Goal: Information Seeking & Learning: Learn about a topic

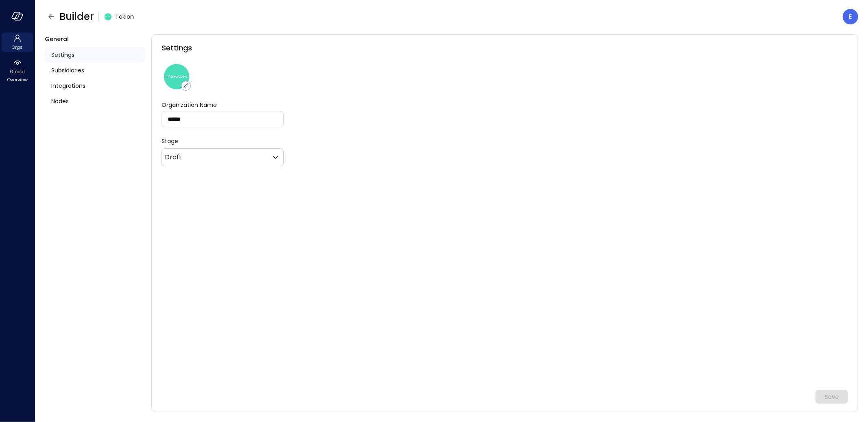
click at [850, 24] on div "E" at bounding box center [850, 16] width 15 height 15
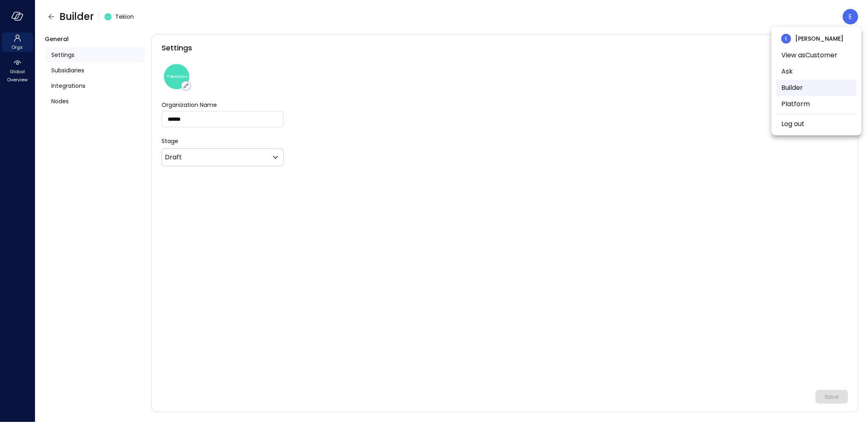
click at [807, 88] on li "Builder" at bounding box center [816, 88] width 80 height 16
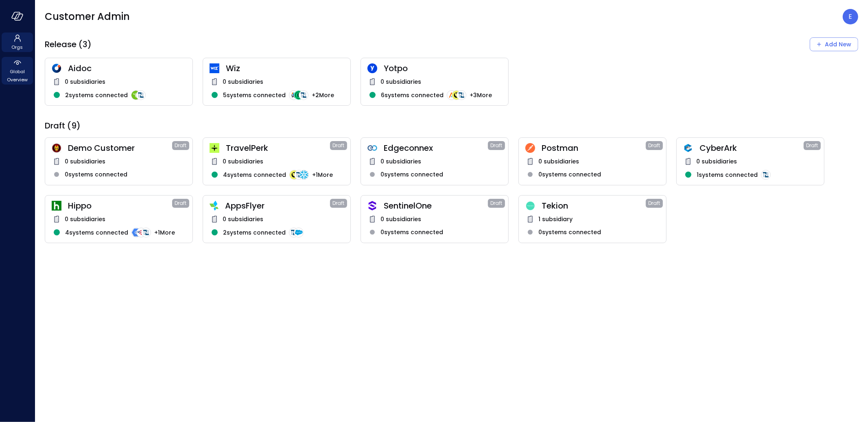
click at [16, 68] on span "Global Overview" at bounding box center [17, 76] width 25 height 16
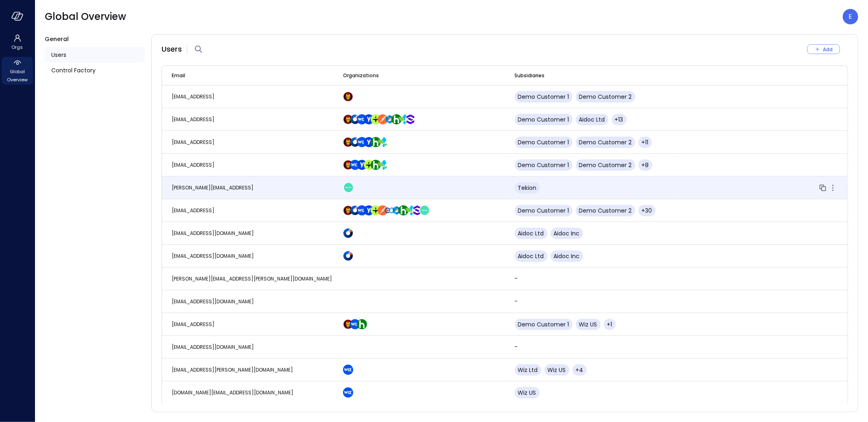
click at [222, 192] on td "eleanor.yehudai@safebooks.ai" at bounding box center [247, 188] width 171 height 23
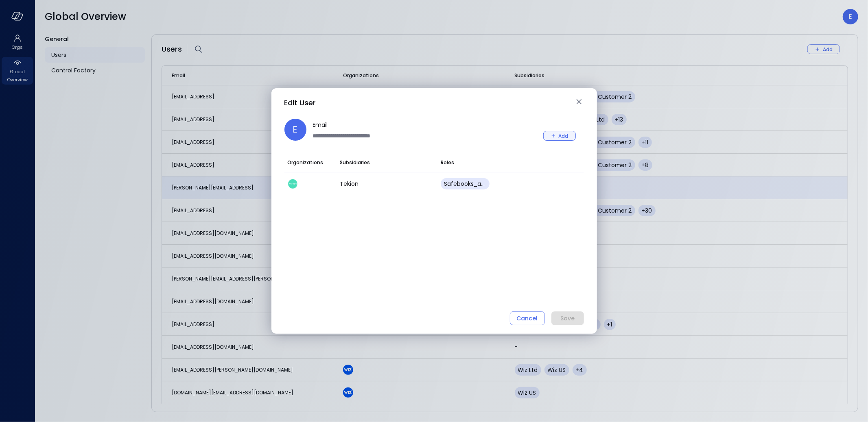
click at [559, 133] on div "Add" at bounding box center [564, 136] width 10 height 9
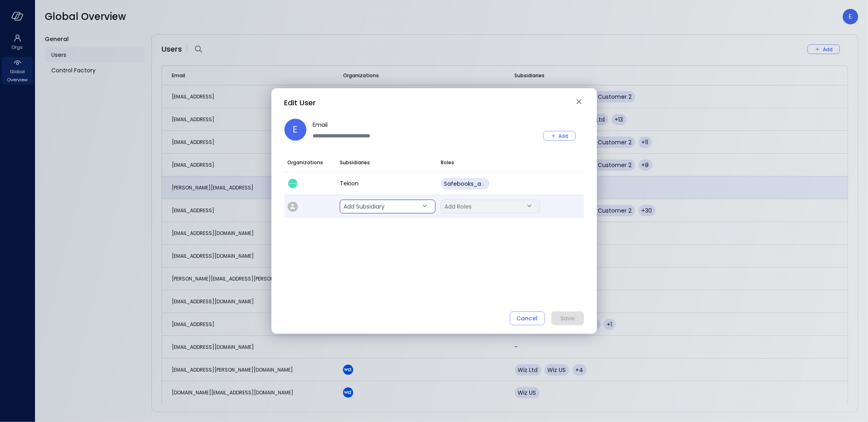
click at [392, 206] on body "Orgs Global Overview Global Overview E General Users Control Factory Users Add …" at bounding box center [434, 211] width 868 height 422
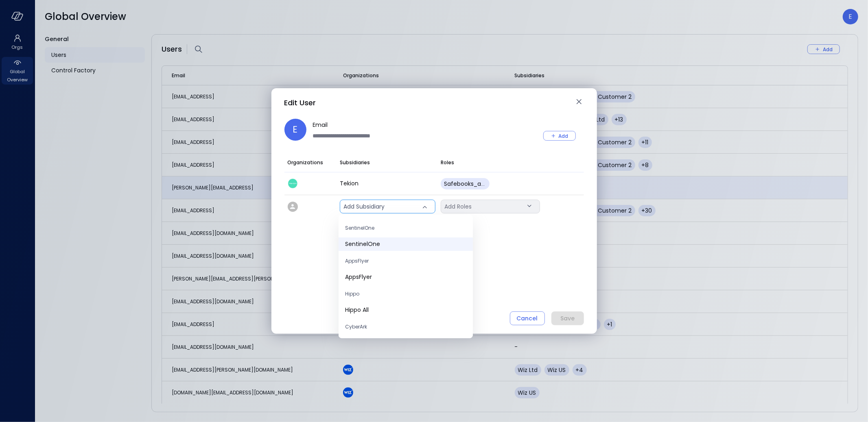
click at [383, 244] on span "SentinelOne" at bounding box center [405, 244] width 121 height 9
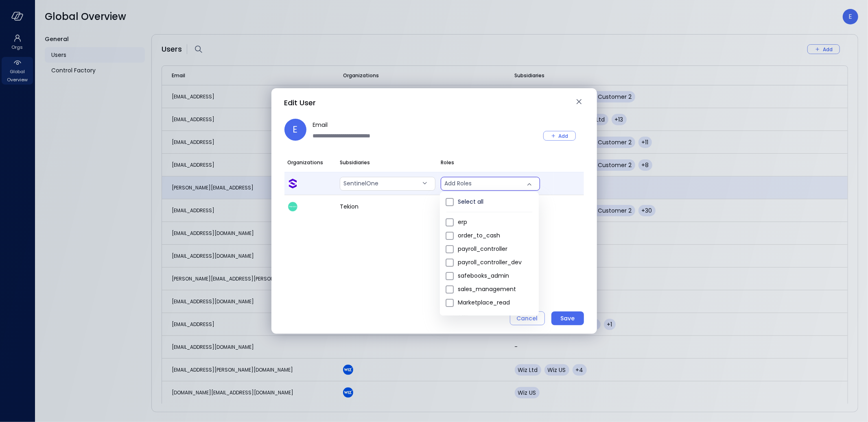
click at [485, 182] on body "Orgs Global Overview Global Overview E General Users Control Factory Users Add …" at bounding box center [434, 211] width 868 height 422
click at [473, 273] on span "safebooks_admin" at bounding box center [495, 276] width 74 height 9
type input "*"
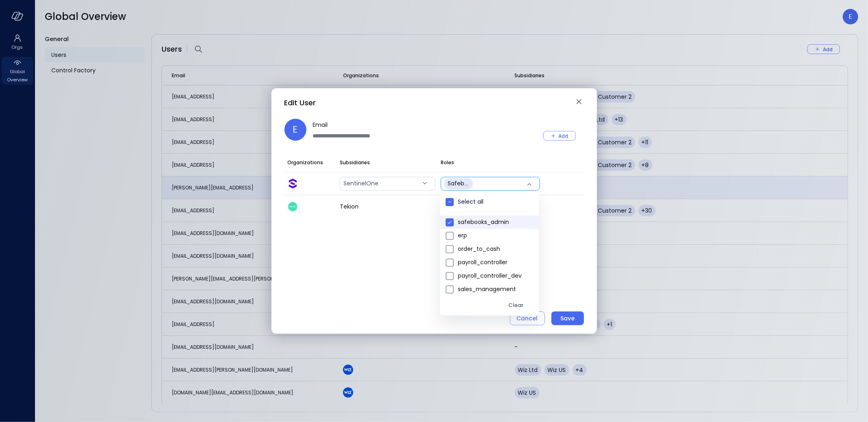
click at [565, 283] on div at bounding box center [434, 211] width 868 height 422
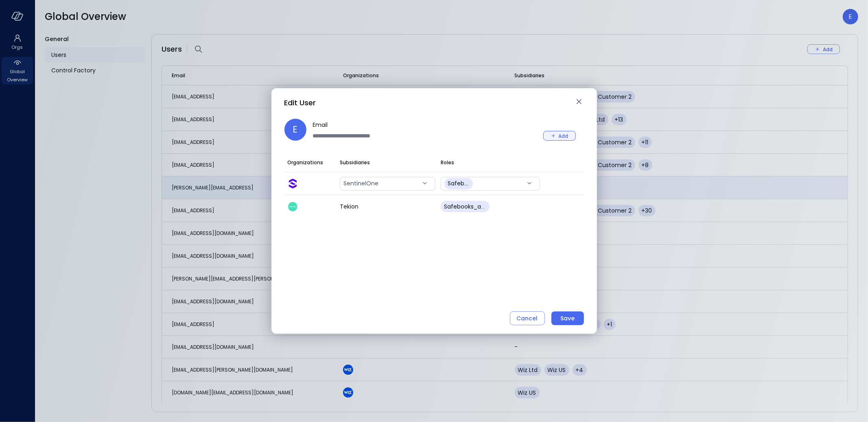
click at [561, 136] on div "Add" at bounding box center [564, 136] width 10 height 9
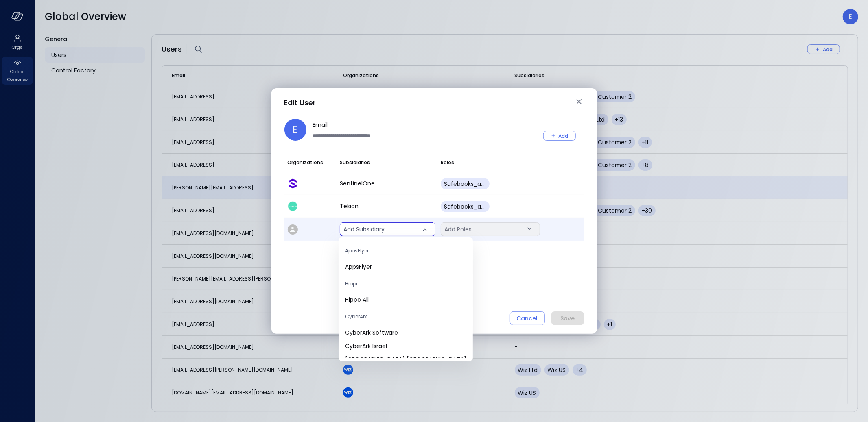
click at [400, 226] on body "Orgs Global Overview Global Overview E General Users Control Factory Users Add …" at bounding box center [434, 211] width 868 height 422
click at [382, 297] on span "Hippo All" at bounding box center [405, 300] width 121 height 9
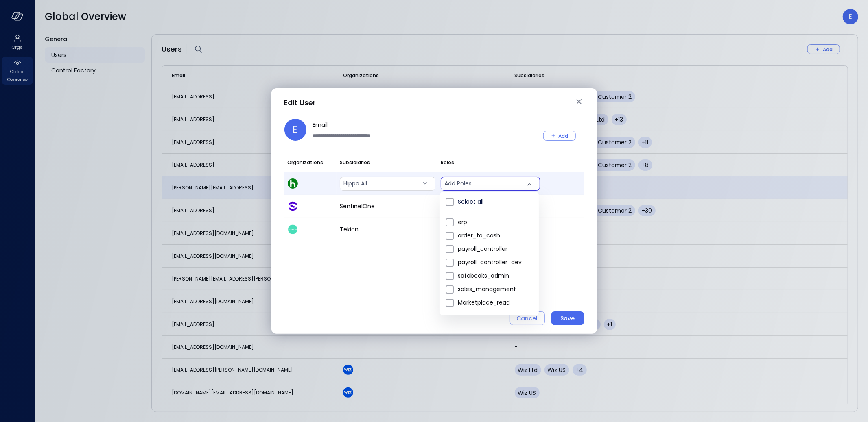
click at [472, 181] on body "Orgs Global Overview Global Overview E General Users Control Factory Users Add …" at bounding box center [434, 211] width 868 height 422
click at [488, 273] on span "safebooks_admin" at bounding box center [495, 276] width 74 height 9
type input "*"
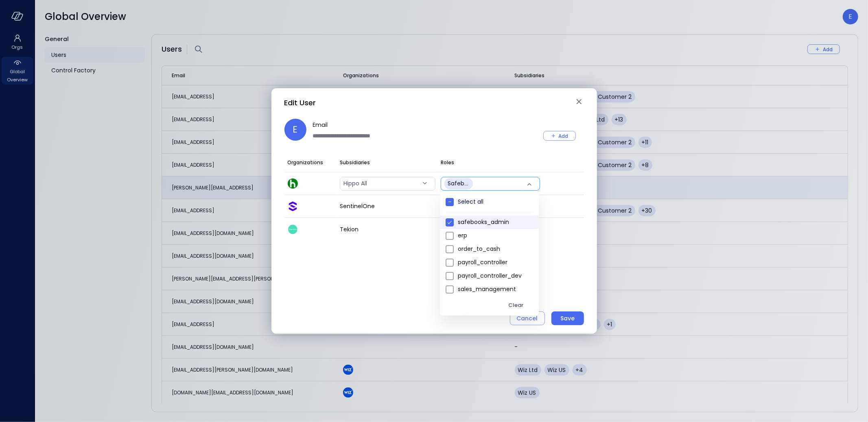
click at [437, 133] on div at bounding box center [434, 211] width 868 height 422
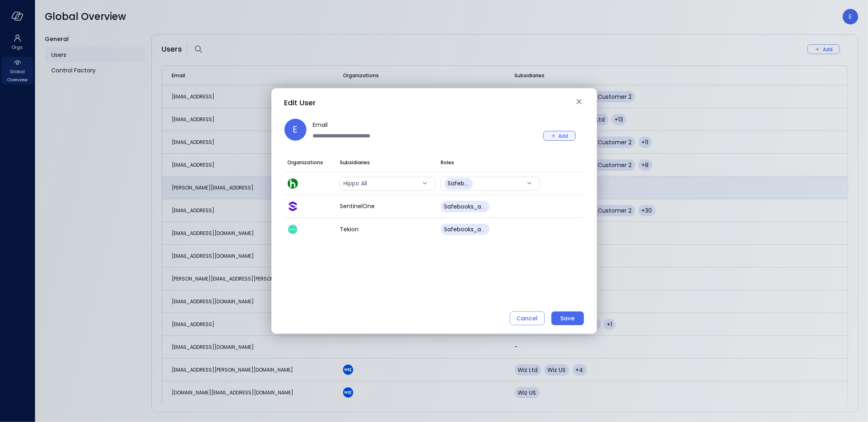
click at [560, 139] on div "Add" at bounding box center [564, 136] width 10 height 9
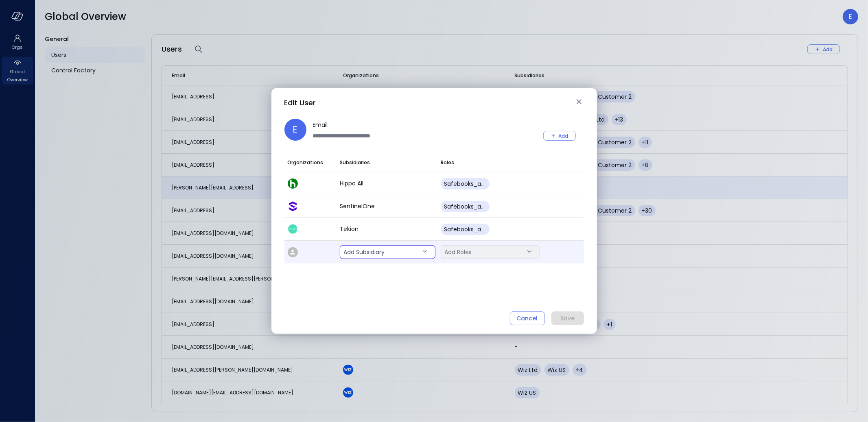
click at [370, 249] on body "Orgs Global Overview Global Overview E General Users Control Factory Users Add …" at bounding box center [434, 211] width 868 height 422
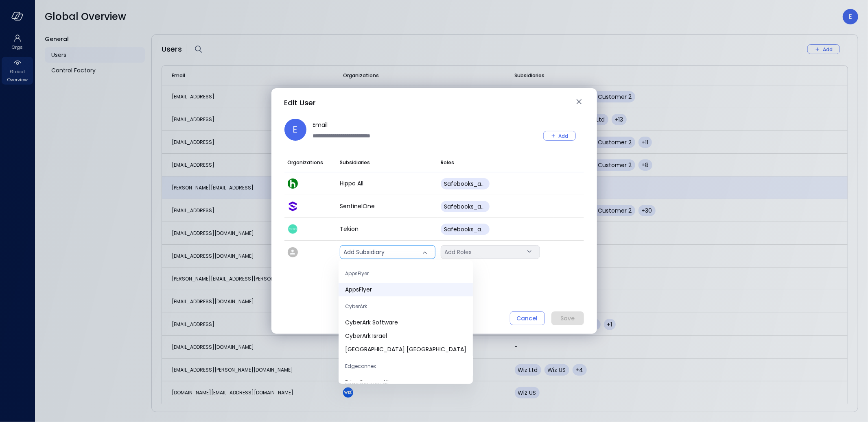
click at [374, 291] on span "AppsFlyer" at bounding box center [405, 290] width 121 height 9
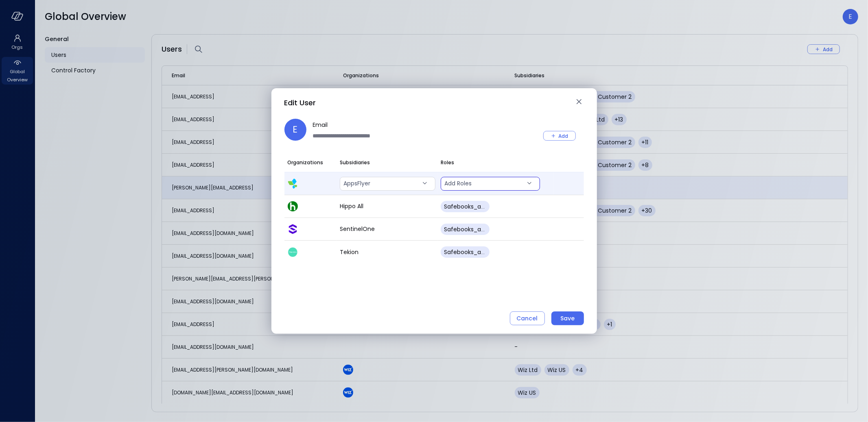
click at [509, 181] on body "Orgs Global Overview Global Overview E General Users Control Factory Users Add …" at bounding box center [434, 211] width 868 height 422
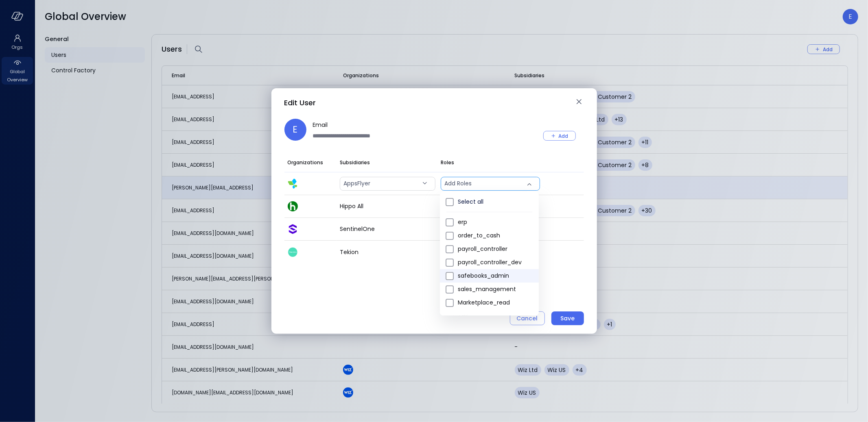
drag, startPoint x: 481, startPoint y: 291, endPoint x: 483, endPoint y: 280, distance: 11.9
click at [483, 280] on ul "Select all erp order_to_cash payroll_controller payroll_controller_dev safebook…" at bounding box center [489, 279] width 99 height 175
click at [482, 278] on span "safebooks_admin" at bounding box center [495, 276] width 74 height 9
type input "*"
click at [383, 286] on div at bounding box center [434, 211] width 868 height 422
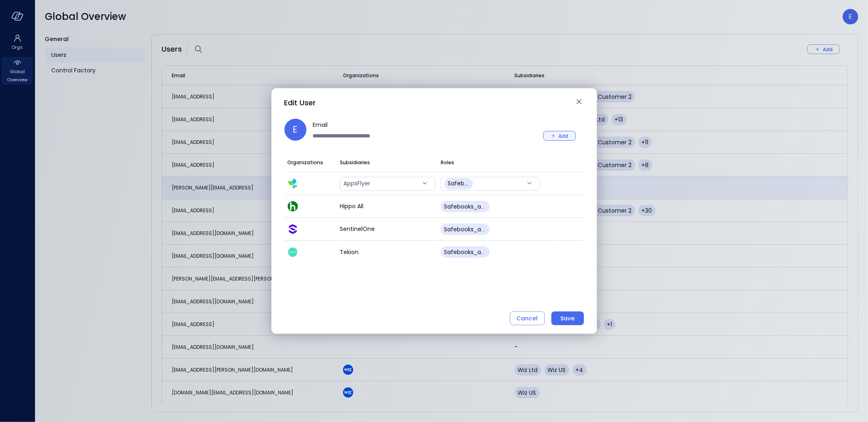
click at [557, 133] on button "Add" at bounding box center [559, 136] width 33 height 10
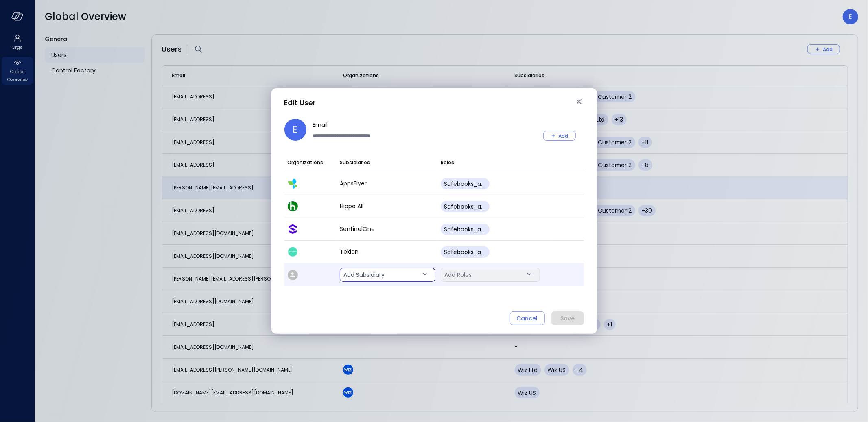
click at [368, 273] on body "Orgs Global Overview Global Overview E General Users Control Factory Users Add …" at bounding box center [434, 211] width 868 height 422
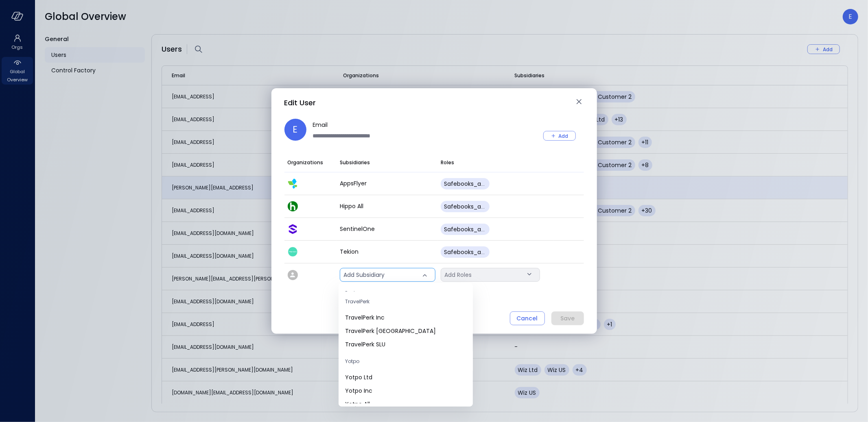
scroll to position [125, 0]
click at [376, 311] on span "TravelPerk Inc" at bounding box center [405, 314] width 121 height 9
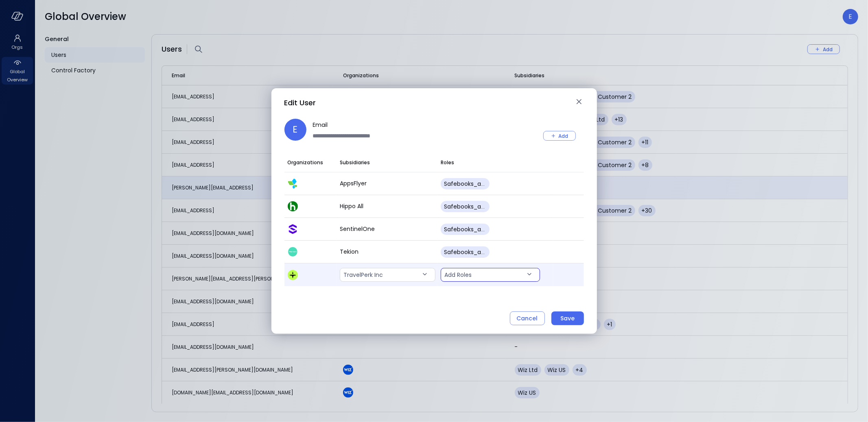
click at [498, 274] on body "Orgs Global Overview Global Overview E General Users Control Factory Users Add …" at bounding box center [434, 211] width 868 height 422
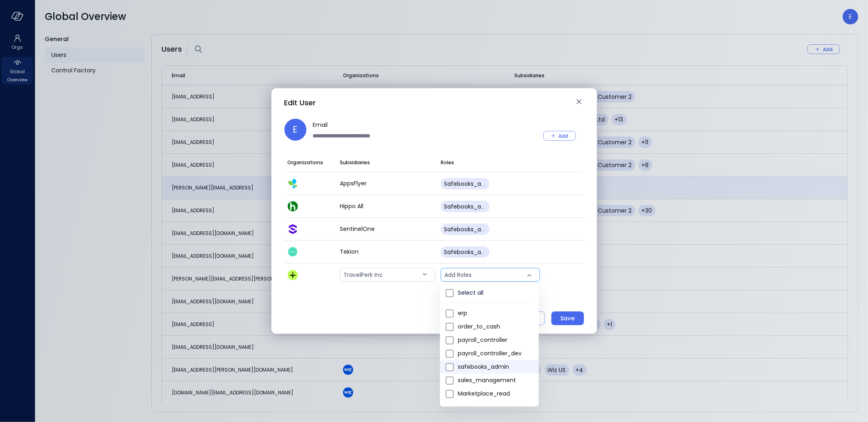
click at [494, 362] on li "safebooks_admin" at bounding box center [489, 367] width 99 height 13
type input "*"
click at [420, 315] on div at bounding box center [434, 211] width 868 height 422
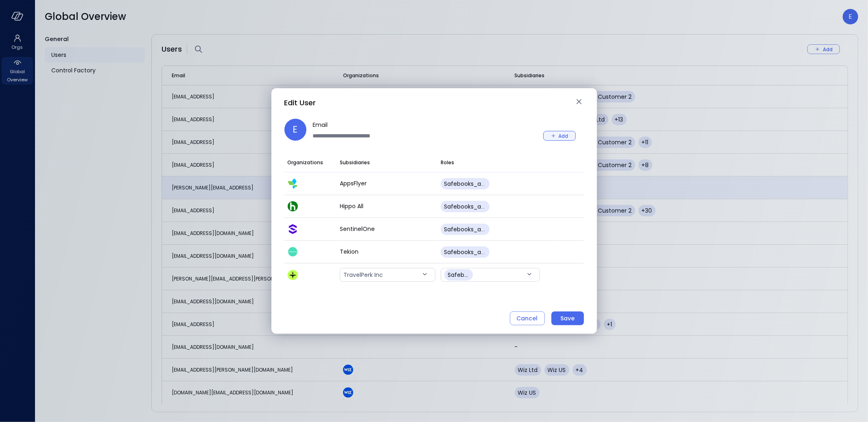
click at [555, 135] on icon "button" at bounding box center [553, 135] width 7 height 7
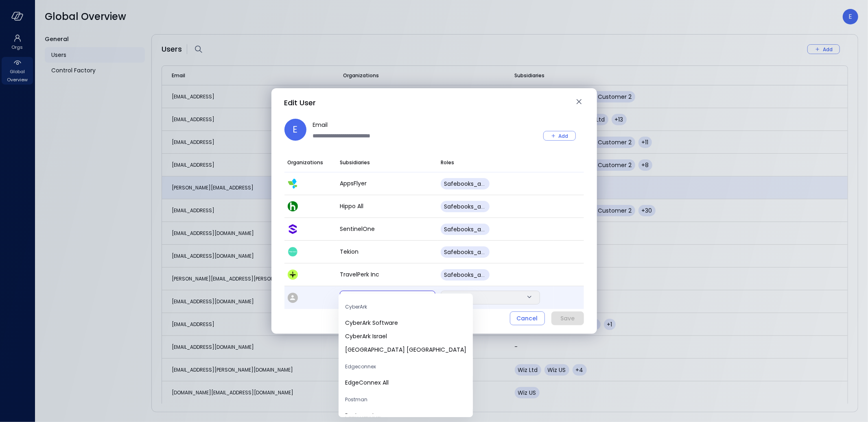
click at [368, 302] on body "Orgs Global Overview Global Overview E General Users Control Factory Users Add …" at bounding box center [434, 211] width 868 height 422
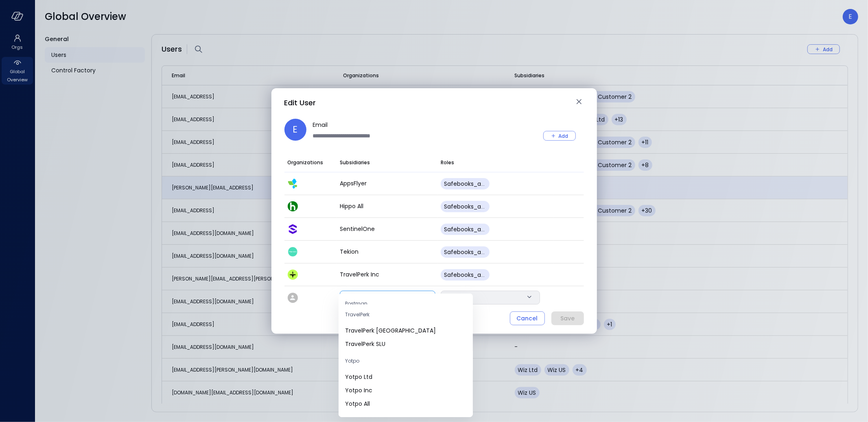
scroll to position [118, 0]
click at [385, 328] on span "TravelPerk UK" at bounding box center [405, 330] width 121 height 9
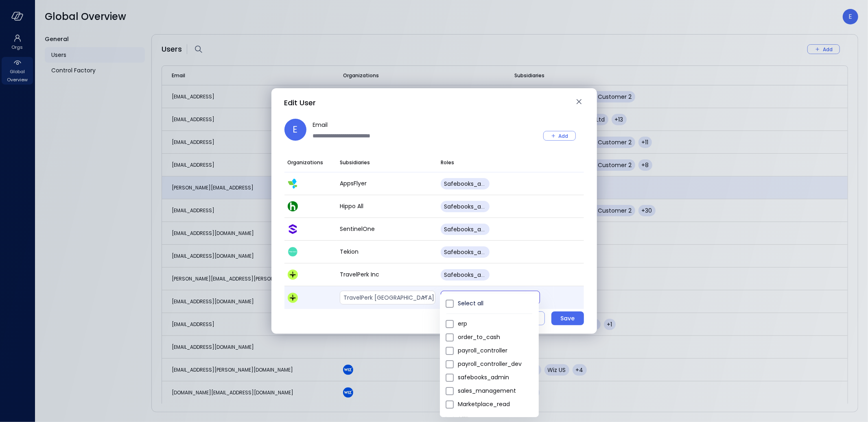
click at [469, 296] on body "Orgs Global Overview Global Overview E General Users Control Factory Users Add …" at bounding box center [434, 211] width 868 height 422
click at [488, 374] on span "safebooks_admin" at bounding box center [495, 378] width 74 height 9
type input "*"
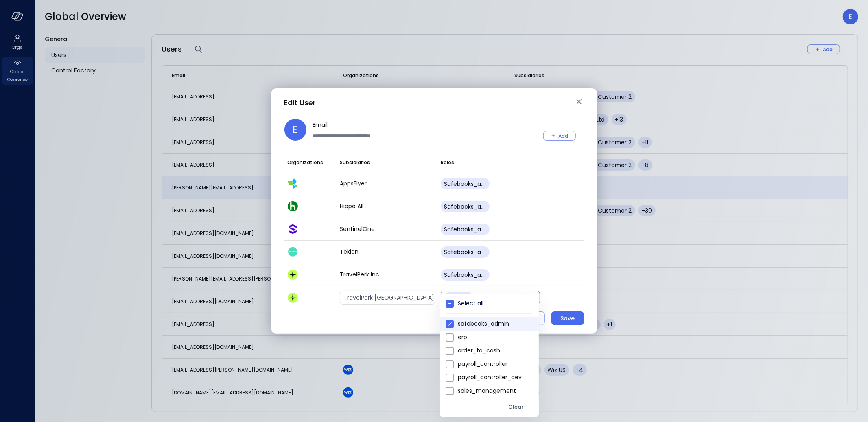
click at [391, 326] on div at bounding box center [434, 211] width 868 height 422
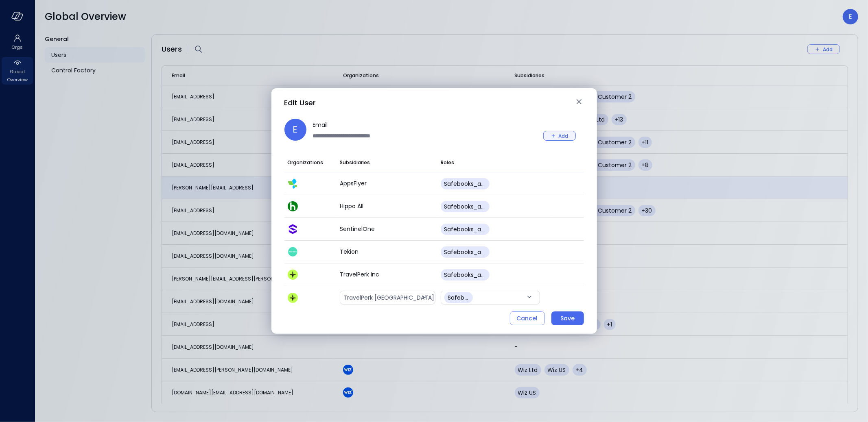
click at [557, 134] on button "Add" at bounding box center [559, 136] width 33 height 10
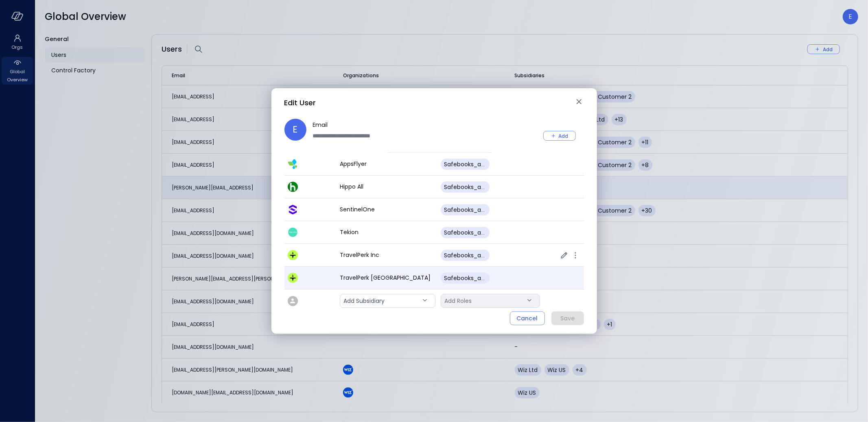
scroll to position [20, 0]
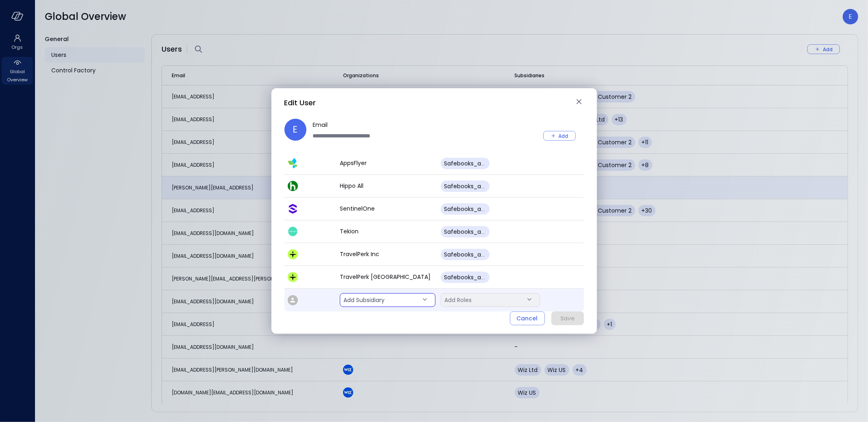
click at [380, 301] on body "Orgs Global Overview Global Overview E General Users Control Factory Users Add …" at bounding box center [434, 211] width 868 height 422
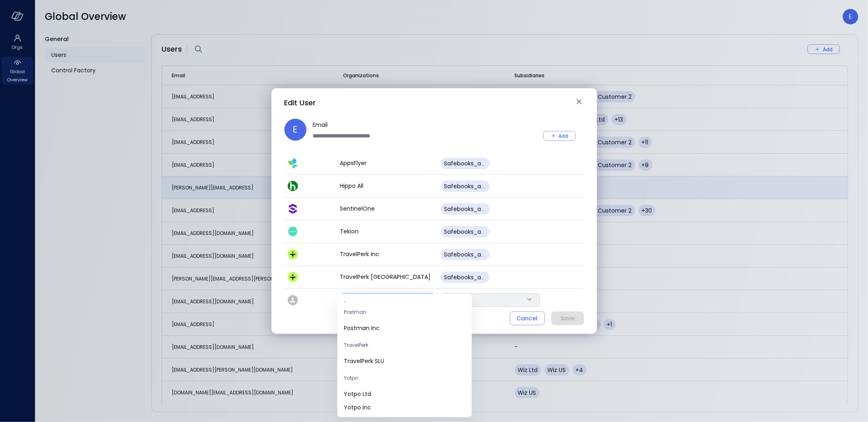
scroll to position [104, 0]
click at [391, 344] on span "TravelPerk SLU" at bounding box center [404, 345] width 121 height 9
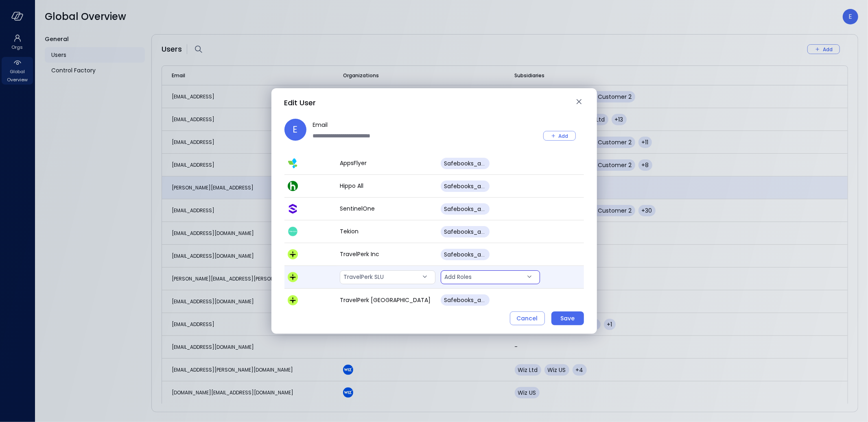
click at [492, 278] on body "Orgs Global Overview Global Overview E General Users Control Factory Users Add …" at bounding box center [434, 211] width 868 height 422
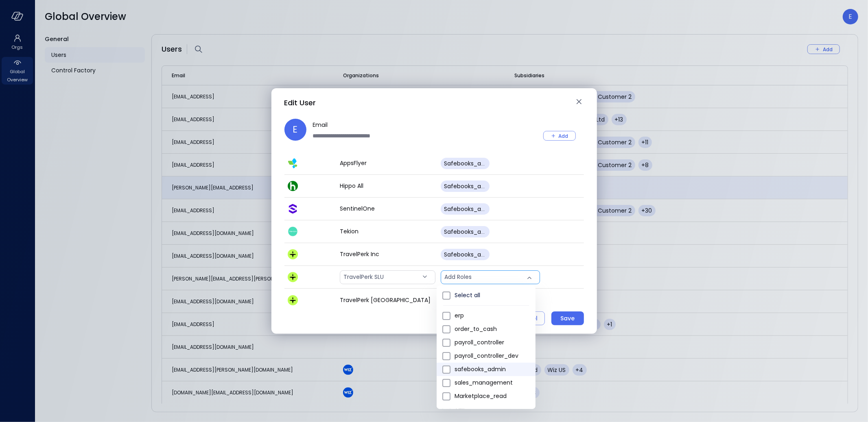
click at [498, 367] on span "safebooks_admin" at bounding box center [492, 369] width 74 height 9
type input "*"
click at [387, 313] on div at bounding box center [434, 211] width 868 height 422
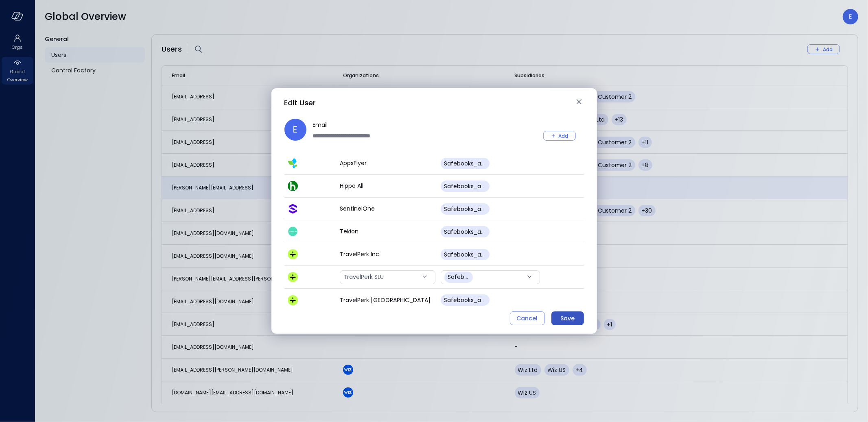
click at [564, 319] on div "Save" at bounding box center [567, 319] width 14 height 10
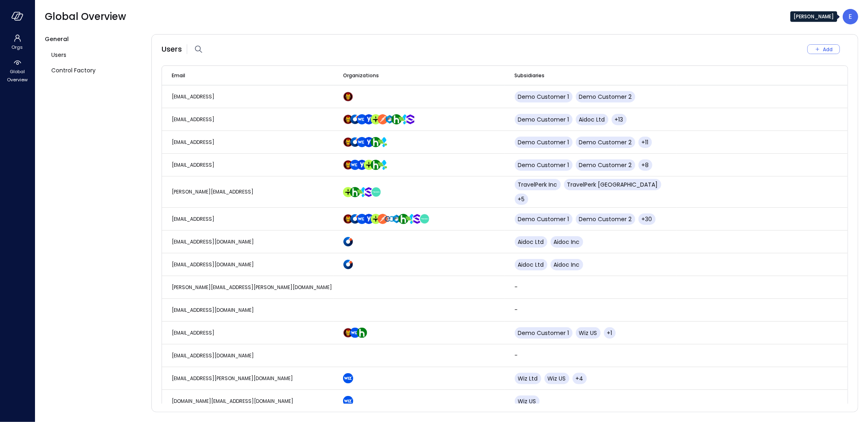
click at [855, 17] on div "E" at bounding box center [850, 16] width 15 height 15
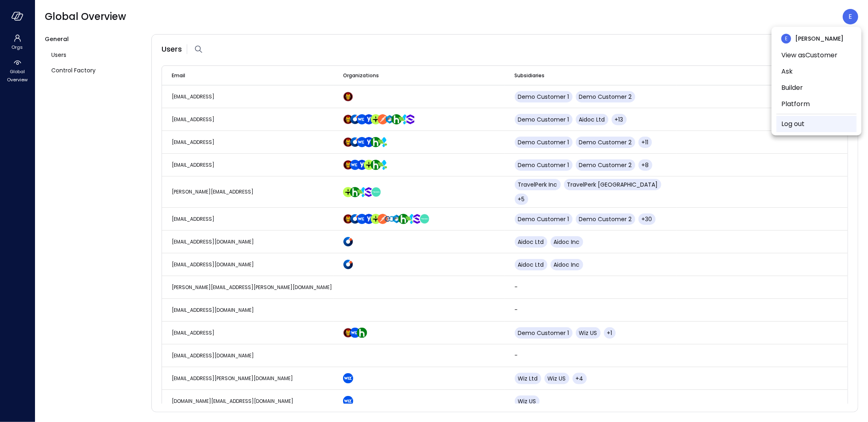
click at [797, 127] on link "Log out" at bounding box center [792, 124] width 23 height 10
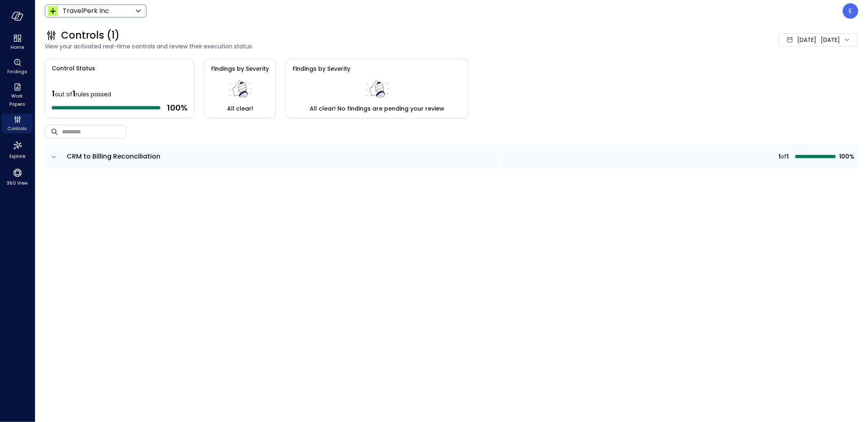
click at [95, 15] on div "TravelPerk Inc ****** ​" at bounding box center [96, 10] width 102 height 13
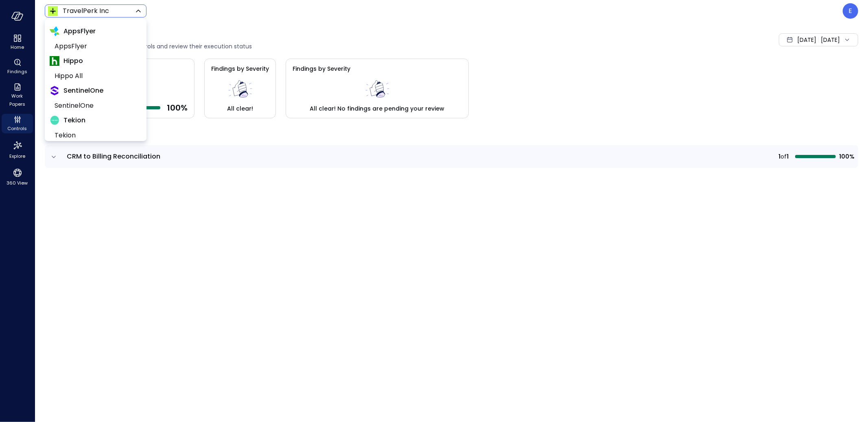
click at [94, 14] on body "Home Findings Work Papers Controls Explore 360 View TravelPerk Inc ****** ​ E C…" at bounding box center [434, 211] width 868 height 422
click at [87, 49] on span "AppsFlyer" at bounding box center [95, 47] width 81 height 10
type input "*******"
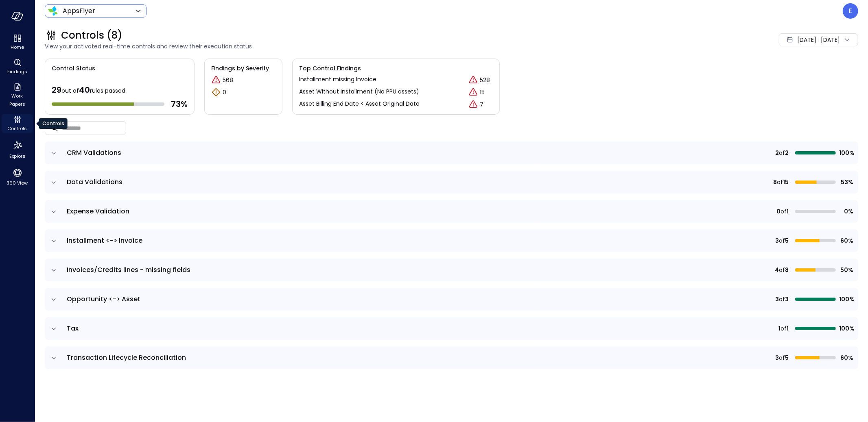
click at [13, 120] on icon "Controls" at bounding box center [18, 120] width 10 height 10
click at [17, 120] on icon "Controls" at bounding box center [18, 120] width 10 height 10
click at [16, 62] on icon "Findings" at bounding box center [18, 63] width 10 height 10
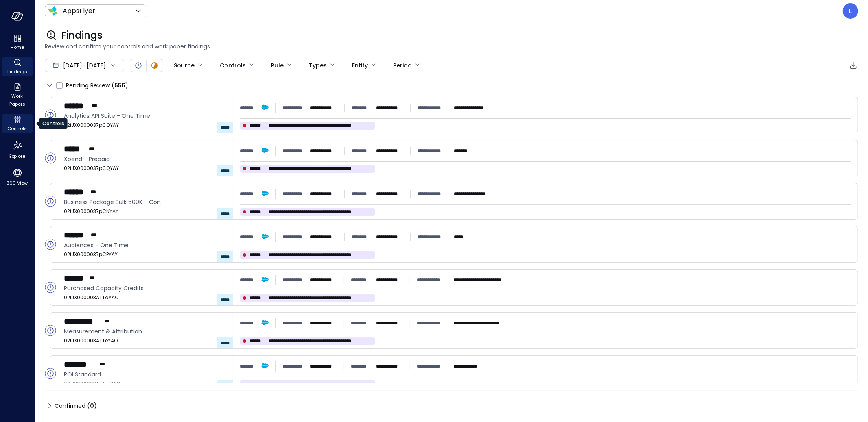
click at [16, 125] on span "Controls" at bounding box center [18, 129] width 20 height 8
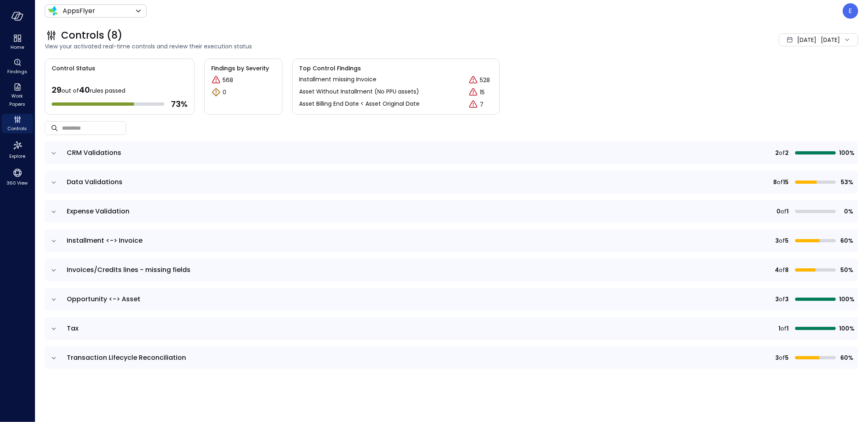
click at [53, 151] on icon "expand row" at bounding box center [54, 153] width 8 height 8
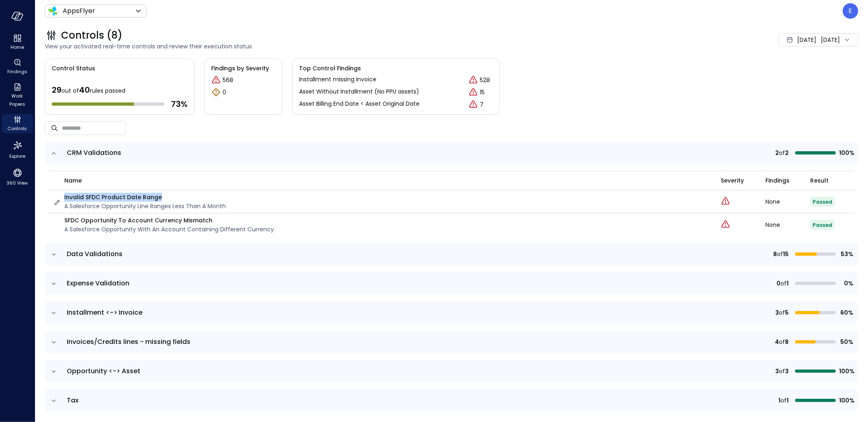
drag, startPoint x: 64, startPoint y: 197, endPoint x: 179, endPoint y: 199, distance: 115.6
click at [179, 199] on p "Invalid SFDC Product Date Range" at bounding box center [145, 197] width 162 height 9
copy p "Invalid SFDC Product Date Range"
click at [136, 199] on p "Invalid SFDC Product Date Range" at bounding box center [145, 197] width 162 height 9
click at [820, 42] on div "Sep 1, 2025 Sep 7, 2025" at bounding box center [818, 39] width 79 height 13
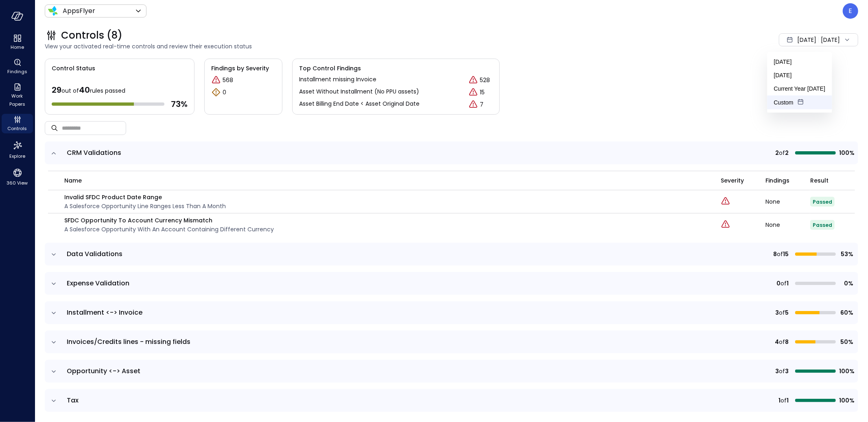
click at [788, 100] on li "Custom" at bounding box center [799, 103] width 65 height 14
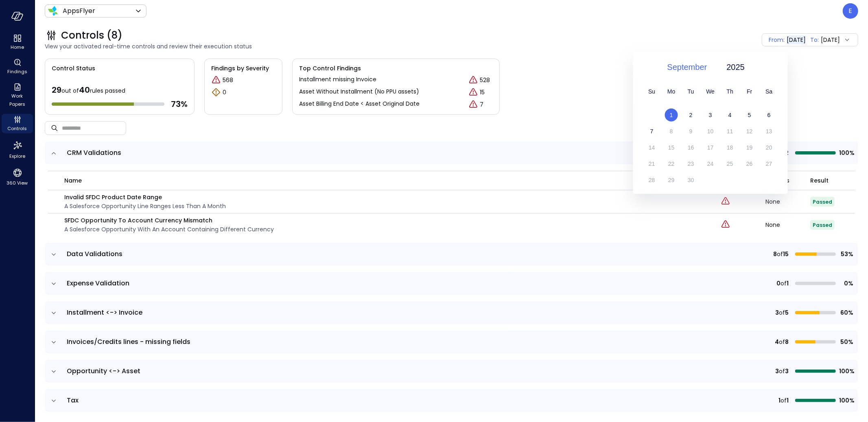
click at [671, 65] on span "September" at bounding box center [687, 67] width 40 height 12
click at [687, 121] on div "July" at bounding box center [691, 123] width 43 height 14
click at [690, 114] on span "1" at bounding box center [690, 115] width 3 height 7
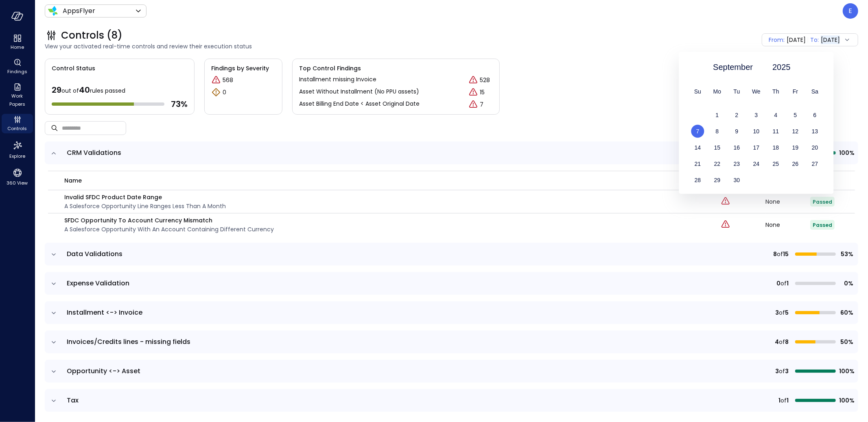
click at [697, 131] on span "7" at bounding box center [697, 131] width 3 height 7
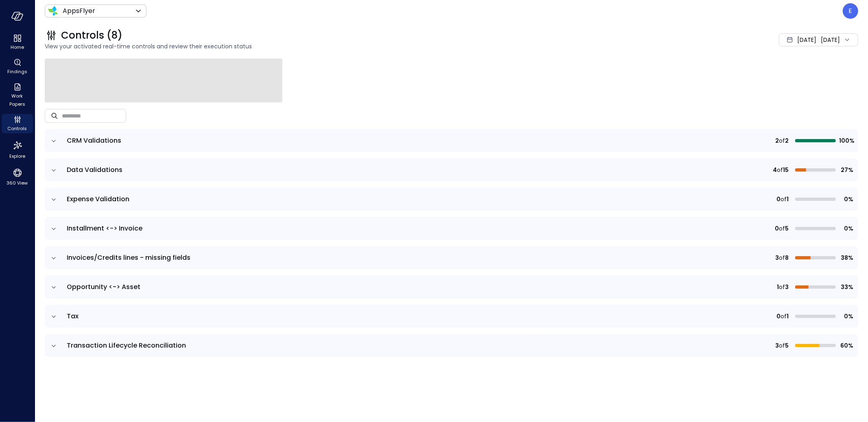
click at [95, 140] on span "CRM Validations" at bounding box center [94, 140] width 55 height 9
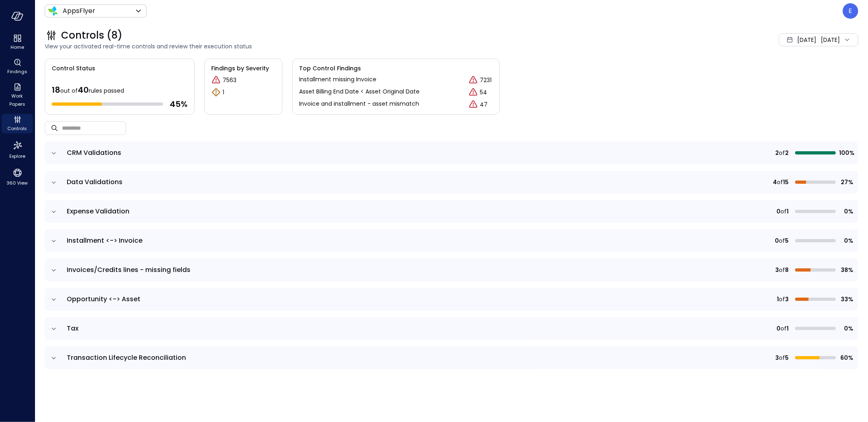
click at [52, 153] on icon "expand row" at bounding box center [54, 153] width 4 height 2
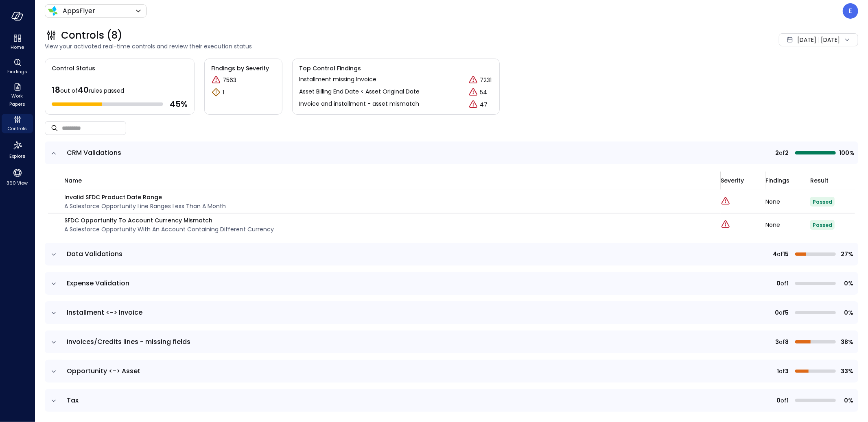
click at [800, 38] on span "Jul 1, 2025" at bounding box center [806, 39] width 19 height 9
click at [798, 91] on li "Current Year 2025" at bounding box center [802, 88] width 65 height 13
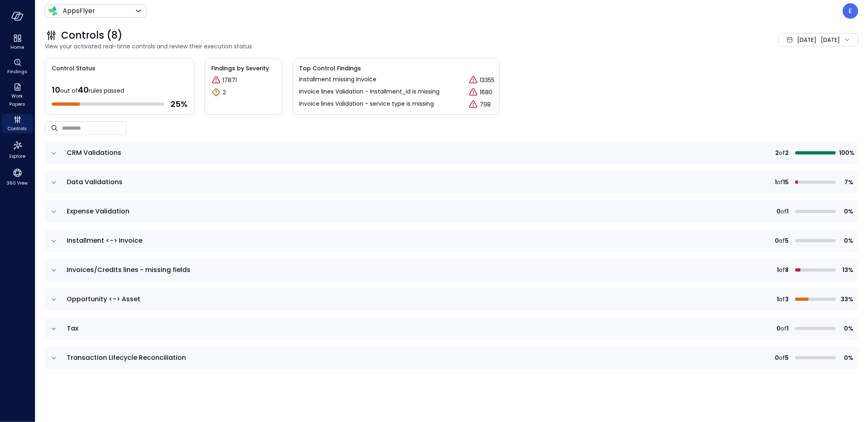
click at [53, 151] on icon "expand row" at bounding box center [54, 153] width 8 height 8
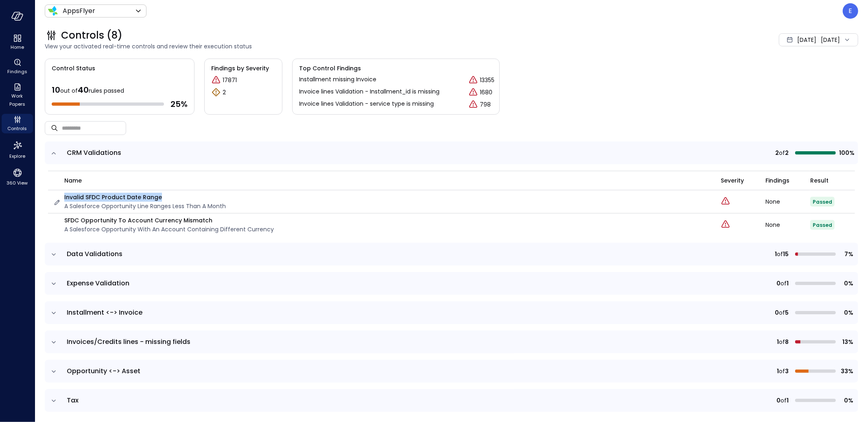
drag, startPoint x: 61, startPoint y: 197, endPoint x: 168, endPoint y: 197, distance: 107.4
click at [168, 197] on div "Invalid SFDC Product Date Range A Salesforce Opportunity line ranges less than …" at bounding box center [382, 202] width 658 height 18
copy p "Invalid SFDC Product Date Range"
drag, startPoint x: 65, startPoint y: 220, endPoint x: 209, endPoint y: 222, distance: 144.5
click at [209, 222] on p "SFDC Opportunity to Account Currency Mismatch" at bounding box center [169, 220] width 210 height 9
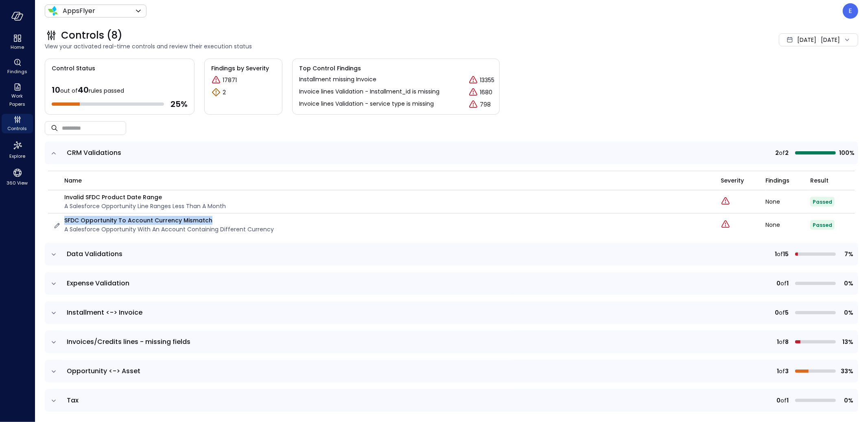
copy p "SFDC Opportunity to Account Currency Mismatch"
click at [80, 253] on span "Data Validations" at bounding box center [95, 253] width 56 height 9
click at [53, 253] on icon "expand row" at bounding box center [54, 255] width 8 height 8
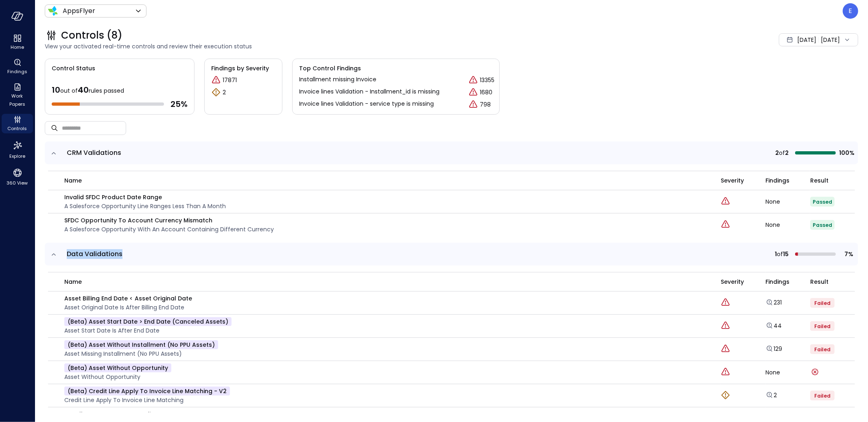
drag, startPoint x: 65, startPoint y: 254, endPoint x: 125, endPoint y: 254, distance: 60.2
click at [125, 254] on td "Data Validations" at bounding box center [288, 254] width 452 height 23
copy span "Data Validations"
drag, startPoint x: 65, startPoint y: 297, endPoint x: 202, endPoint y: 301, distance: 137.2
click at [202, 301] on div "Asset Billing End Date < Asset Original Date Asset Original Date is After Billi…" at bounding box center [382, 303] width 658 height 18
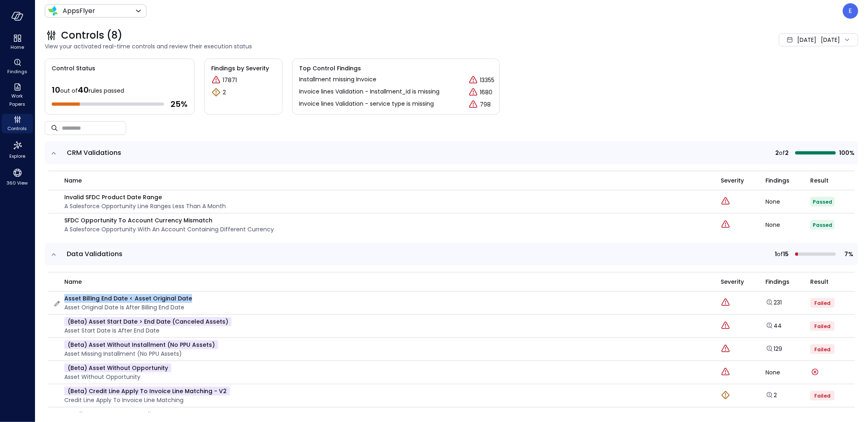
copy p "Asset Billing End Date < Asset Original Date"
click at [767, 301] on link "231" at bounding box center [773, 303] width 16 height 8
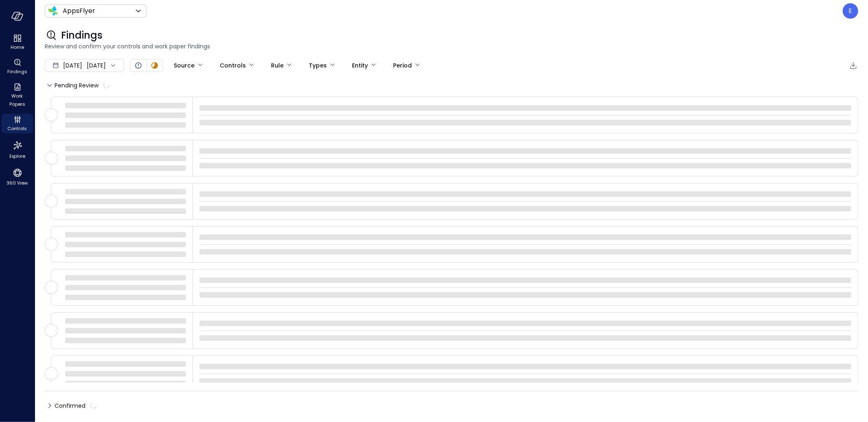
type input "****"
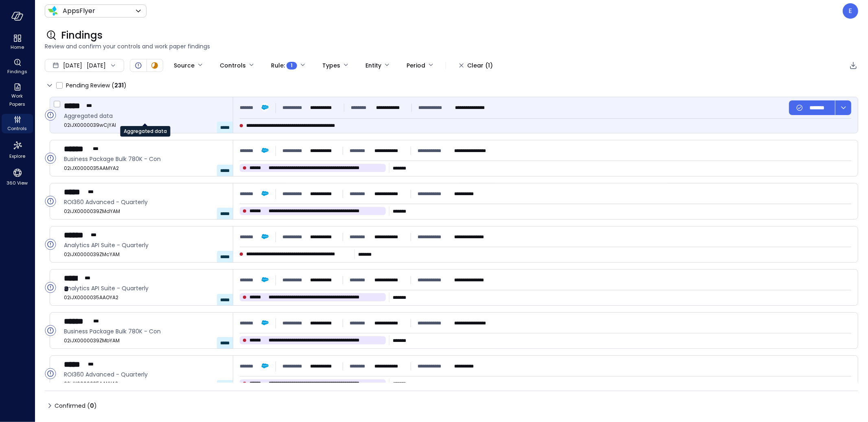
click at [151, 114] on span "Aggregated data" at bounding box center [145, 115] width 162 height 9
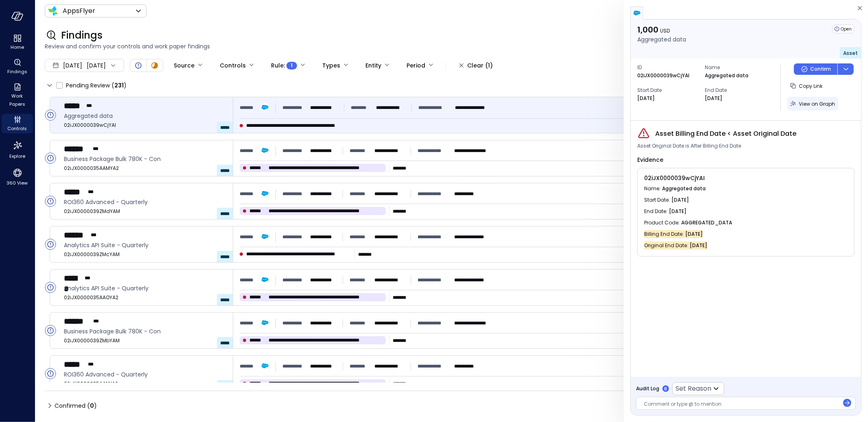
click at [807, 101] on span "View on Graph" at bounding box center [817, 104] width 36 height 7
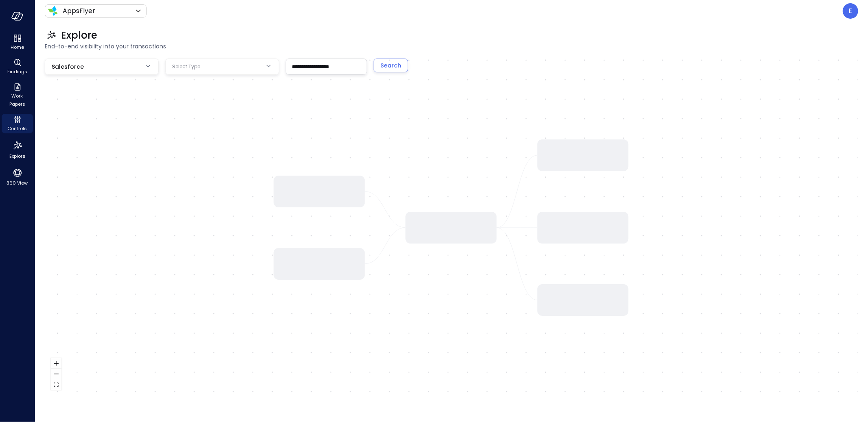
click at [733, 73] on div at bounding box center [451, 228] width 813 height 338
click at [207, 66] on body "**********" at bounding box center [434, 211] width 868 height 422
click at [207, 66] on div at bounding box center [434, 211] width 868 height 422
click at [215, 44] on span "End-to-end visibility into your transactions" at bounding box center [451, 46] width 813 height 9
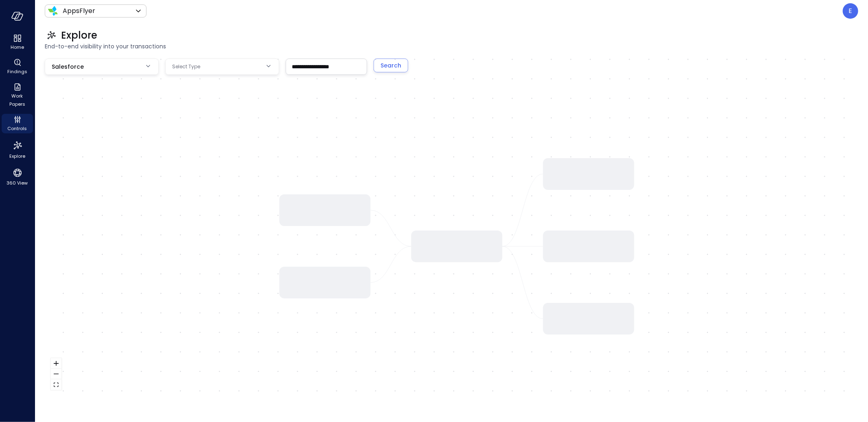
drag, startPoint x: 329, startPoint y: 194, endPoint x: 344, endPoint y: 232, distance: 41.1
click at [344, 226] on div at bounding box center [325, 211] width 91 height 32
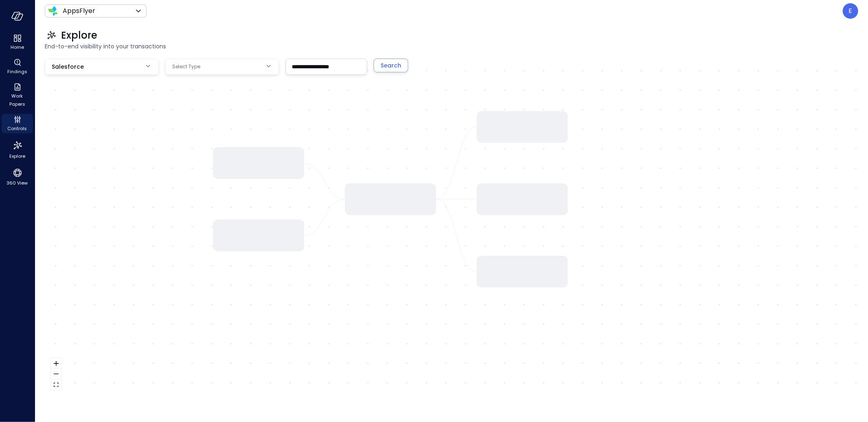
drag, startPoint x: 361, startPoint y: 235, endPoint x: 286, endPoint y: 168, distance: 100.9
click at [286, 168] on div at bounding box center [258, 163] width 91 height 32
click at [359, 162] on div at bounding box center [451, 228] width 813 height 338
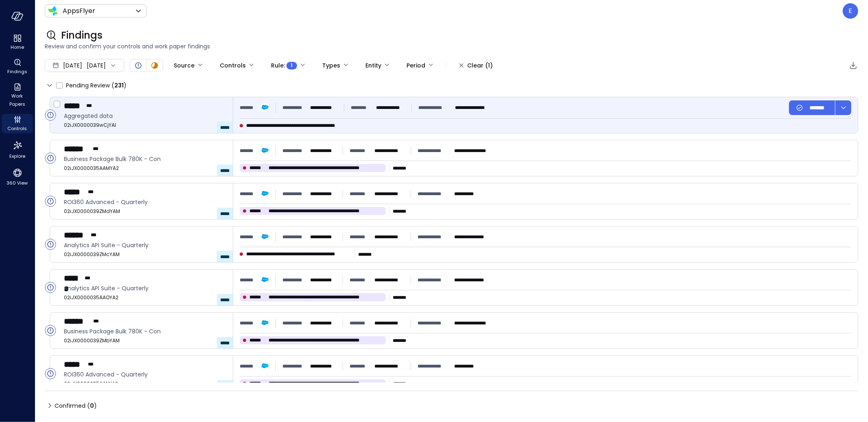
click at [180, 111] on div "***** *** Aggregated data 02iJX0000039wCjYAI *****" at bounding box center [148, 115] width 169 height 36
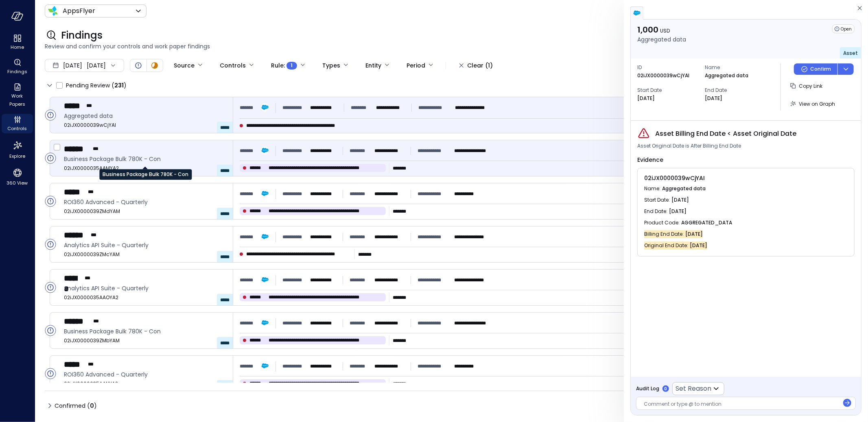
click at [150, 159] on span "Business Package Bulk 780K - Con" at bounding box center [145, 159] width 162 height 9
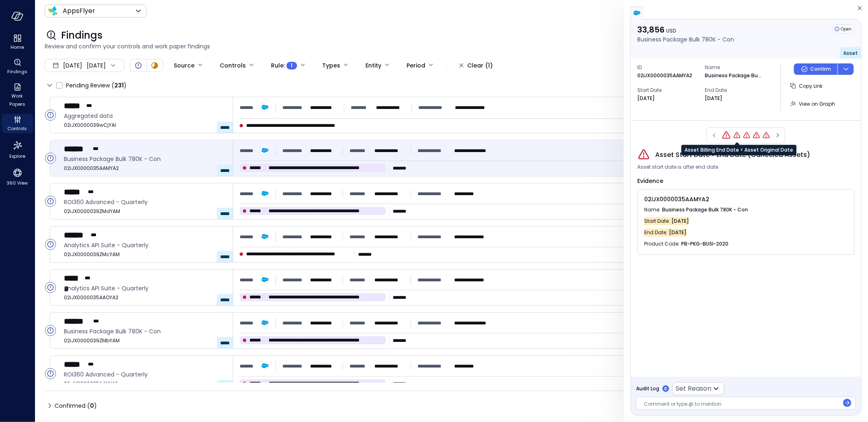
click at [738, 136] on icon "Asset Billing End Date < Asset Original Date" at bounding box center [737, 135] width 8 height 8
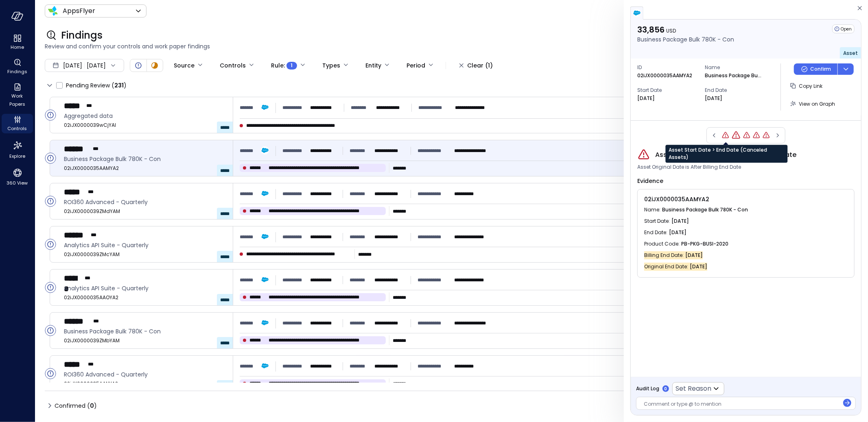
click at [725, 136] on icon "Asset Start Date > End Date (Canceled Assets)" at bounding box center [725, 135] width 8 height 8
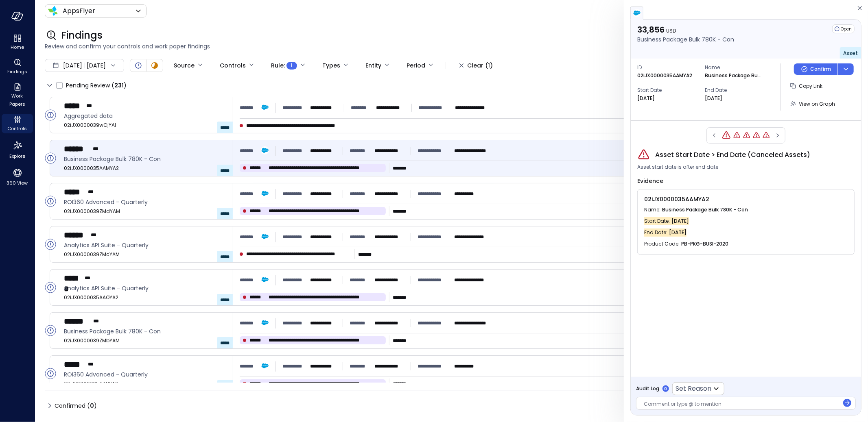
click at [655, 74] on p "02iJX0000035AAMYA2" at bounding box center [664, 76] width 55 height 8
copy p "02iJX0000035AAMYA2"
click at [779, 136] on icon "button" at bounding box center [778, 136] width 8 height 10
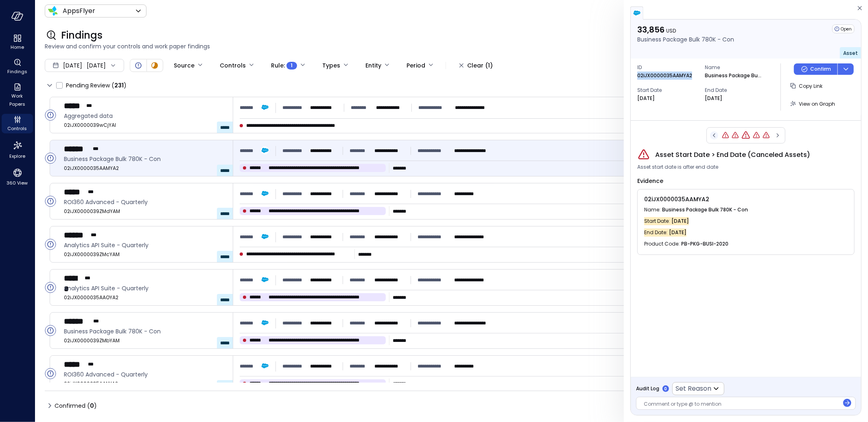
click at [715, 135] on icon "button" at bounding box center [714, 136] width 8 height 10
click at [778, 134] on icon "button" at bounding box center [778, 136] width 8 height 10
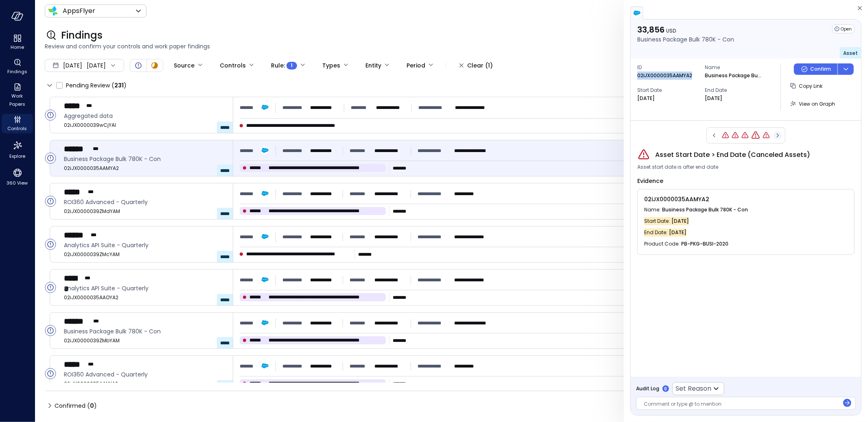
click at [778, 134] on icon "button" at bounding box center [778, 136] width 8 height 10
click at [778, 134] on div at bounding box center [745, 135] width 79 height 16
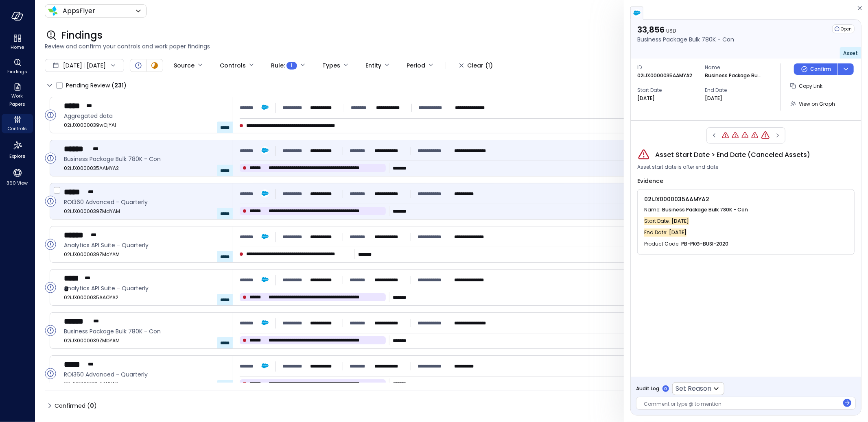
click at [167, 197] on div "***** *** ROI360 Advanced - Quarterly 02iJX0000039ZMdYAM *****" at bounding box center [148, 202] width 169 height 36
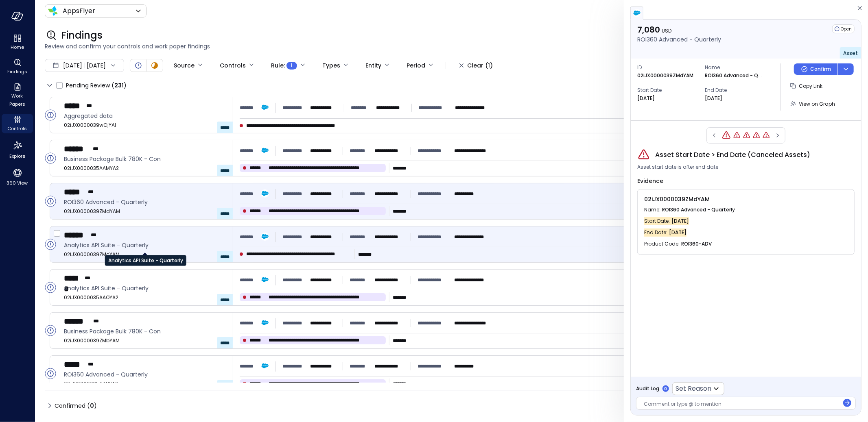
click at [178, 242] on span "Analytics API Suite - Quarterly" at bounding box center [145, 245] width 162 height 9
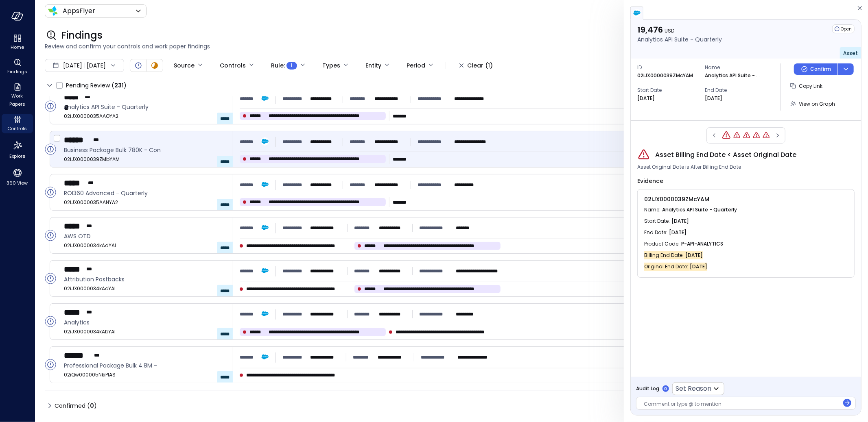
scroll to position [312, 0]
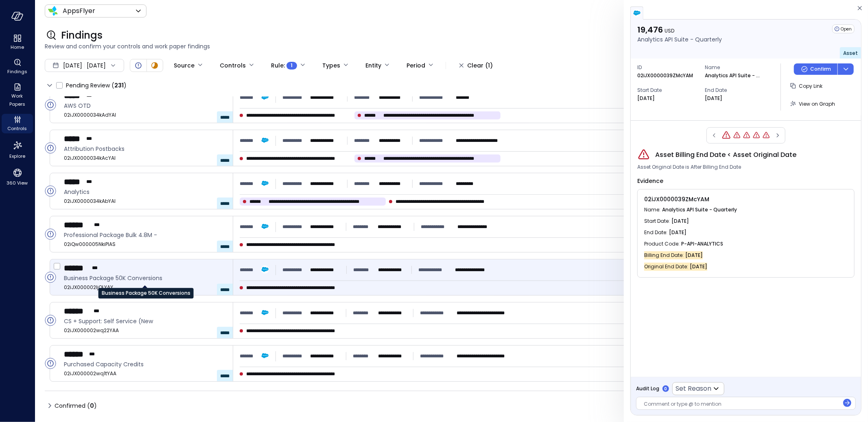
click at [177, 276] on span "Business Package 50K Conversions" at bounding box center [145, 278] width 162 height 9
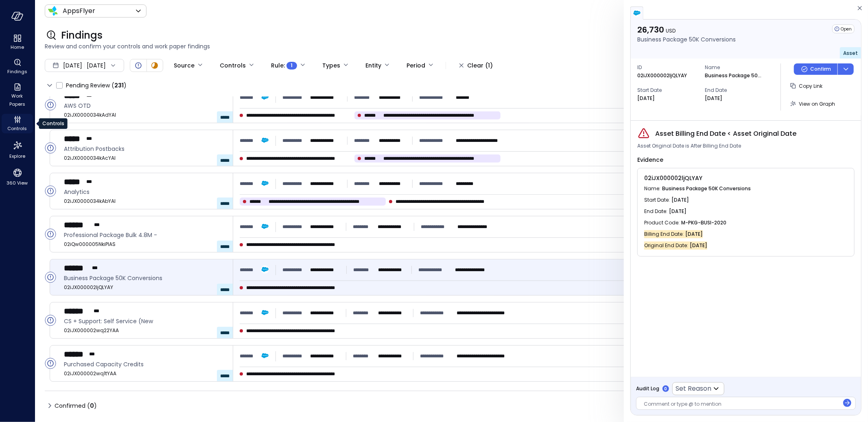
click at [16, 118] on icon "Controls" at bounding box center [15, 118] width 2 height 2
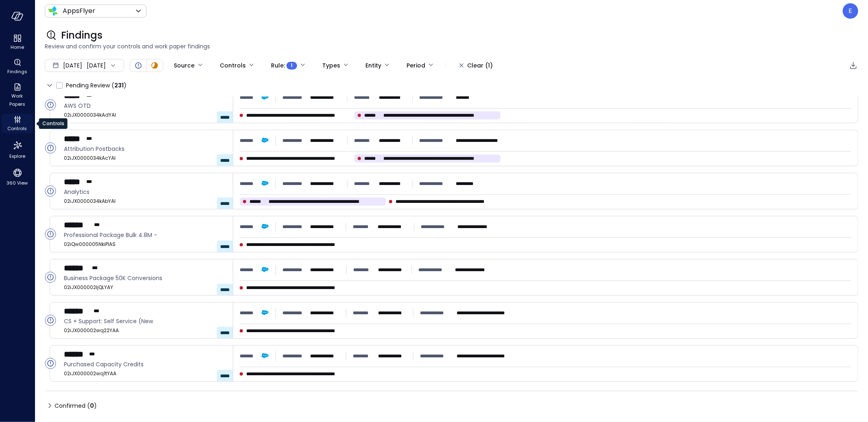
click at [16, 118] on icon "Controls" at bounding box center [15, 118] width 2 height 2
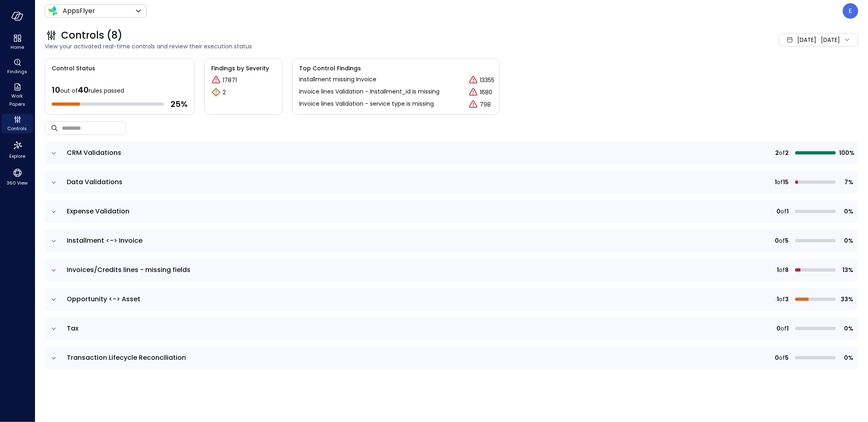
click at [54, 181] on icon "expand row" at bounding box center [54, 182] width 4 height 2
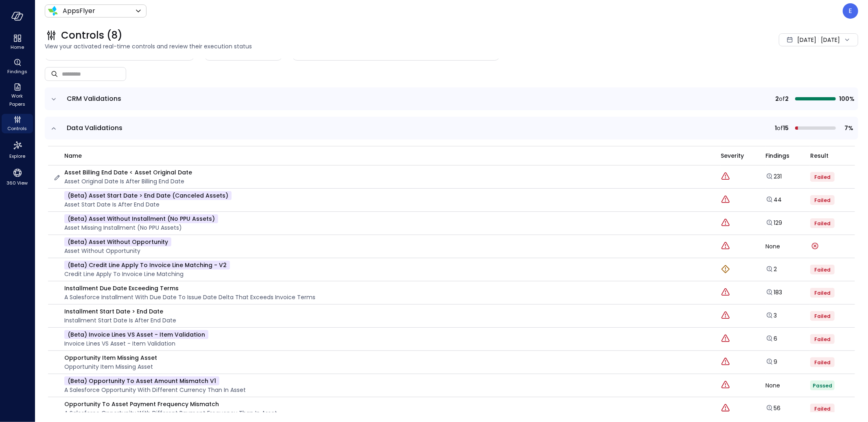
scroll to position [74, 0]
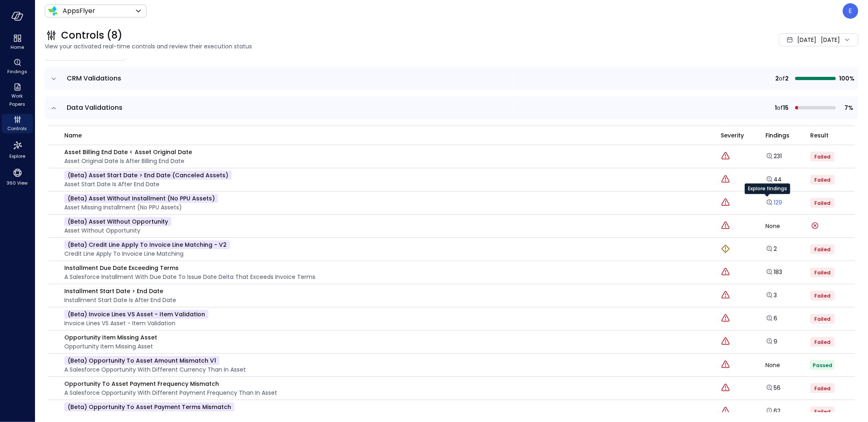
click at [770, 203] on link "129" at bounding box center [773, 203] width 17 height 8
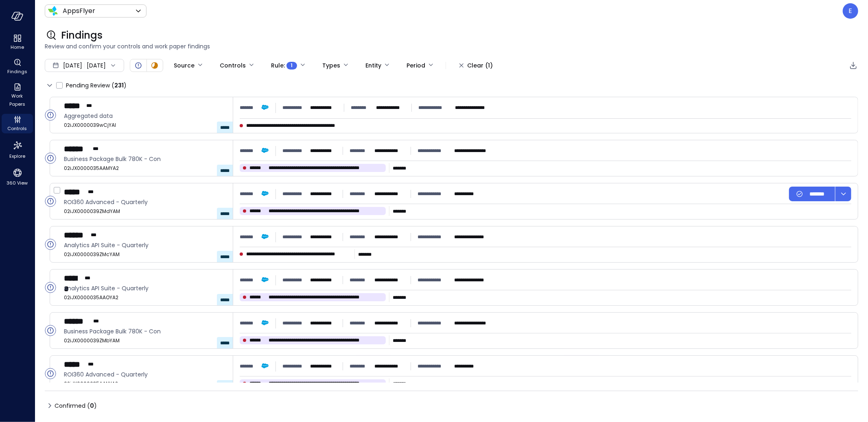
type input "****"
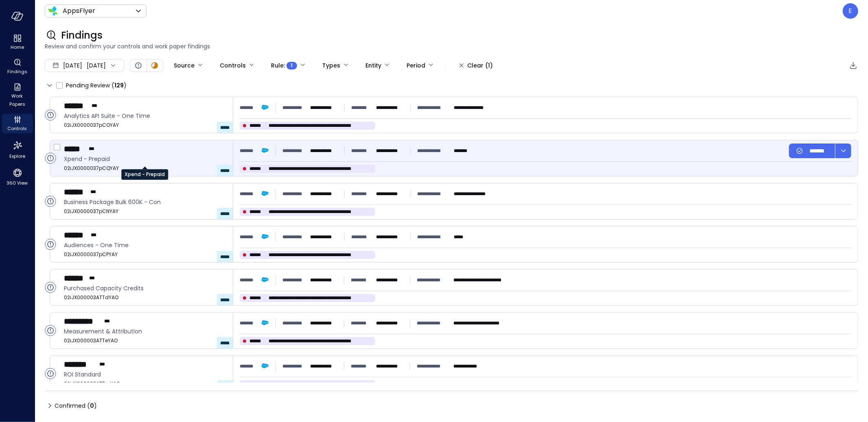
click at [136, 155] on span "Xpend - Prepaid" at bounding box center [145, 159] width 162 height 9
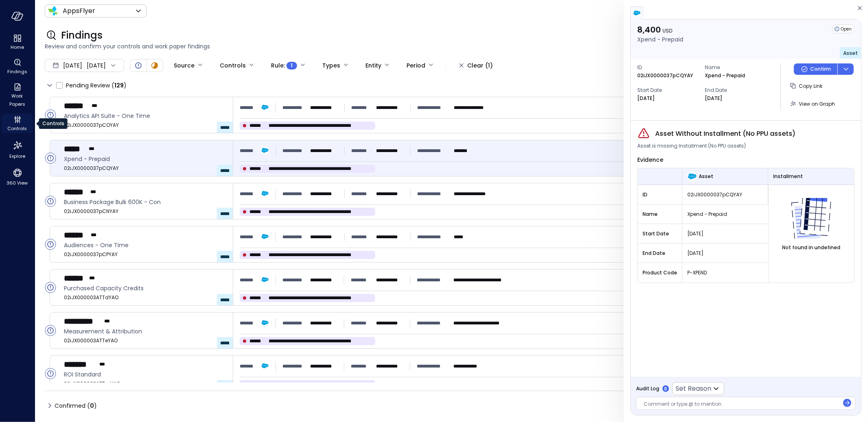
click at [17, 121] on icon "Controls" at bounding box center [17, 121] width 2 height 2
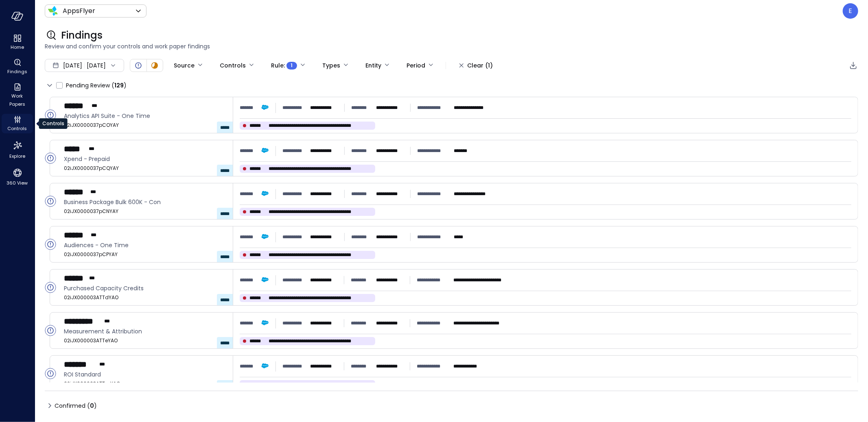
click at [17, 121] on icon "Controls" at bounding box center [17, 121] width 2 height 2
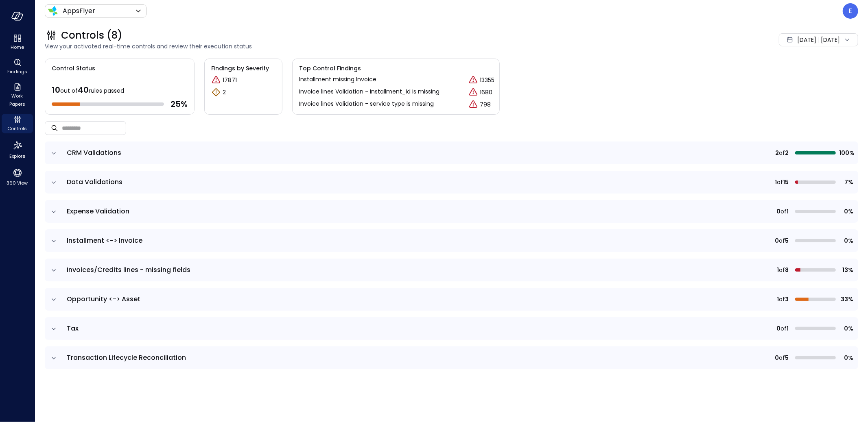
click at [55, 182] on icon "expand row" at bounding box center [54, 182] width 4 height 2
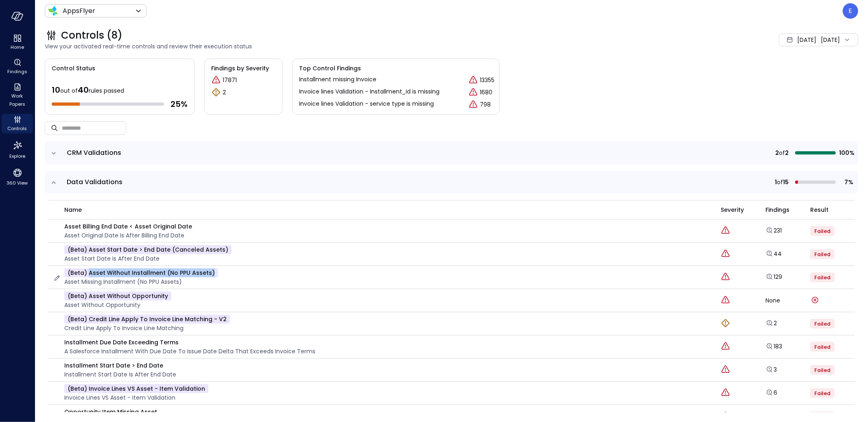
drag, startPoint x: 88, startPoint y: 271, endPoint x: 229, endPoint y: 271, distance: 141.2
click at [229, 271] on div "(beta) Asset Without Installment (No PPU assets) Asset missing Installment (No …" at bounding box center [382, 278] width 658 height 18
copy p "Asset Without Installment (No PPU assets)"
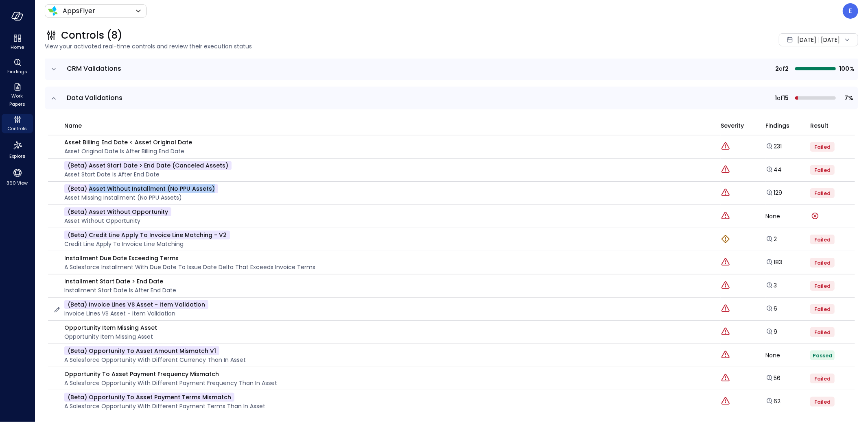
scroll to position [85, 0]
click at [766, 237] on icon "Explore findings" at bounding box center [769, 238] width 8 height 8
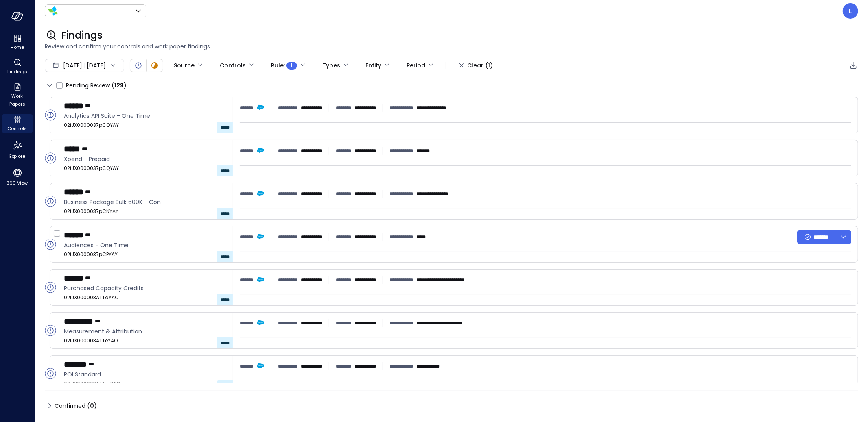
type input "*******"
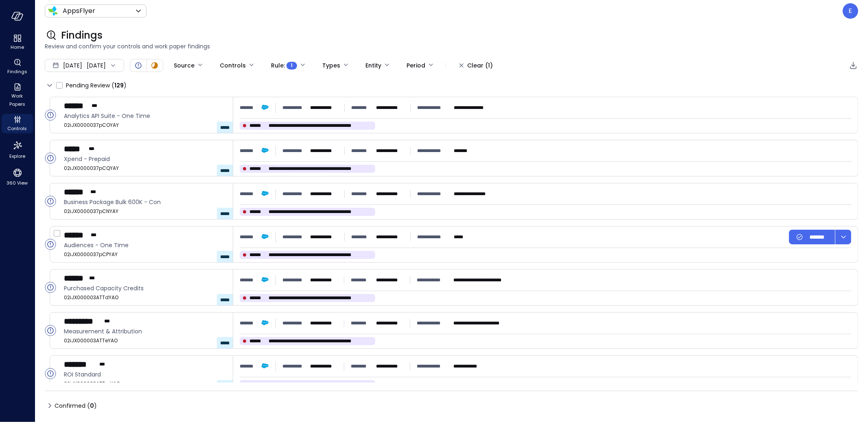
type input "****"
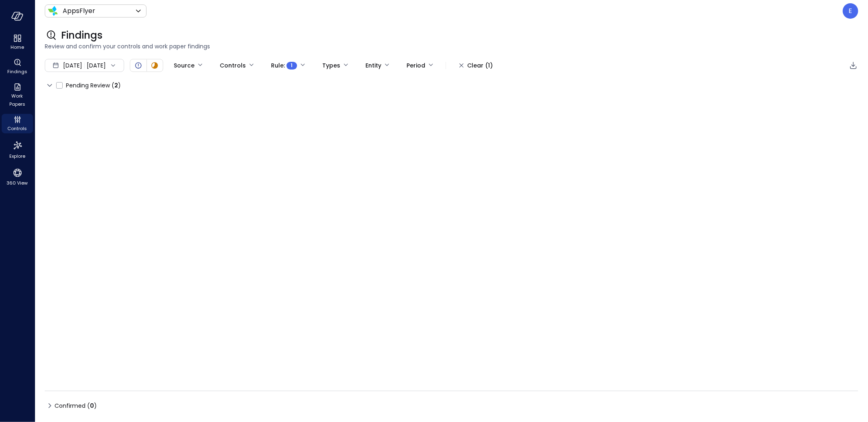
click at [98, 87] on span "Pending Review ( 2 )" at bounding box center [93, 85] width 55 height 13
click at [51, 86] on icon at bounding box center [50, 86] width 10 height 10
click at [50, 86] on icon at bounding box center [49, 85] width 4 height 2
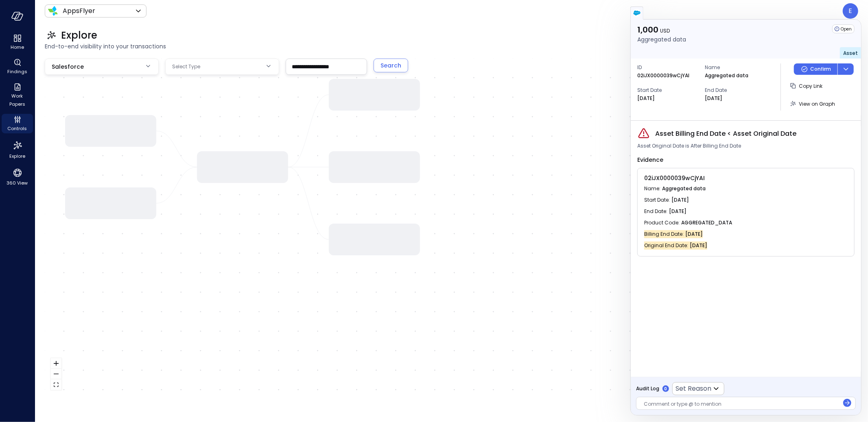
click at [262, 70] on body "**********" at bounding box center [434, 211] width 868 height 422
click at [217, 105] on ul "​ ​ No results" at bounding box center [222, 94] width 114 height 37
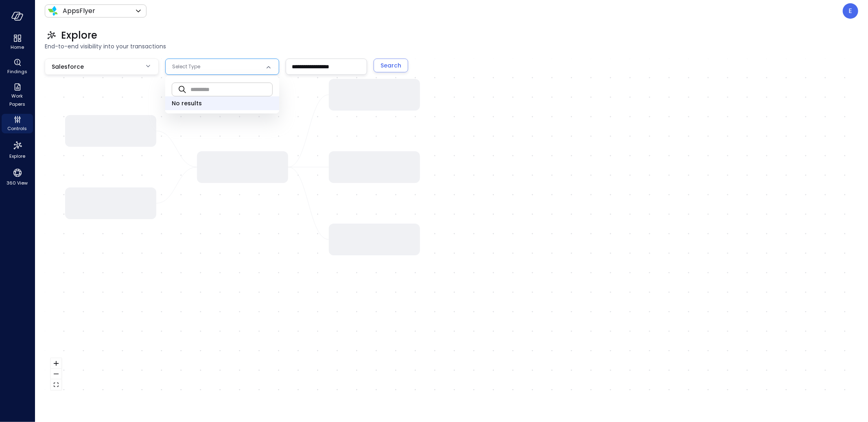
click at [214, 92] on input "text" at bounding box center [231, 90] width 82 height 22
click at [201, 103] on span "Asset" at bounding box center [222, 103] width 101 height 9
type input "**"
click at [394, 64] on div "Search" at bounding box center [390, 66] width 21 height 10
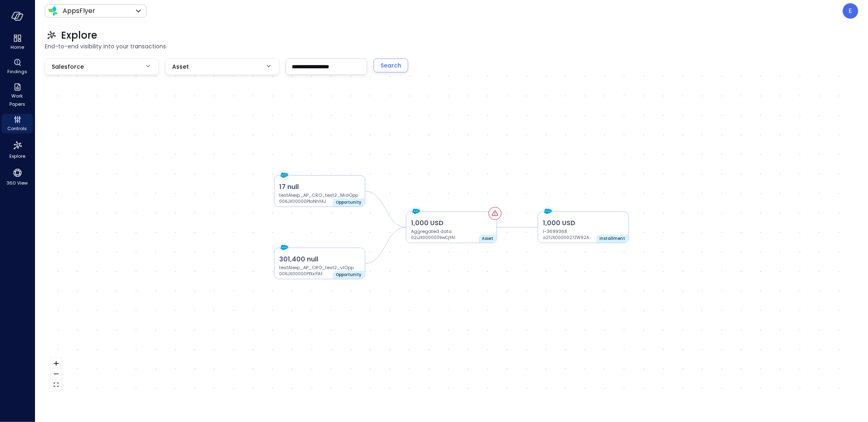
click at [302, 66] on input "**********" at bounding box center [326, 66] width 81 height 15
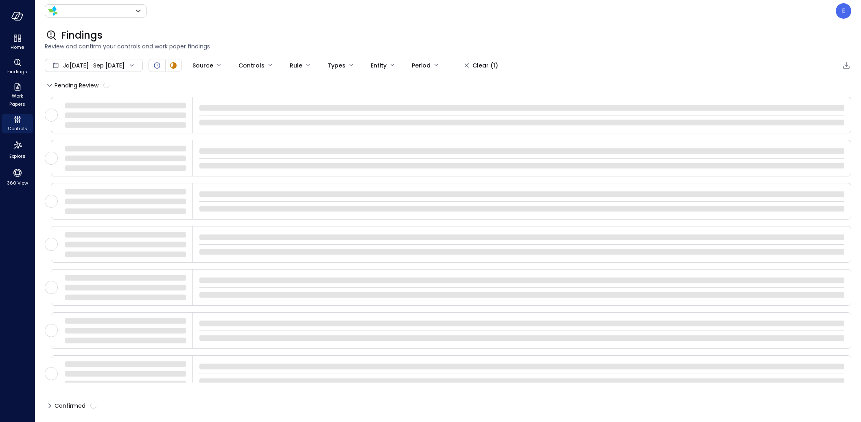
type input "*******"
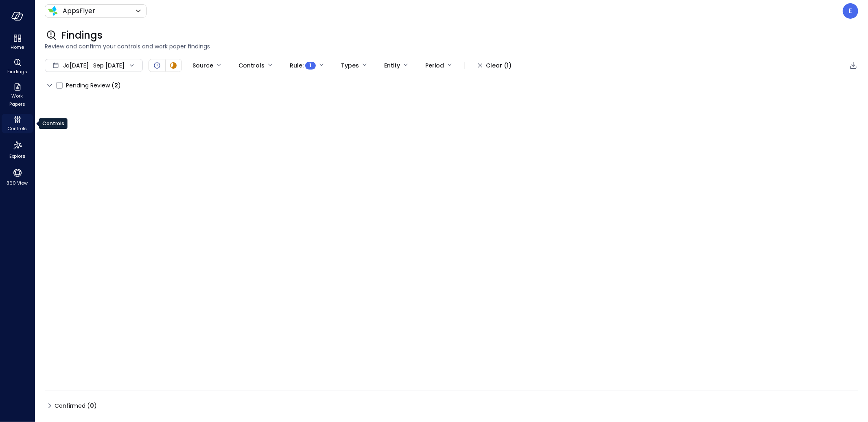
click at [18, 121] on icon "Controls" at bounding box center [17, 121] width 2 height 2
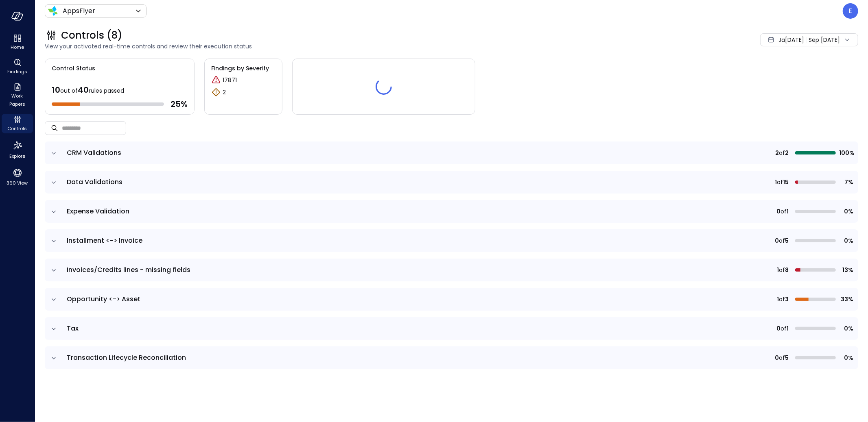
click at [75, 181] on span "Data Validations" at bounding box center [95, 181] width 56 height 9
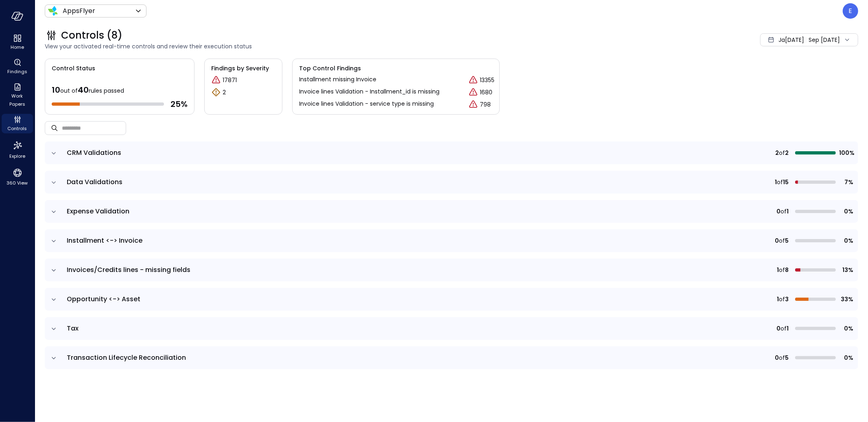
click at [52, 181] on icon "expand row" at bounding box center [54, 182] width 4 height 2
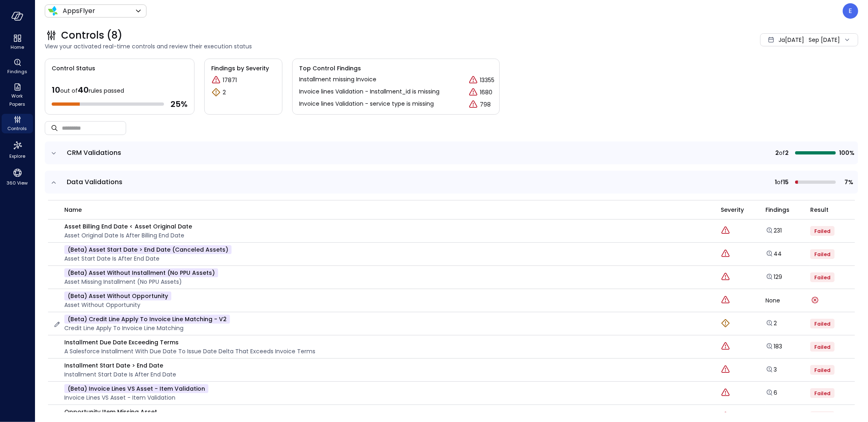
click at [109, 319] on p "(beta) Credit line Apply to Invoice line matching - v2" at bounding box center [147, 319] width 166 height 9
copy p "(beta) Credit line Apply to Invoice line matching - v2"
click at [770, 343] on div "Explore findings" at bounding box center [768, 335] width 46 height 16
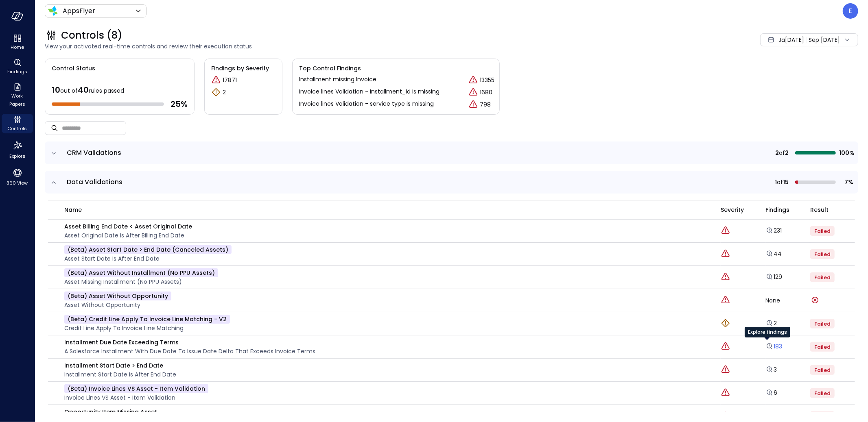
click at [772, 347] on link "183" at bounding box center [773, 347] width 17 height 8
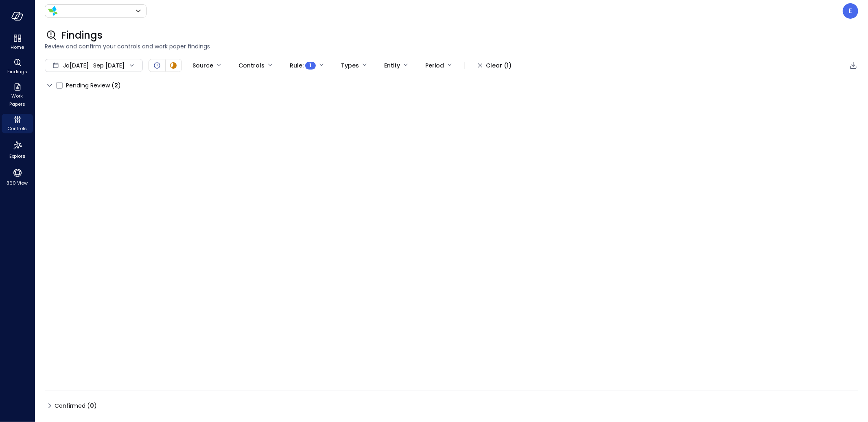
type input "*******"
type input "****"
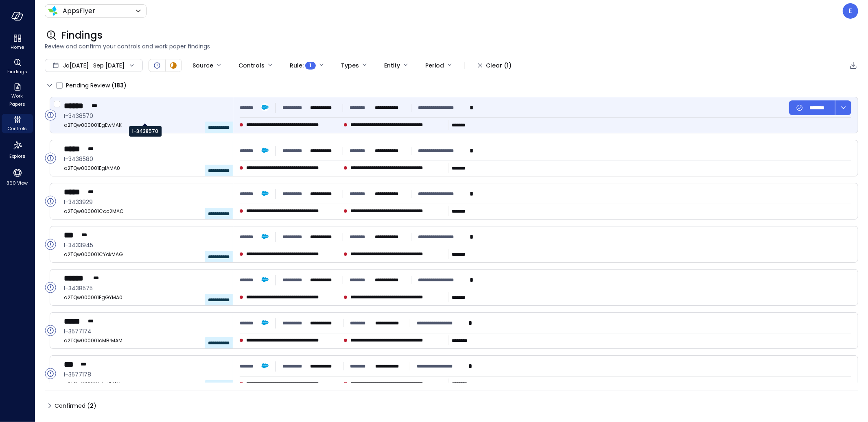
click at [165, 113] on span "I-3438570" at bounding box center [145, 115] width 162 height 9
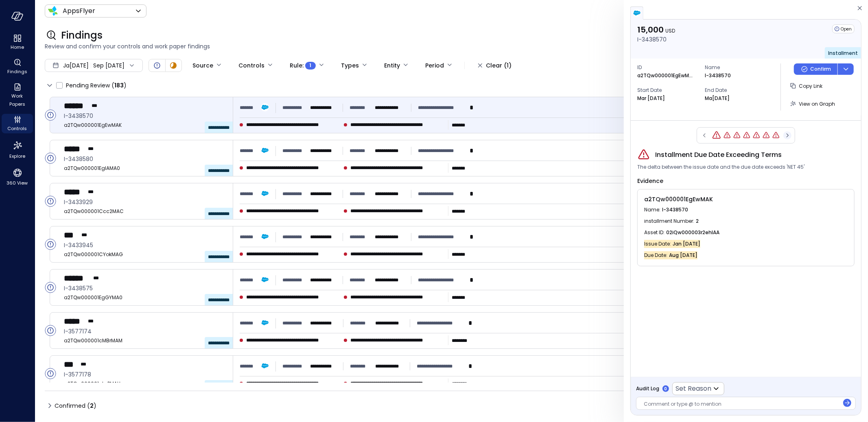
click at [788, 133] on icon "button" at bounding box center [787, 136] width 8 height 10
click at [706, 134] on icon "button" at bounding box center [704, 136] width 8 height 10
click at [787, 135] on icon "button" at bounding box center [787, 136] width 8 height 10
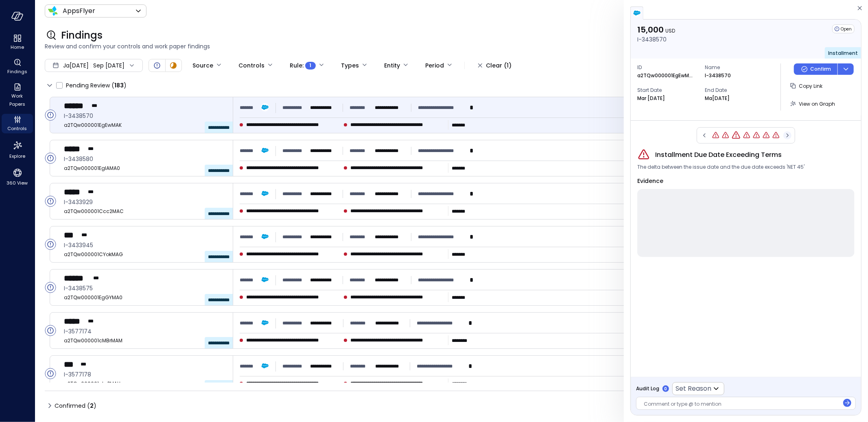
click at [787, 135] on icon "button" at bounding box center [787, 136] width 8 height 10
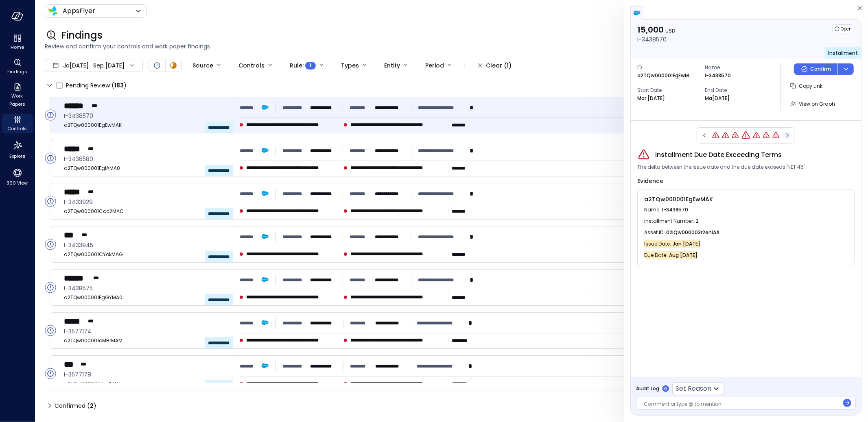
click at [787, 135] on icon "button" at bounding box center [787, 136] width 8 height 10
drag, startPoint x: 654, startPoint y: 154, endPoint x: 787, endPoint y: 157, distance: 132.7
click at [787, 157] on div "Installment Due Date Exceeding Terms" at bounding box center [745, 155] width 217 height 13
copy span "Installment Due Date Exceeding Terms"
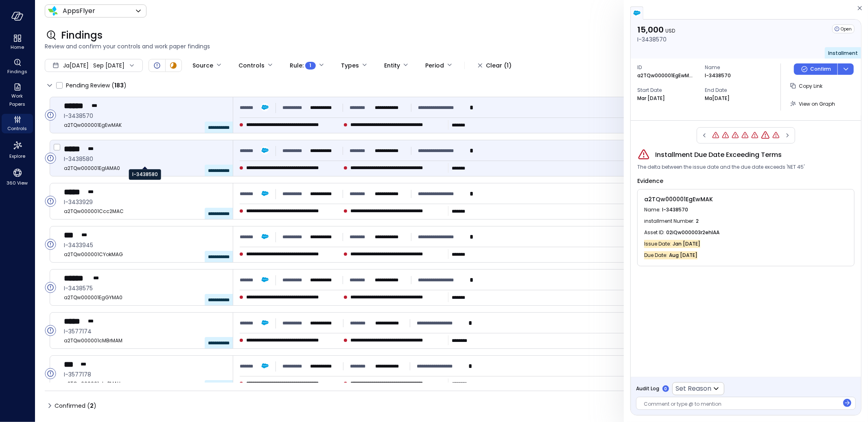
click at [161, 158] on span "I-3438580" at bounding box center [145, 159] width 162 height 9
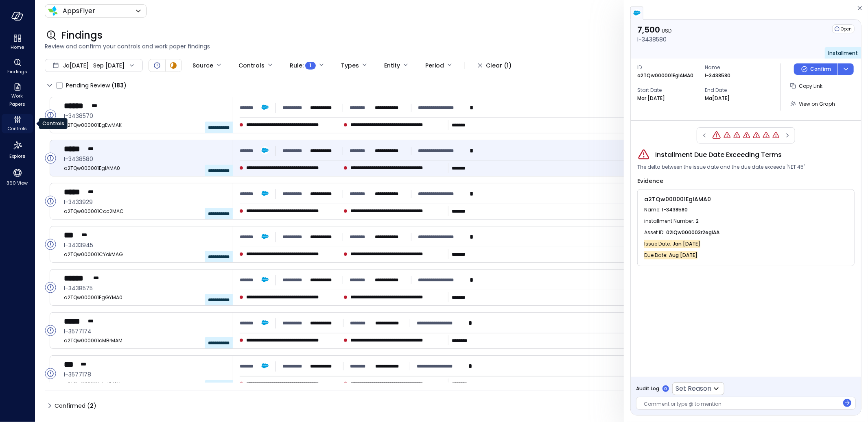
click at [21, 121] on icon "Controls" at bounding box center [18, 120] width 10 height 10
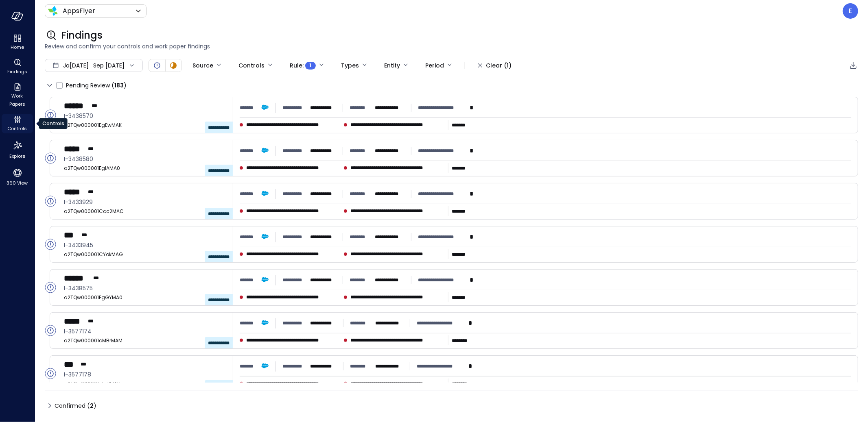
click at [21, 121] on icon "Controls" at bounding box center [18, 120] width 10 height 10
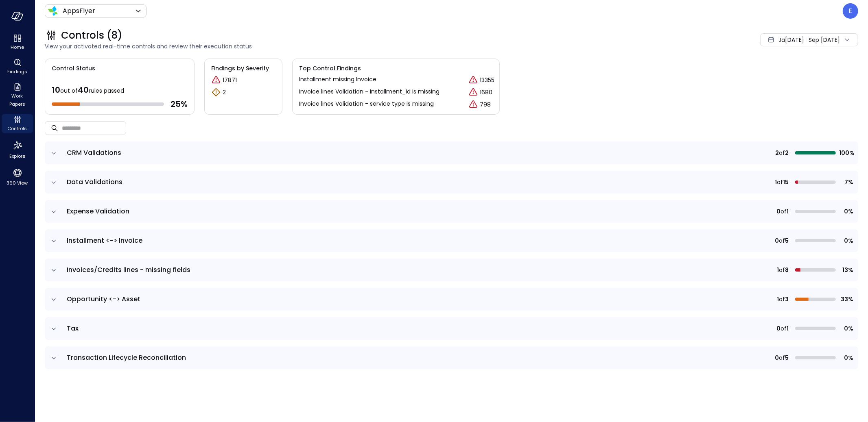
click at [56, 182] on icon "expand row" at bounding box center [54, 183] width 8 height 8
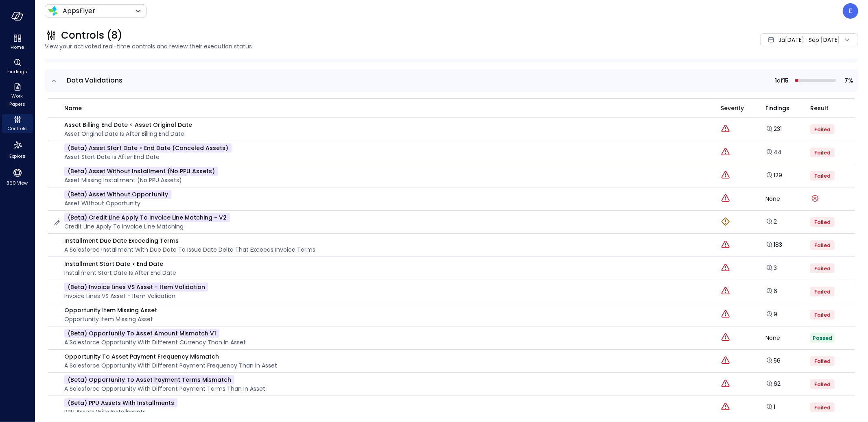
scroll to position [102, 0]
click at [96, 261] on p "Installment Start Date > End Date" at bounding box center [120, 263] width 112 height 9
click at [763, 264] on div "Explore findings" at bounding box center [765, 256] width 46 height 16
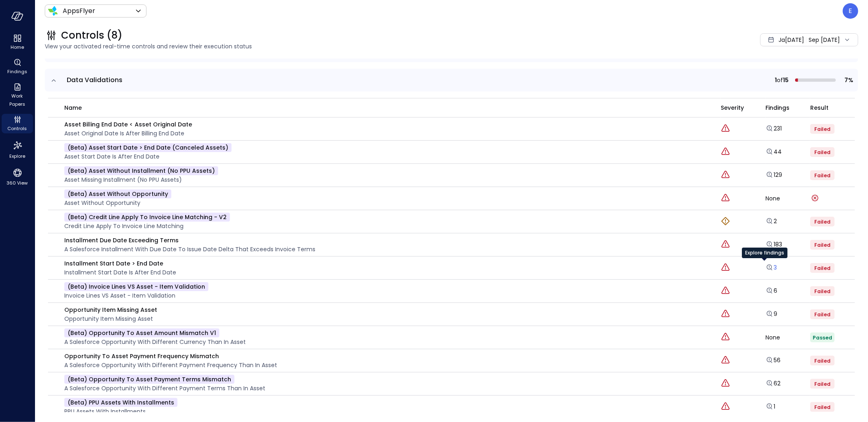
click at [765, 265] on icon "Explore findings" at bounding box center [769, 268] width 8 height 8
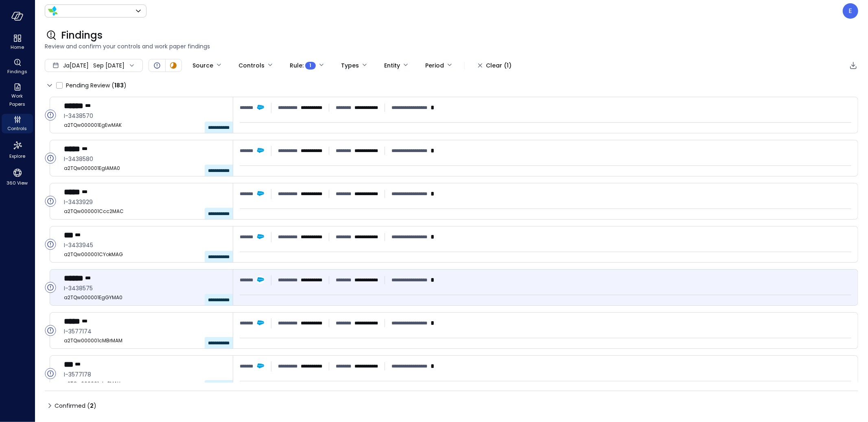
type input "*******"
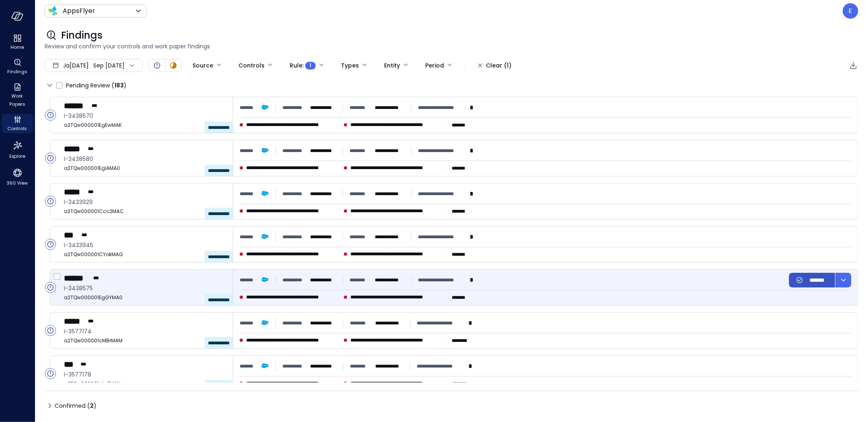
type input "****"
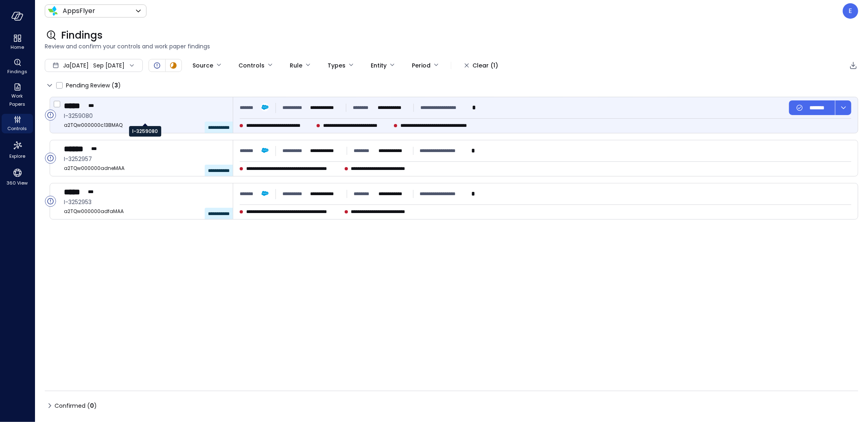
click at [207, 118] on span "I-3259080" at bounding box center [145, 115] width 162 height 9
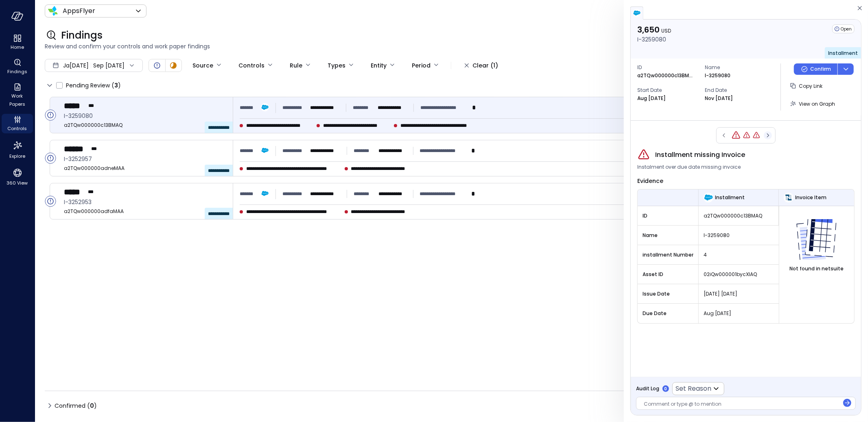
click at [767, 135] on icon "button" at bounding box center [768, 136] width 8 height 10
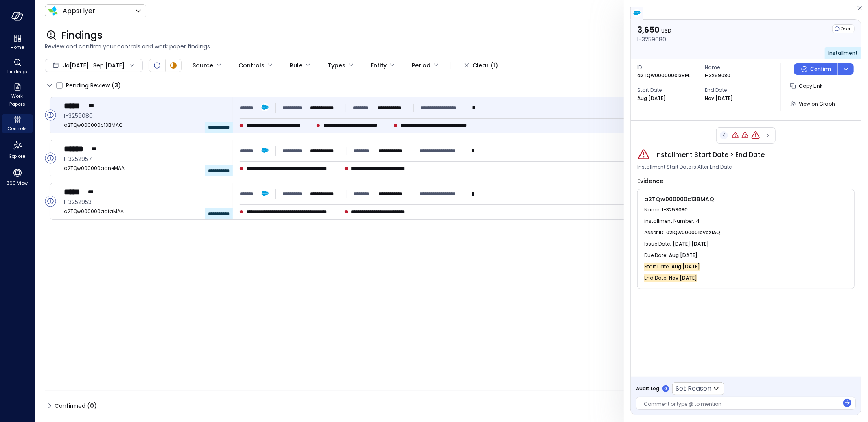
click at [724, 136] on icon "button" at bounding box center [724, 135] width 2 height 4
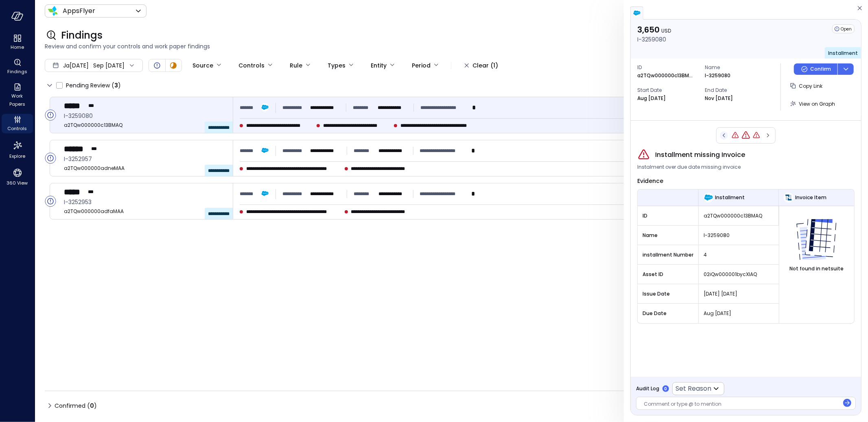
click at [724, 136] on icon "button" at bounding box center [724, 135] width 2 height 4
drag, startPoint x: 655, startPoint y: 155, endPoint x: 780, endPoint y: 155, distance: 125.3
click at [780, 155] on div "Installment missing Invoice" at bounding box center [745, 155] width 217 height 13
copy span "Installment missing Invoice"
click at [710, 313] on span "Aug [DATE]" at bounding box center [739, 314] width 70 height 8
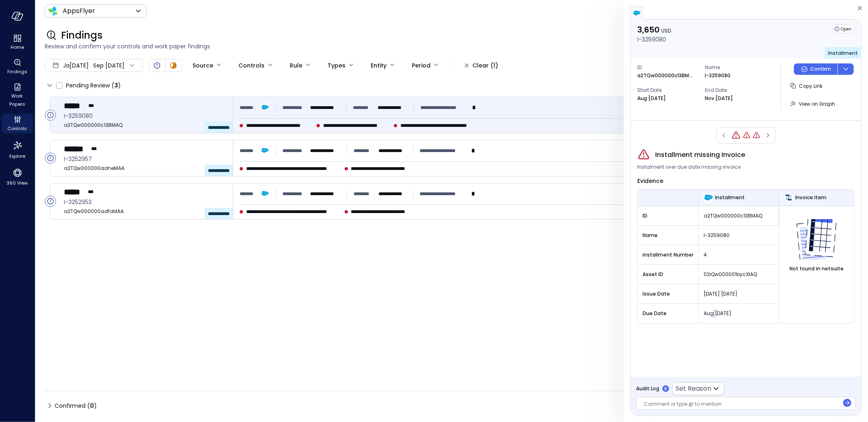
click at [710, 313] on span "Aug [DATE]" at bounding box center [739, 314] width 70 height 8
copy span "Aug [DATE]"
click at [17, 122] on icon "Controls" at bounding box center [17, 122] width 1 height 2
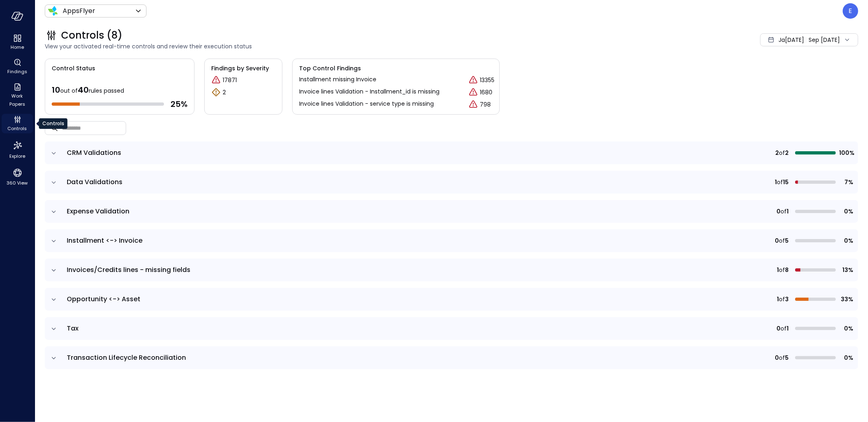
click at [17, 122] on icon "Controls" at bounding box center [17, 122] width 1 height 2
click at [54, 180] on icon "expand row" at bounding box center [54, 183] width 8 height 8
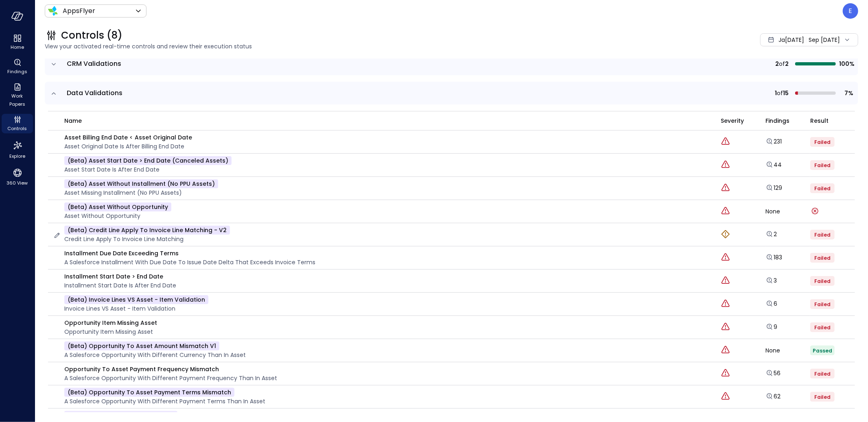
scroll to position [135, 0]
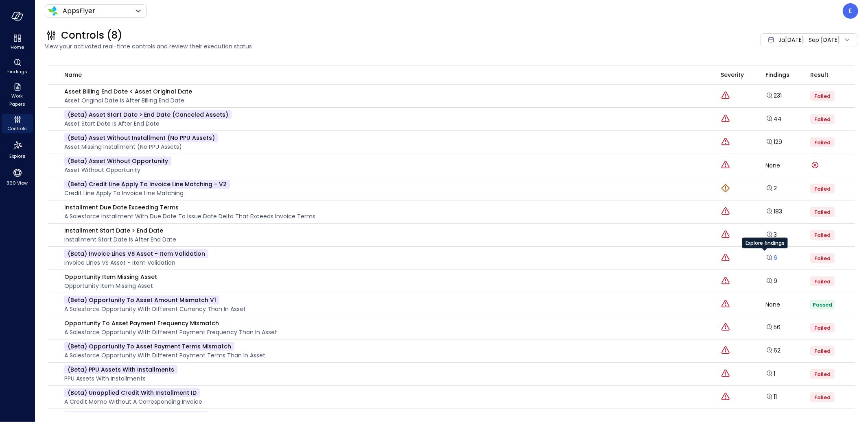
click at [767, 255] on icon "Explore findings" at bounding box center [769, 257] width 5 height 5
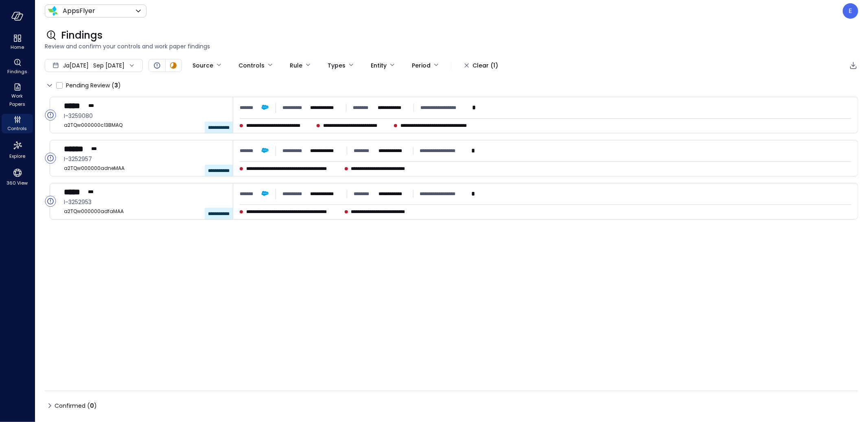
type input "****"
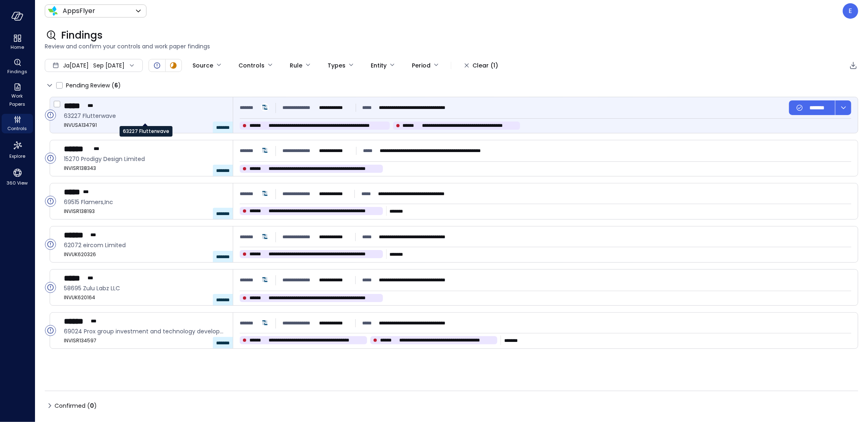
click at [200, 116] on span "63227 Flutterwave" at bounding box center [145, 115] width 162 height 9
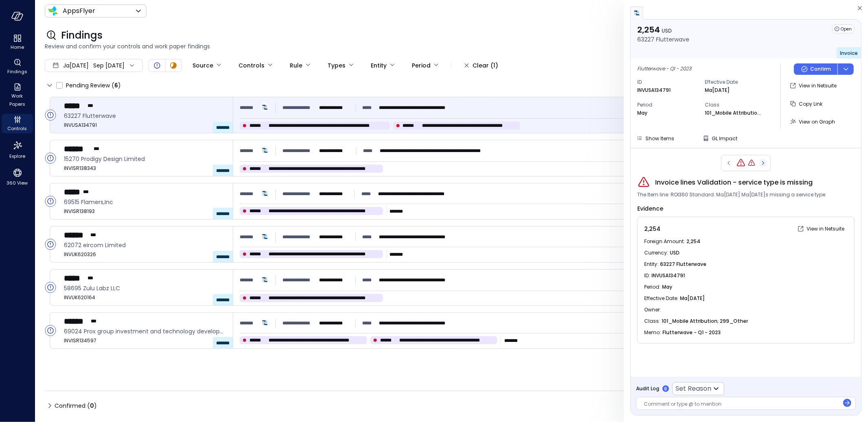
click at [763, 164] on icon "button" at bounding box center [763, 163] width 8 height 10
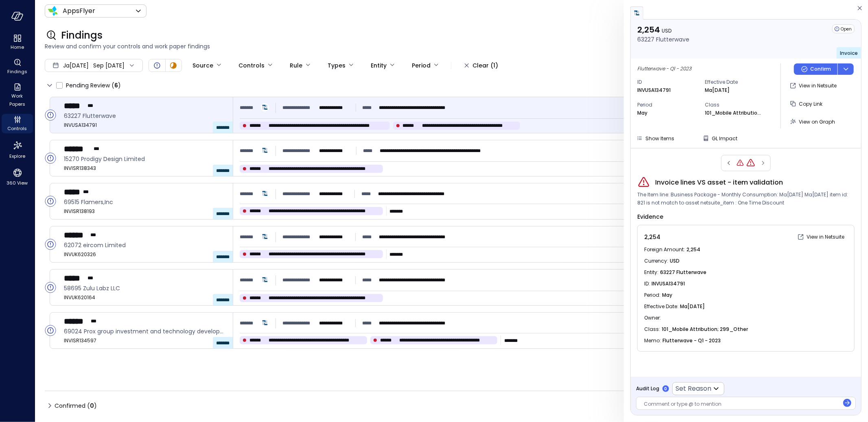
click at [685, 179] on span "Invoice lines VS asset - item validation" at bounding box center [719, 183] width 128 height 10
copy span "Invoice lines VS asset - item validation"
click at [17, 122] on icon "Controls" at bounding box center [18, 120] width 10 height 10
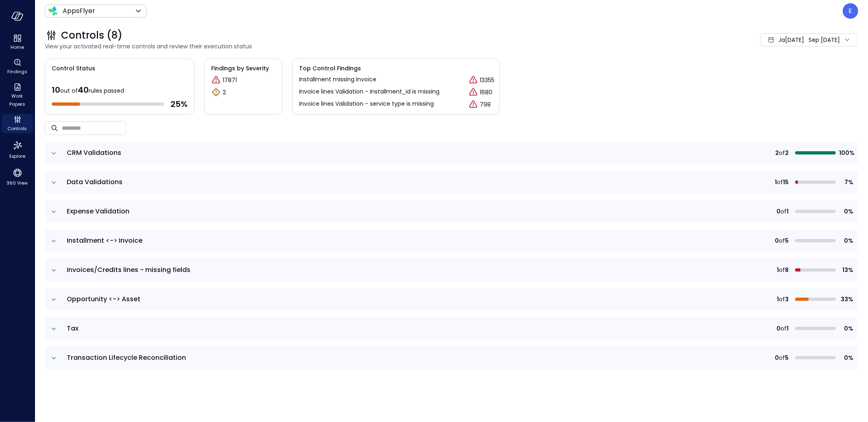
click at [51, 179] on icon "expand row" at bounding box center [54, 183] width 8 height 8
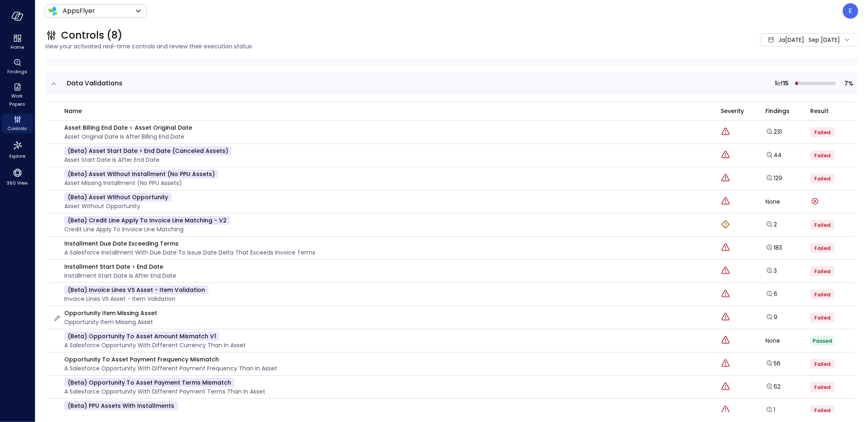
scroll to position [101, 0]
click at [766, 312] on icon "Explore findings" at bounding box center [769, 316] width 8 height 8
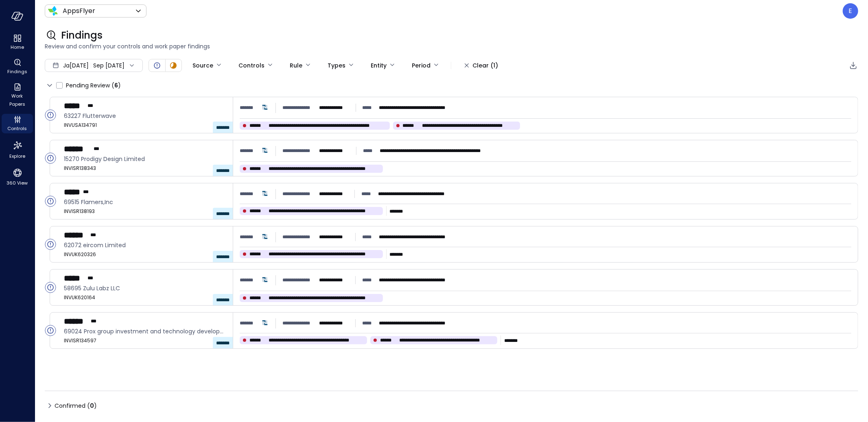
type input "****"
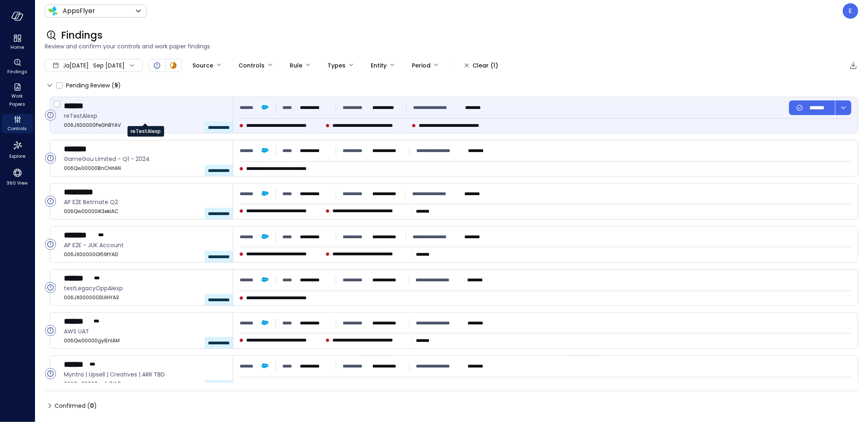
click at [146, 111] on span "reTestAlexp" at bounding box center [145, 115] width 162 height 9
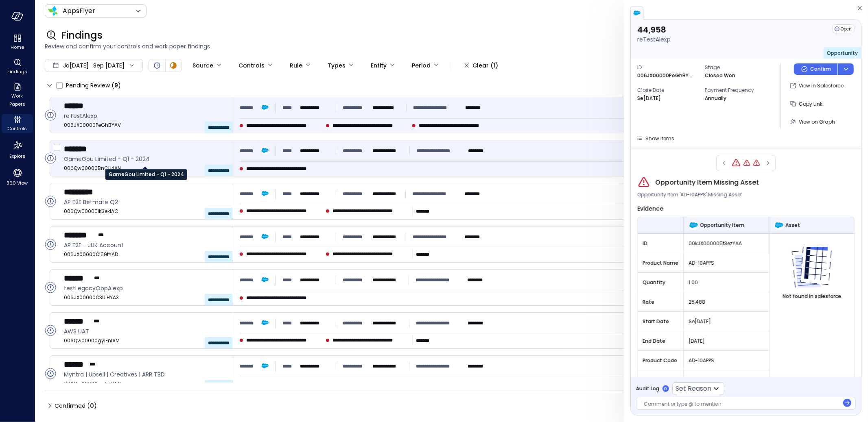
click at [160, 155] on span "GameGou Limited - Q1 - 2024" at bounding box center [145, 159] width 162 height 9
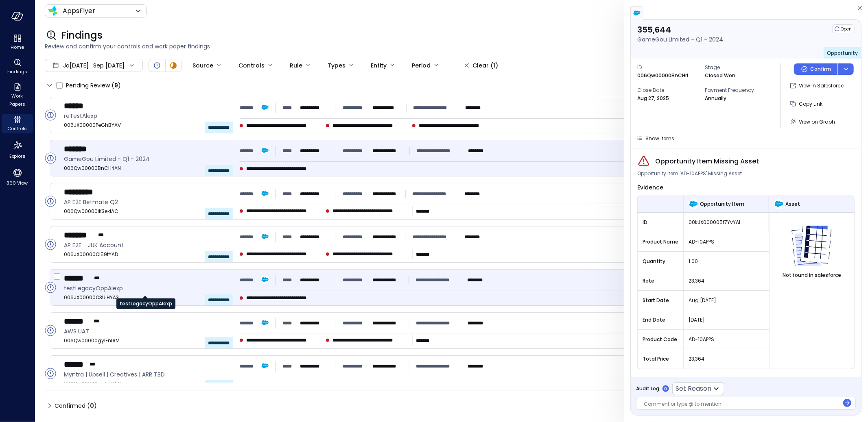
click at [177, 290] on span "testLegacyOppAlexp" at bounding box center [145, 288] width 162 height 9
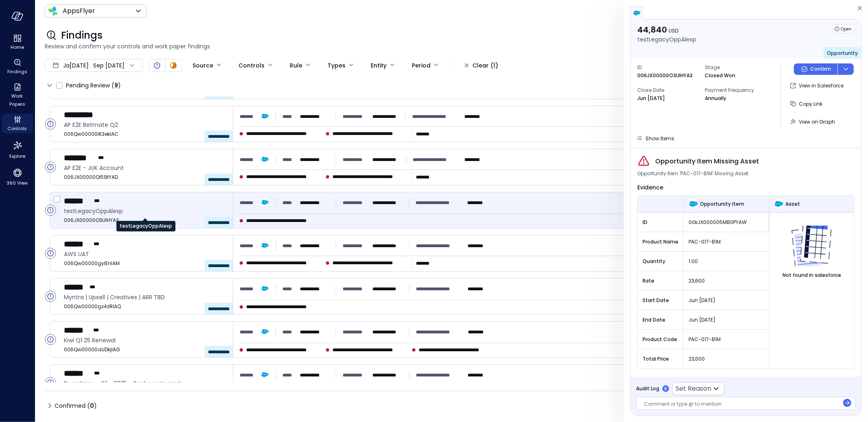
scroll to position [95, 0]
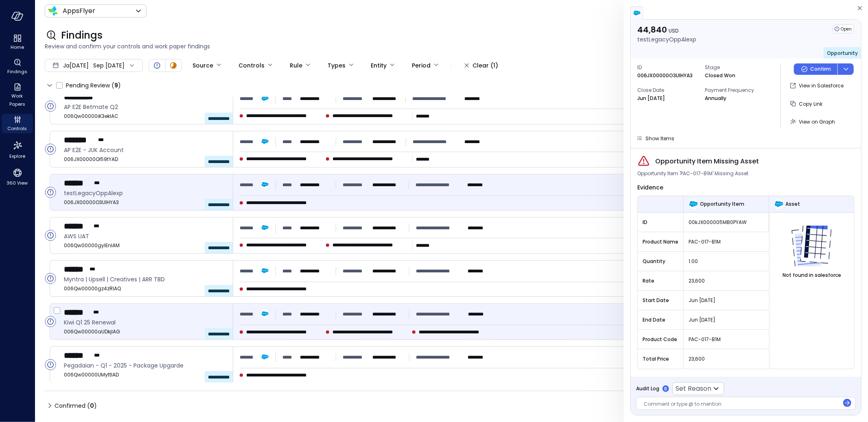
click at [170, 314] on div "****** ***" at bounding box center [145, 312] width 162 height 11
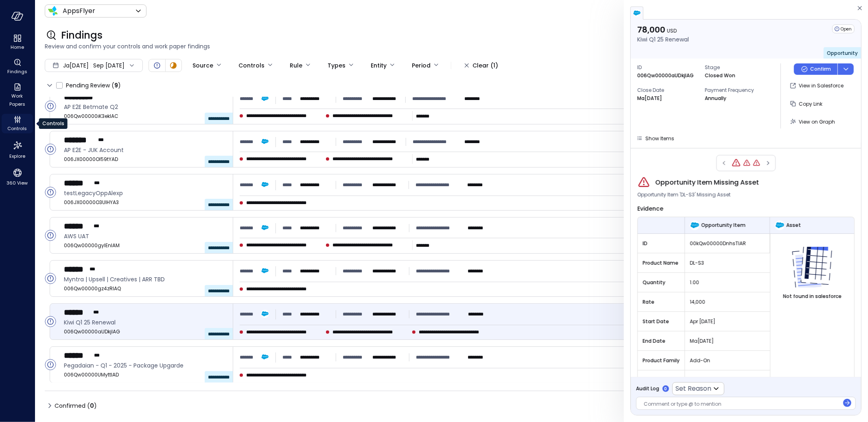
click at [17, 125] on span "Controls" at bounding box center [18, 129] width 20 height 8
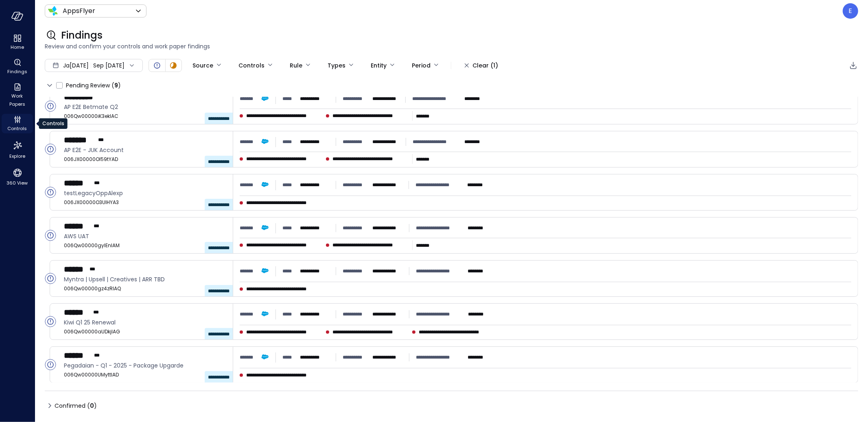
click at [17, 125] on span "Controls" at bounding box center [18, 129] width 20 height 8
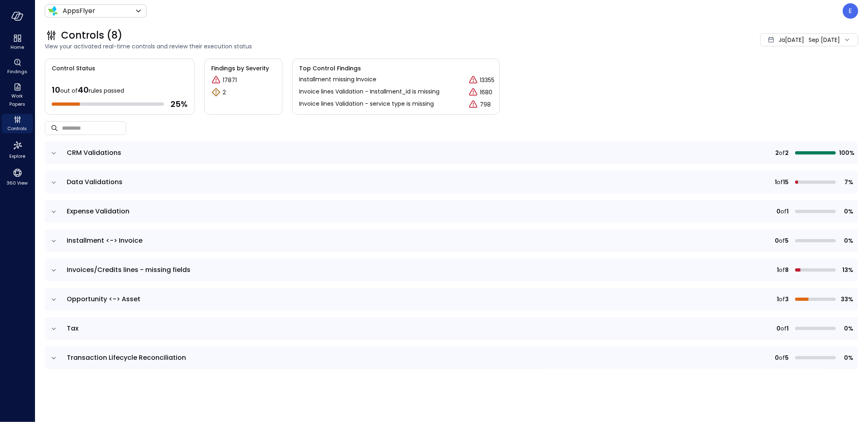
click at [53, 181] on icon "expand row" at bounding box center [54, 183] width 8 height 8
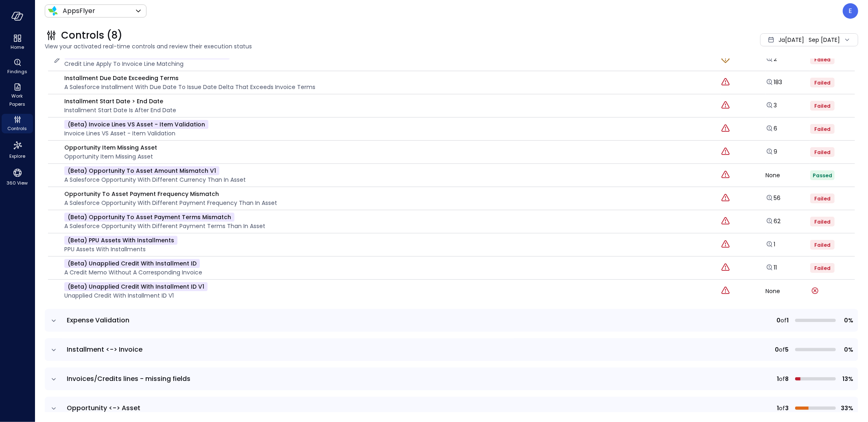
scroll to position [267, 0]
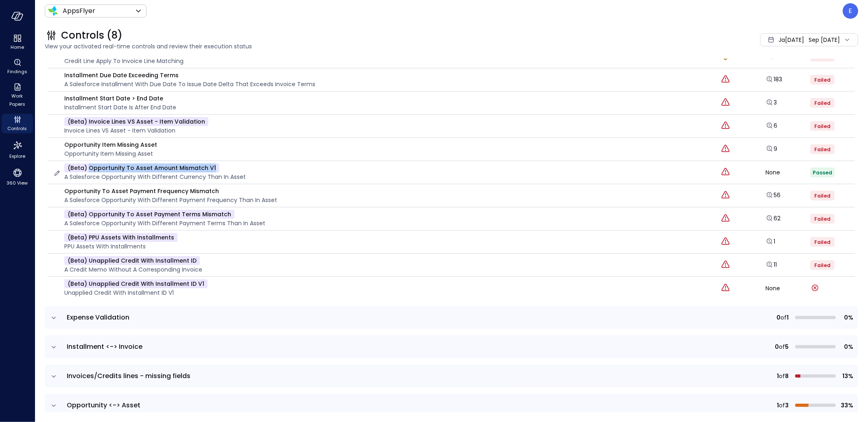
drag, startPoint x: 89, startPoint y: 166, endPoint x: 267, endPoint y: 166, distance: 177.8
click at [267, 166] on div "(beta) Opportunity To Asset Amount Mismatch v1 A Salesforce Opportunity with di…" at bounding box center [382, 173] width 658 height 18
copy p "Opportunity To Asset Amount Mismatch v1"
click at [769, 192] on link "56" at bounding box center [772, 195] width 15 height 8
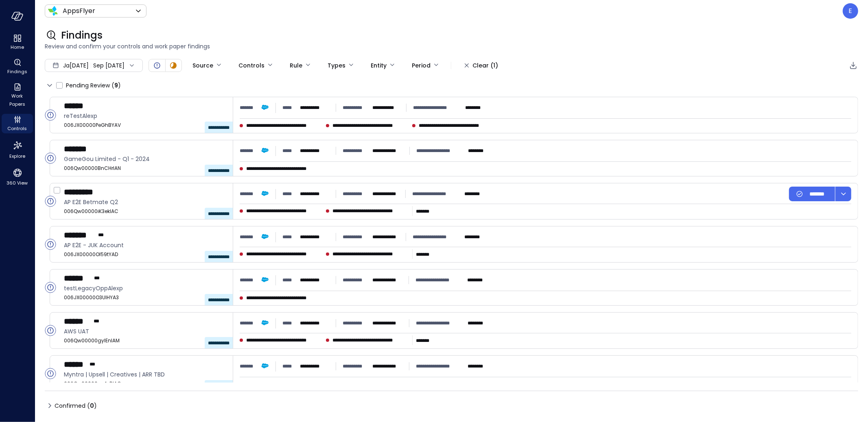
type input "****"
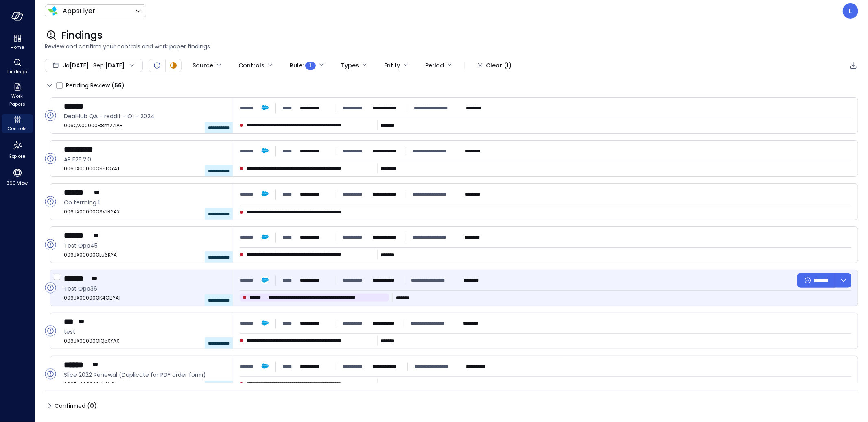
scroll to position [570, 0]
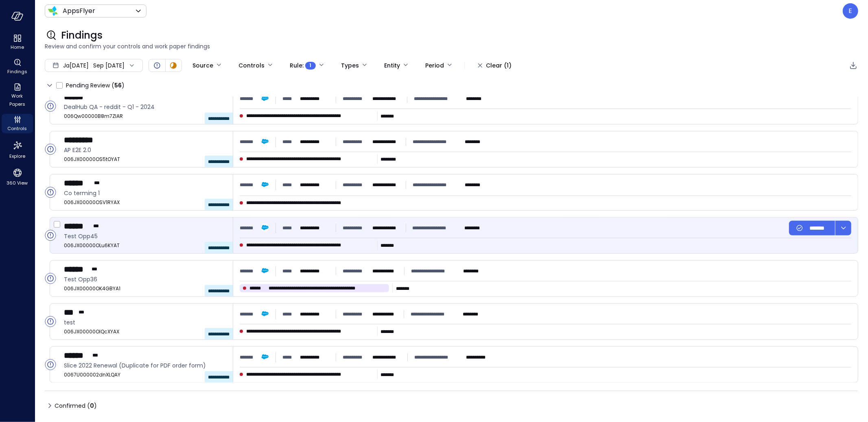
click at [126, 230] on div "****** ***" at bounding box center [145, 226] width 162 height 11
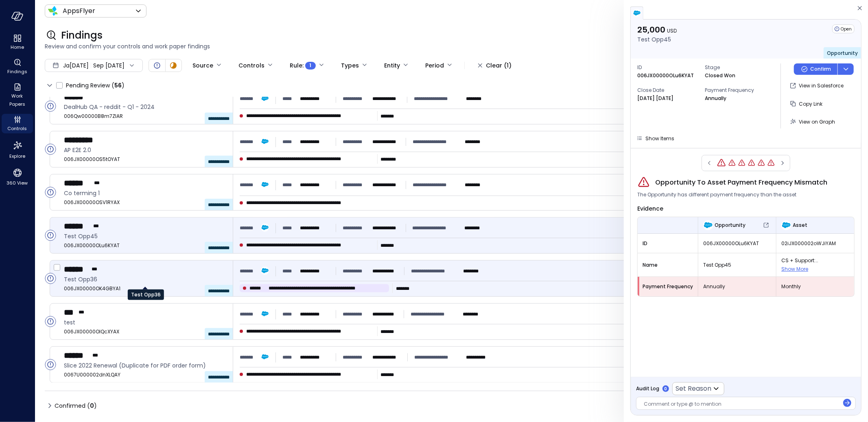
click at [127, 278] on span "Test Opp36" at bounding box center [145, 279] width 162 height 9
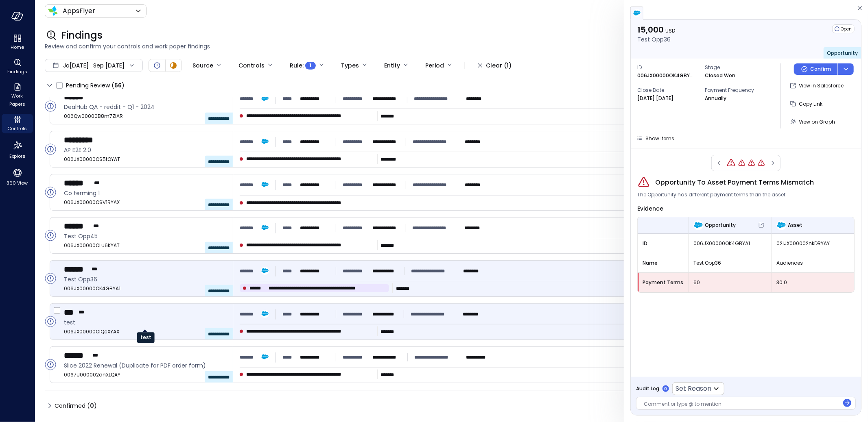
click at [125, 318] on span "test" at bounding box center [145, 322] width 162 height 9
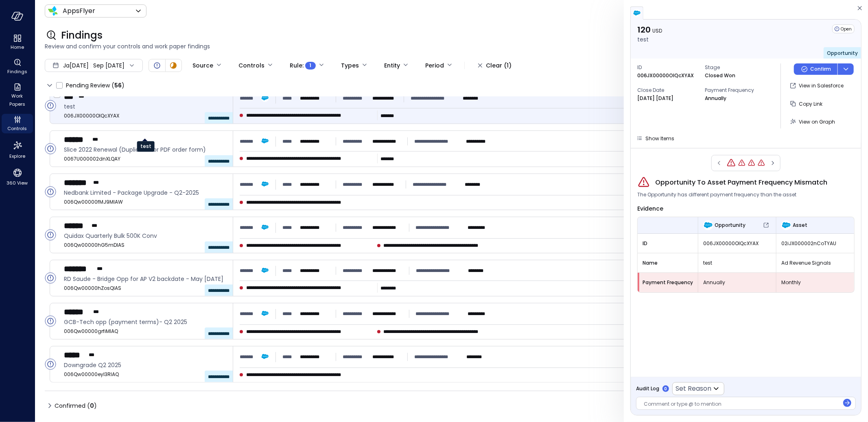
scroll to position [896, 0]
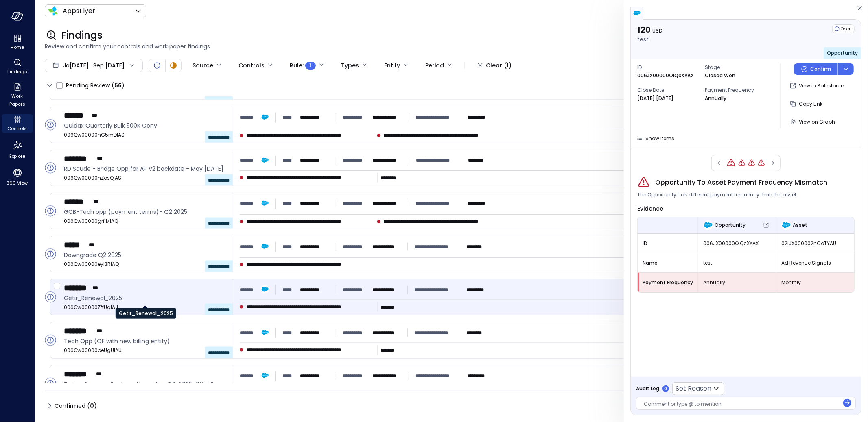
click at [140, 299] on span "Getir_Renewal_2025" at bounding box center [145, 298] width 162 height 9
click at [22, 122] on div "Controls" at bounding box center [17, 124] width 31 height 20
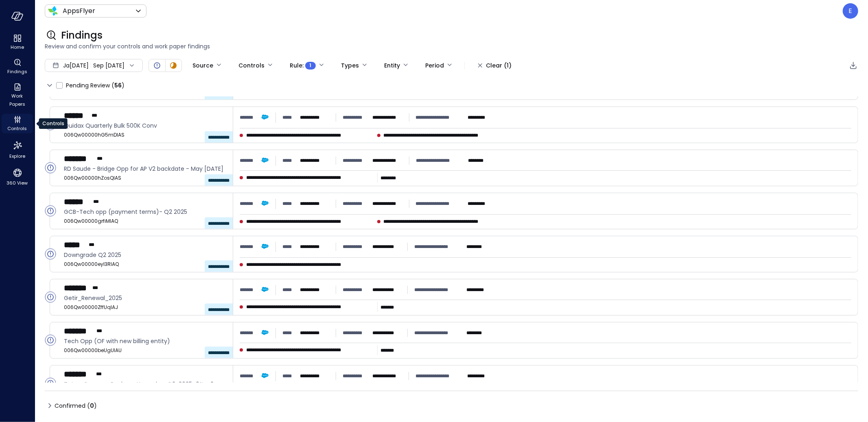
click at [22, 122] on div "Controls" at bounding box center [17, 124] width 31 height 20
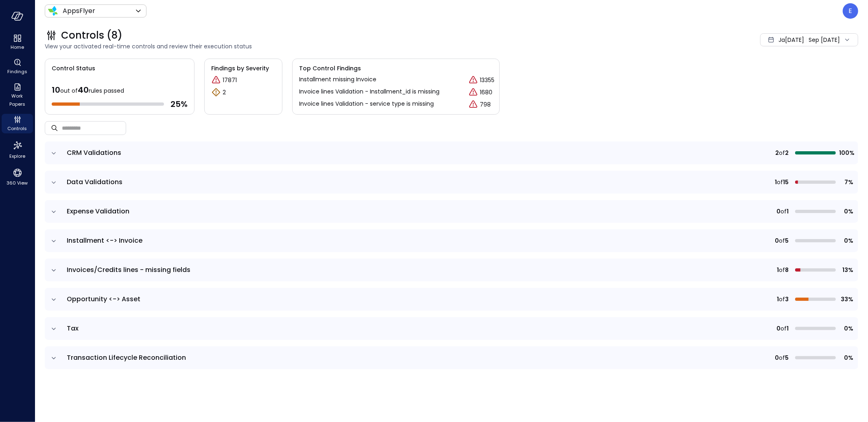
click at [52, 181] on icon "expand row" at bounding box center [54, 183] width 8 height 8
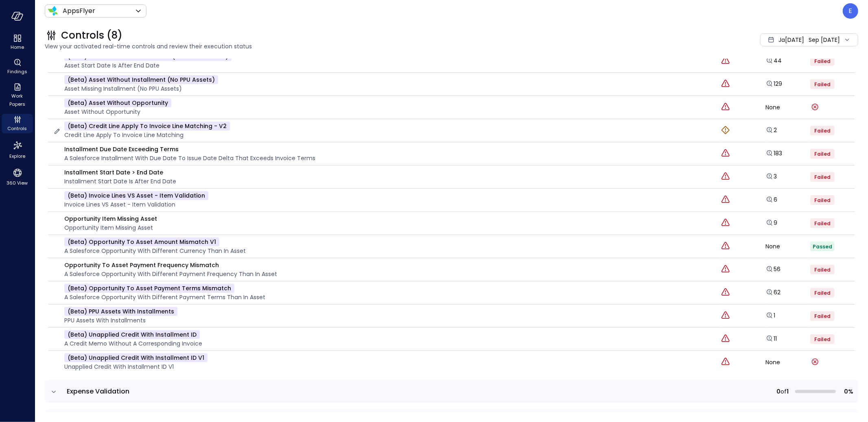
scroll to position [250, 0]
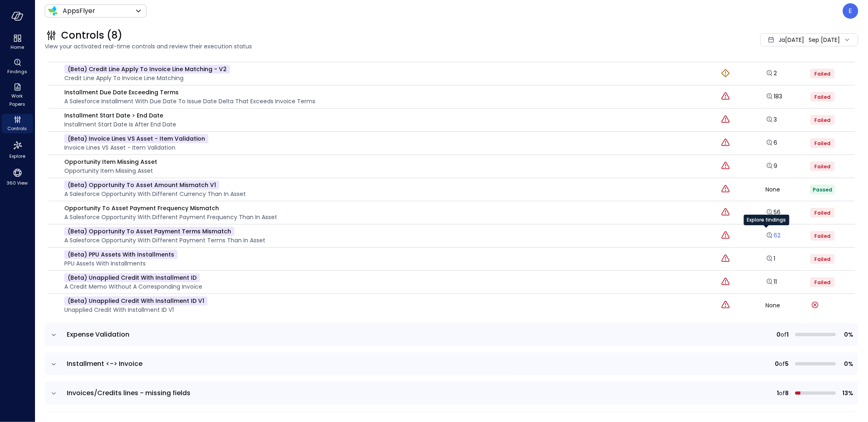
click at [771, 232] on link "62" at bounding box center [772, 236] width 15 height 8
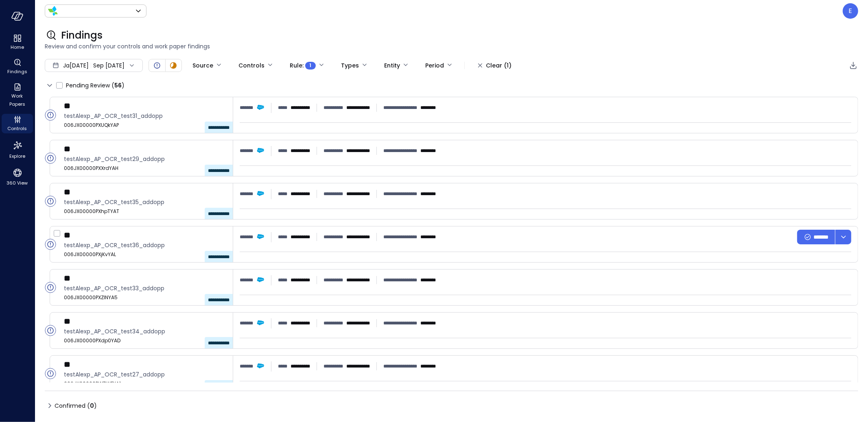
type input "*******"
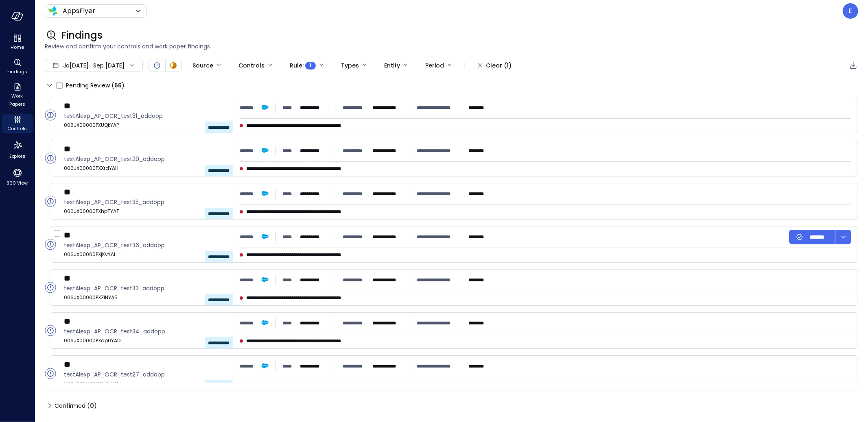
type input "****"
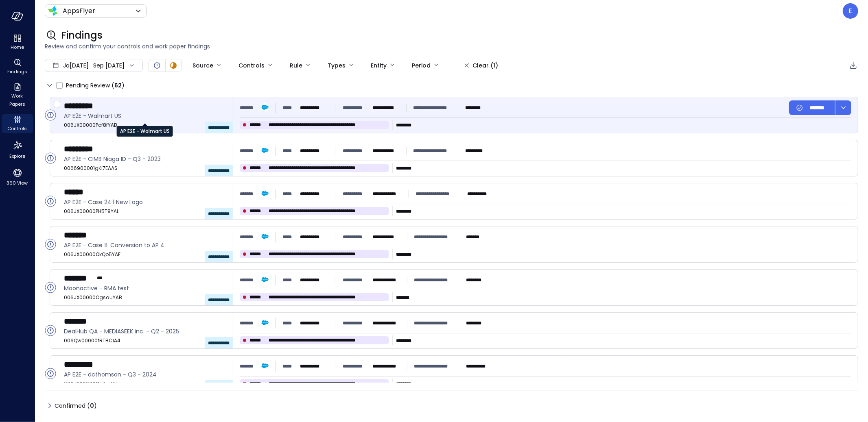
click at [128, 116] on span "AP E2E - Walmart US" at bounding box center [145, 115] width 162 height 9
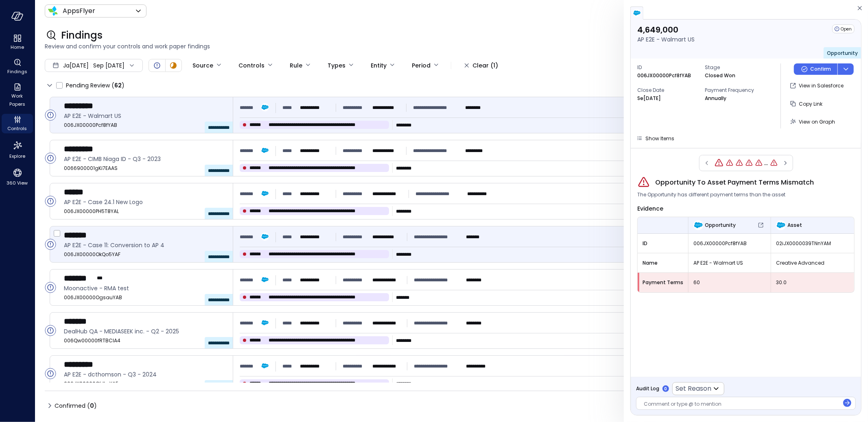
click at [125, 236] on div "*******" at bounding box center [145, 235] width 162 height 11
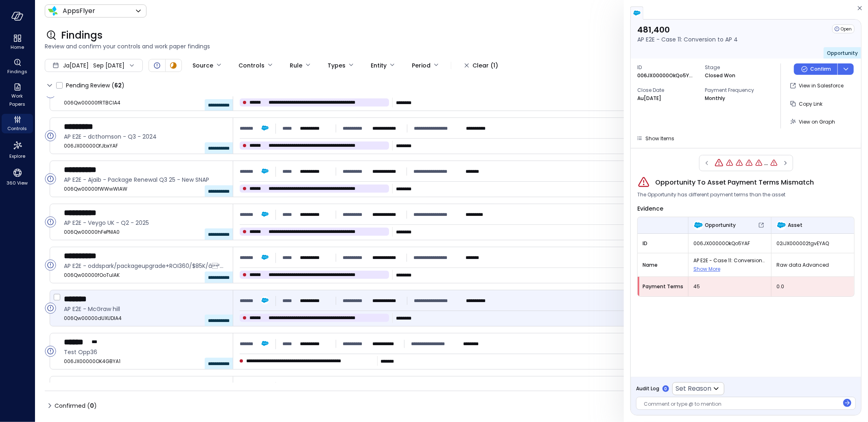
scroll to position [238, 0]
click at [129, 306] on span "AP E2E - McGraw hill" at bounding box center [145, 308] width 162 height 9
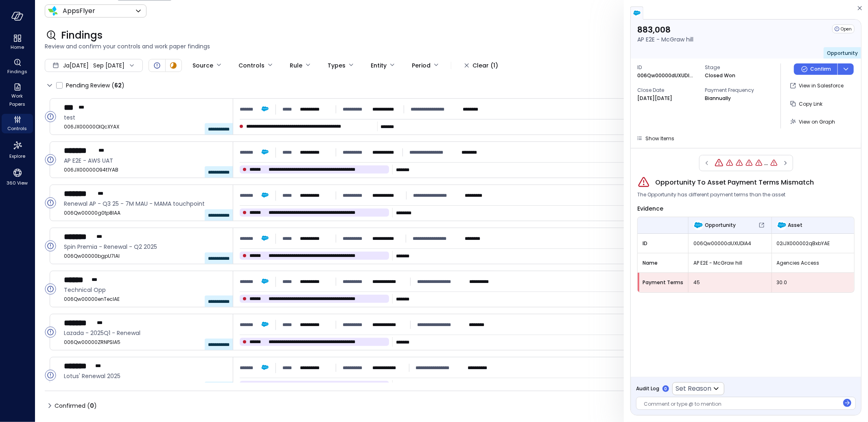
scroll to position [570, 0]
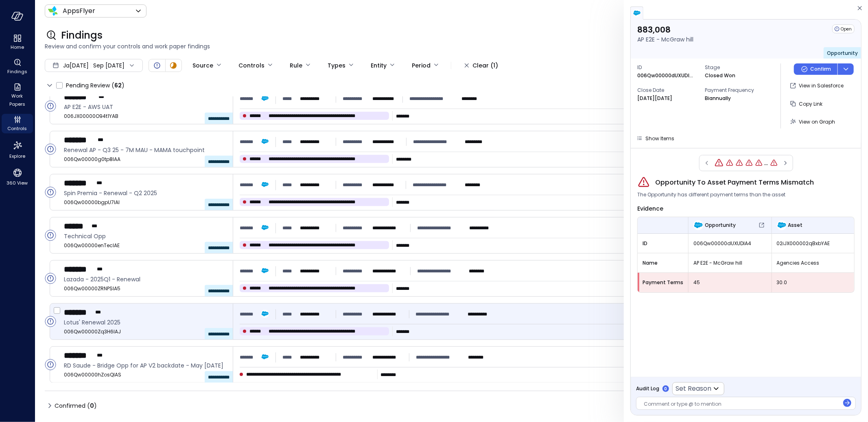
click at [128, 316] on div "******* ***" at bounding box center [145, 312] width 162 height 11
click at [20, 130] on span "Controls" at bounding box center [18, 129] width 20 height 8
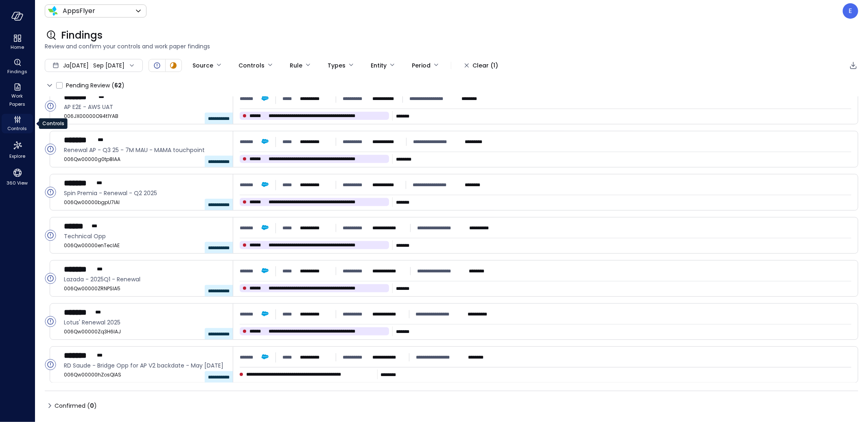
click at [17, 120] on icon "Controls" at bounding box center [18, 120] width 10 height 10
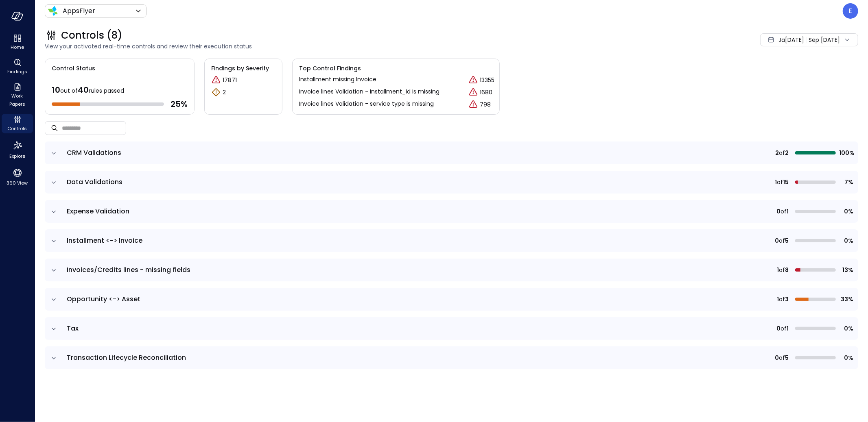
click at [56, 180] on icon "expand row" at bounding box center [54, 183] width 8 height 8
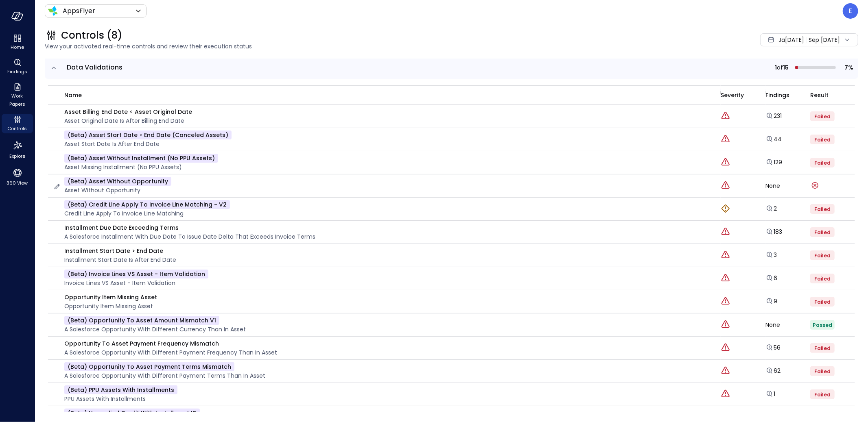
scroll to position [278, 0]
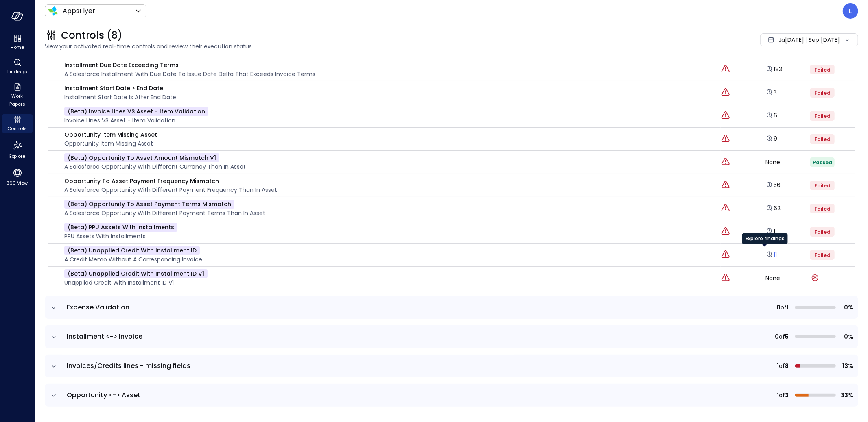
click at [767, 252] on icon "Explore findings" at bounding box center [769, 255] width 8 height 8
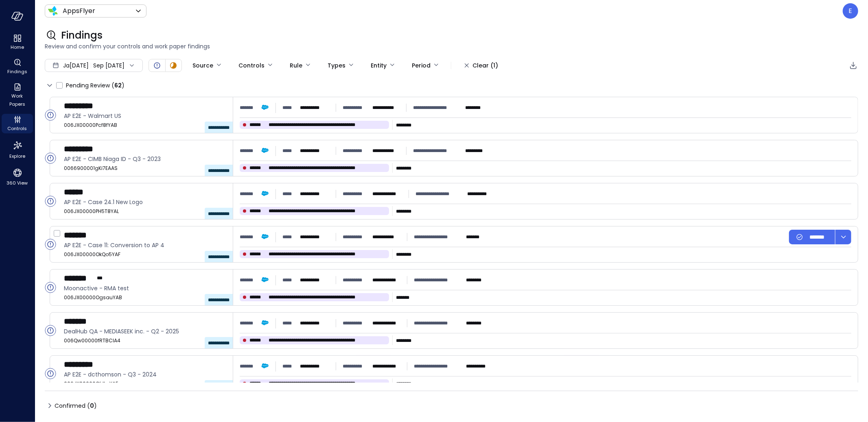
type input "****"
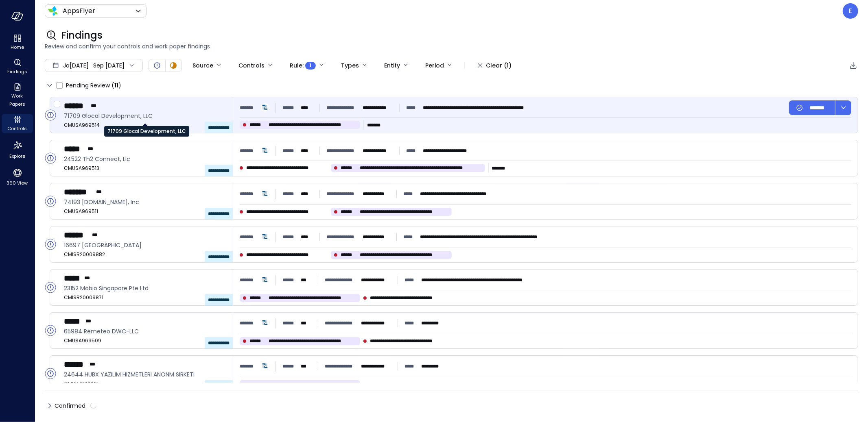
click at [129, 114] on span "71709 Glocal Development, LLC" at bounding box center [145, 115] width 162 height 9
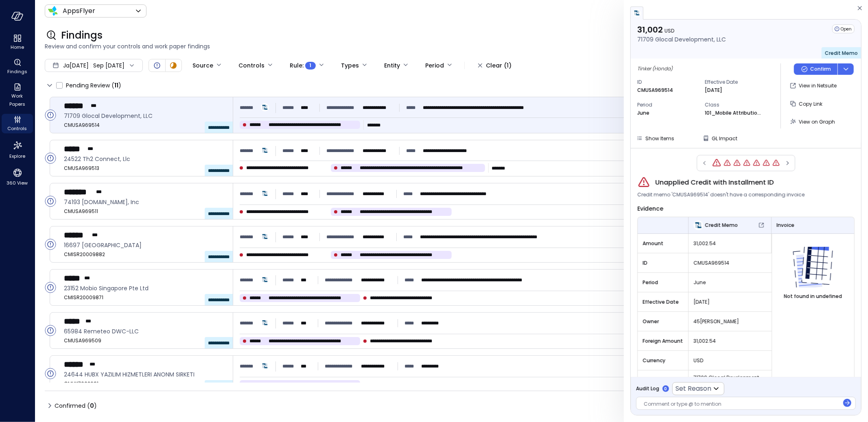
click at [682, 184] on span "Unapplied Credit with Installment ID" at bounding box center [714, 183] width 118 height 10
copy span "Unapplied Credit with Installment ID"
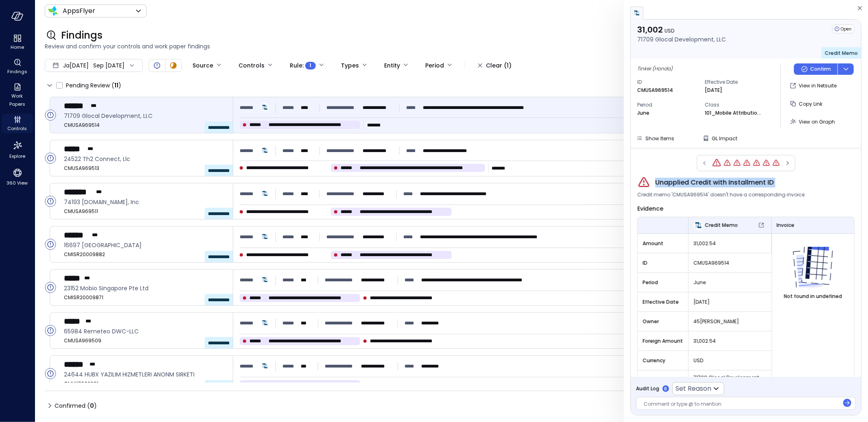
click at [17, 123] on icon "Controls" at bounding box center [18, 120] width 10 height 10
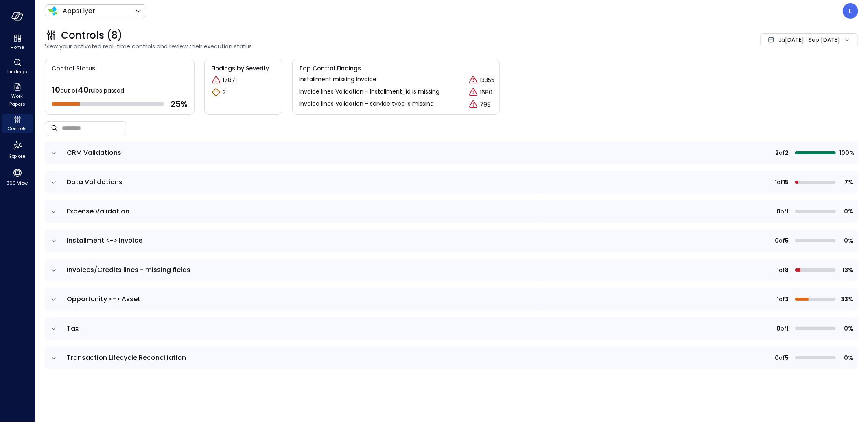
click at [53, 182] on icon "expand row" at bounding box center [54, 182] width 4 height 2
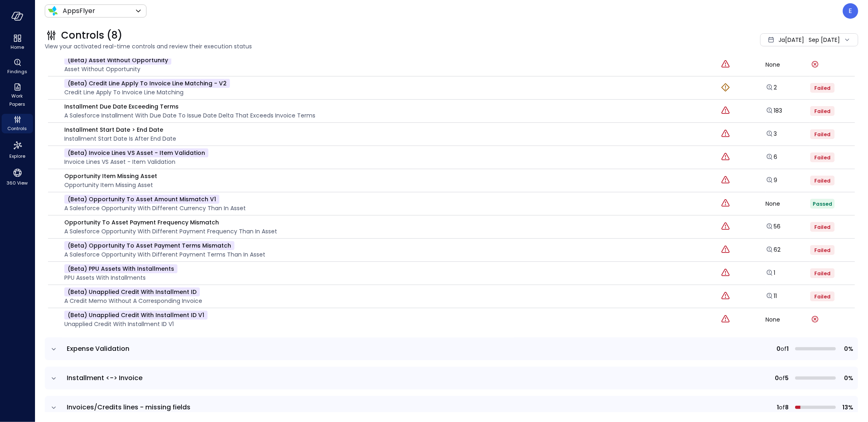
scroll to position [263, 0]
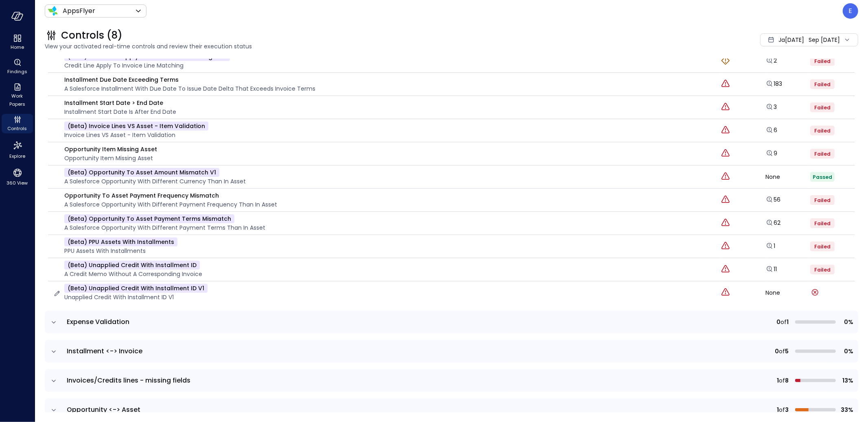
click at [132, 286] on p "(beta) Unapplied Credit with Installment ID v1" at bounding box center [135, 288] width 143 height 9
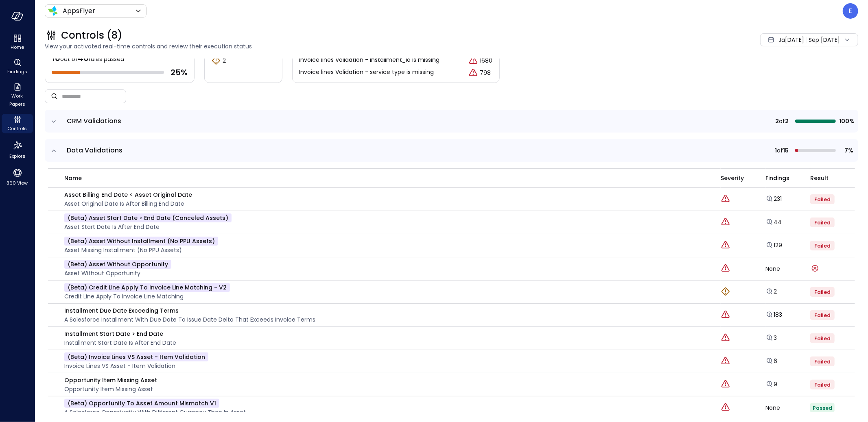
scroll to position [0, 0]
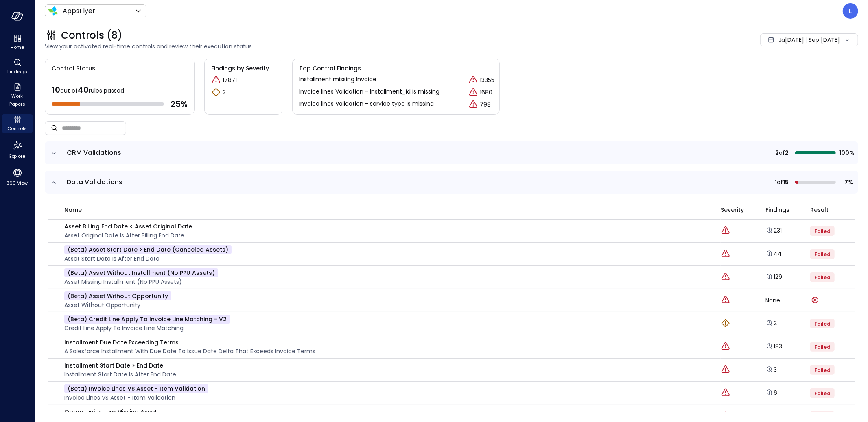
click at [54, 182] on icon "expand row" at bounding box center [54, 183] width 8 height 8
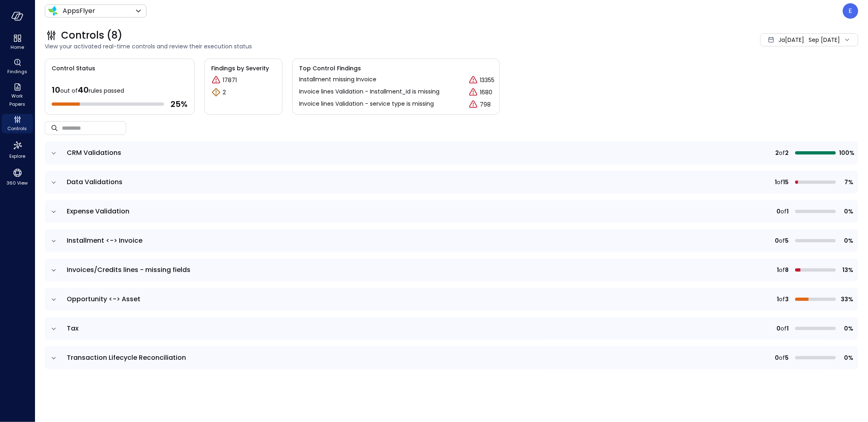
click at [96, 214] on span "Expense Validation" at bounding box center [98, 211] width 63 height 9
click at [55, 211] on icon "expand row" at bounding box center [54, 212] width 8 height 8
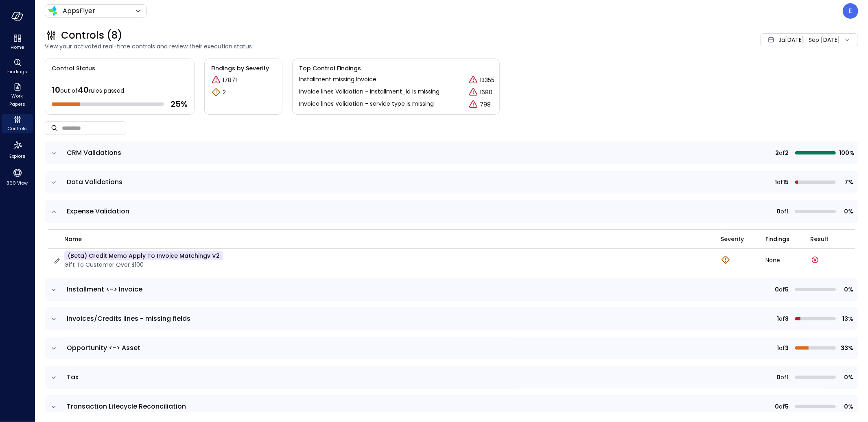
click at [175, 254] on p "(beta) Credit Memo Apply to Invoice Matchingv v2" at bounding box center [143, 255] width 159 height 9
copy p "(beta) Credit Memo Apply to Invoice Matchingv v2"
click at [54, 289] on icon "expand row" at bounding box center [54, 290] width 8 height 8
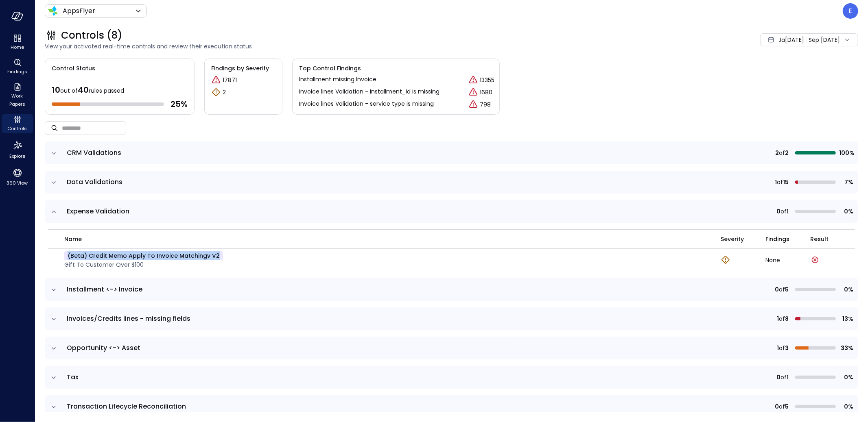
click at [52, 289] on icon "expand row" at bounding box center [54, 290] width 4 height 2
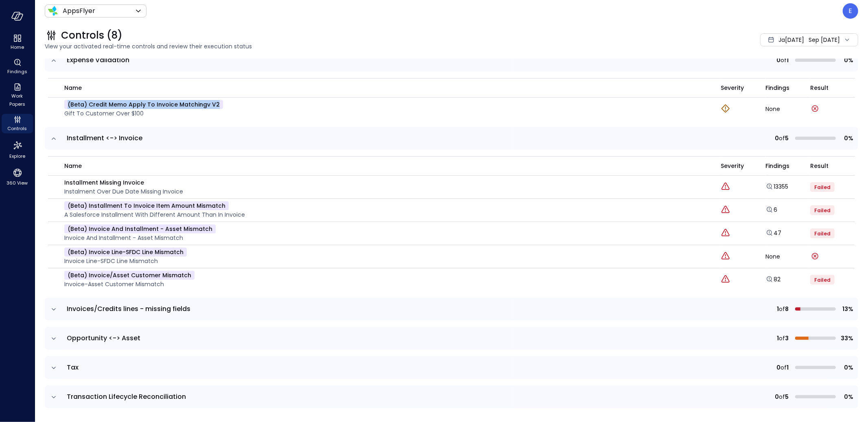
scroll to position [153, 0]
drag, startPoint x: 66, startPoint y: 136, endPoint x: 167, endPoint y: 134, distance: 101.3
click at [167, 134] on td "Installment <-> Invoice" at bounding box center [288, 137] width 452 height 23
copy span "Installment <-> Invoice"
click at [771, 185] on link "13355" at bounding box center [776, 185] width 23 height 8
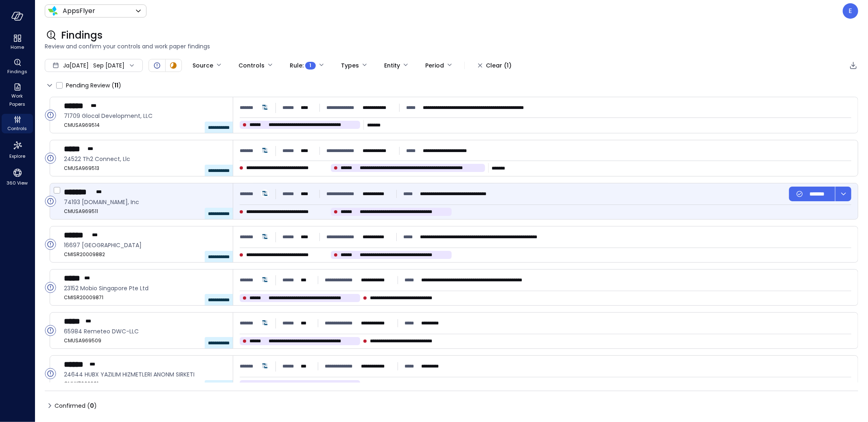
type input "****"
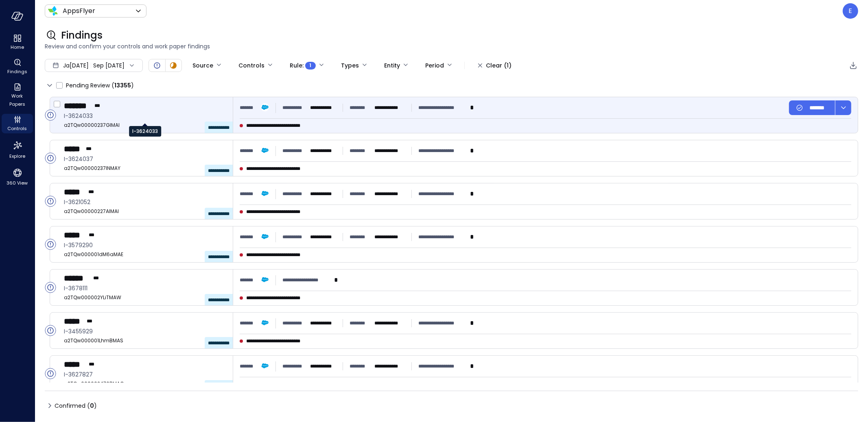
click at [140, 114] on span "I-3624033" at bounding box center [145, 115] width 162 height 9
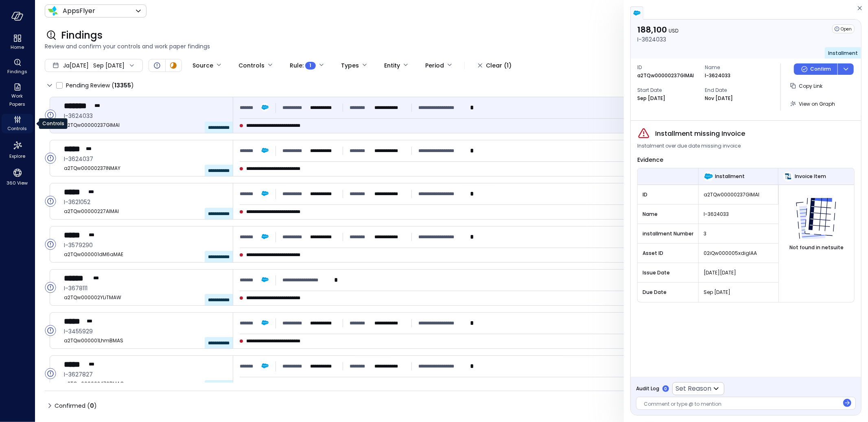
click at [16, 121] on icon "Controls" at bounding box center [18, 120] width 10 height 10
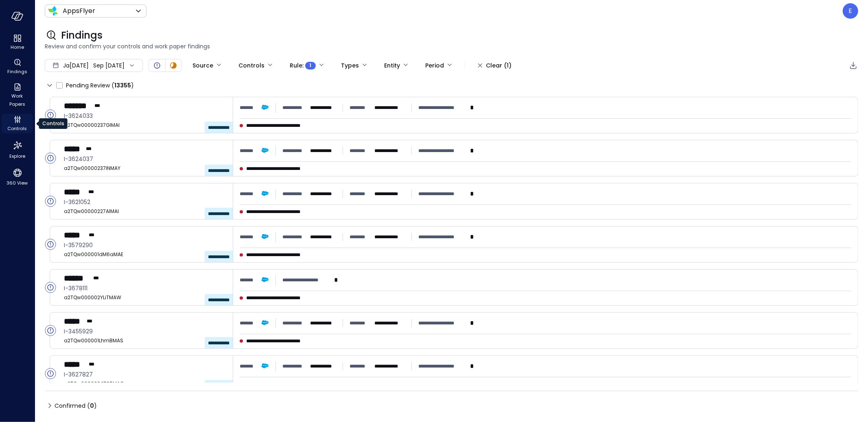
click at [16, 121] on icon "Controls" at bounding box center [18, 120] width 10 height 10
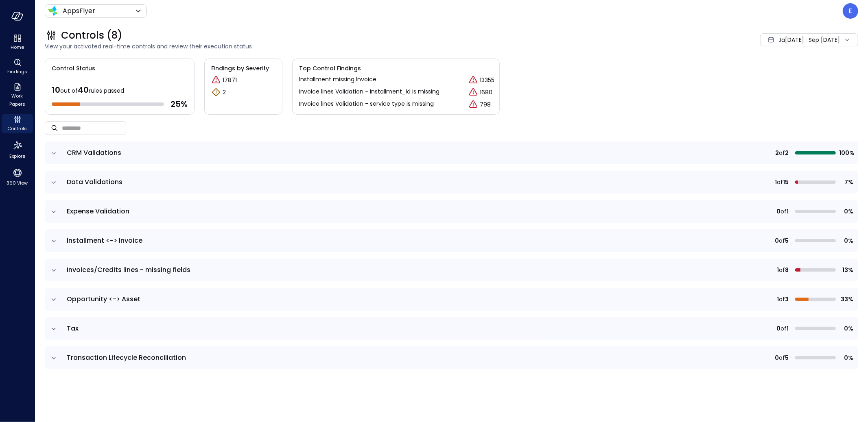
click at [52, 238] on icon "expand row" at bounding box center [54, 241] width 8 height 8
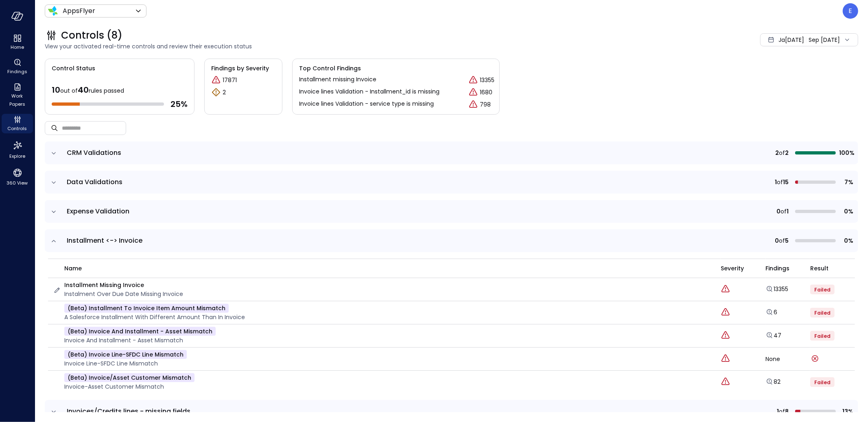
click at [98, 285] on p "Installment missing Invoice" at bounding box center [123, 285] width 119 height 9
copy p "Installment missing Invoice"
click at [765, 313] on icon "Explore findings" at bounding box center [769, 312] width 8 height 8
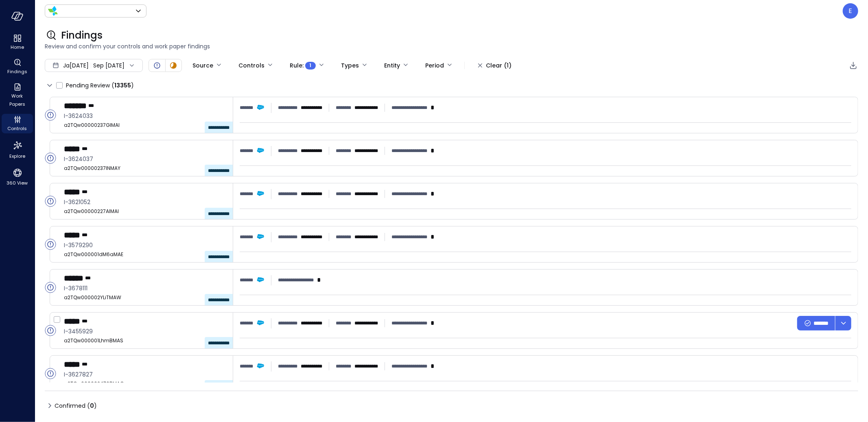
type input "*******"
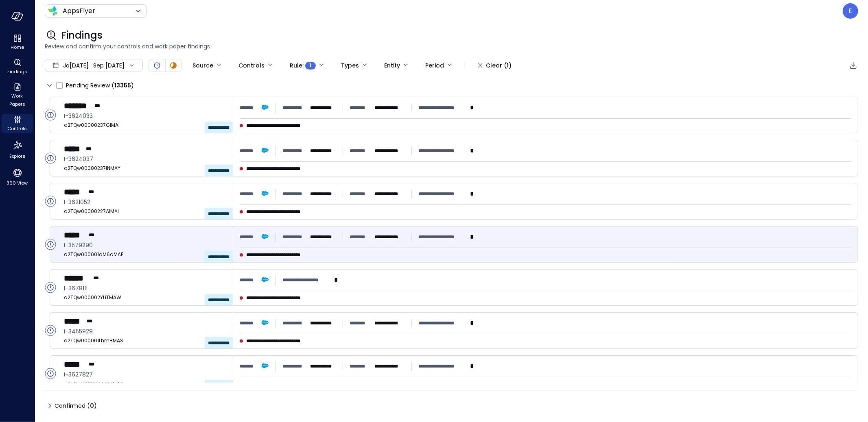
type input "****"
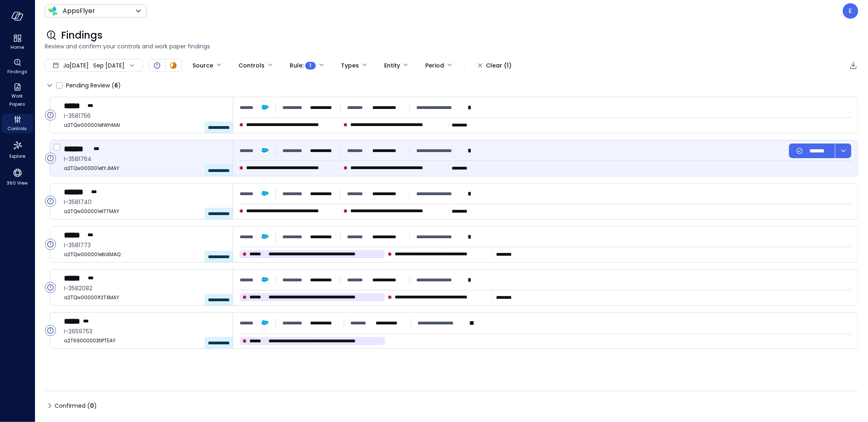
click at [105, 152] on div "****** ***" at bounding box center [145, 149] width 162 height 11
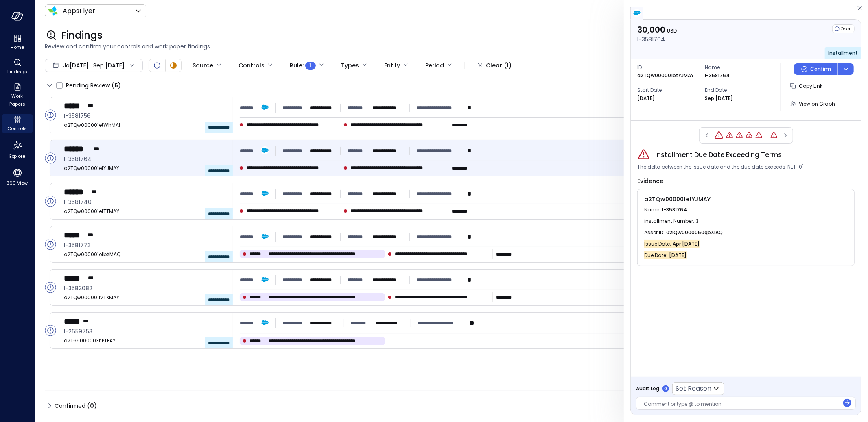
click at [671, 153] on span "Installment Due Date Exceeding Terms" at bounding box center [718, 155] width 127 height 10
click at [787, 134] on icon "button" at bounding box center [785, 136] width 8 height 10
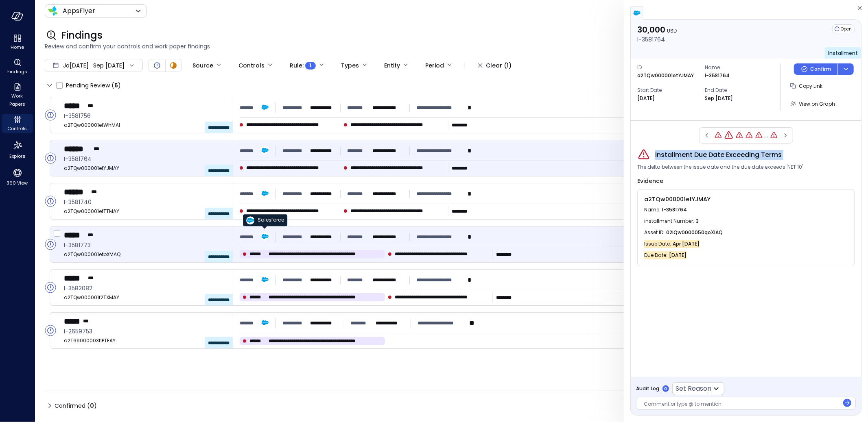
click at [264, 237] on img at bounding box center [265, 237] width 8 height 8
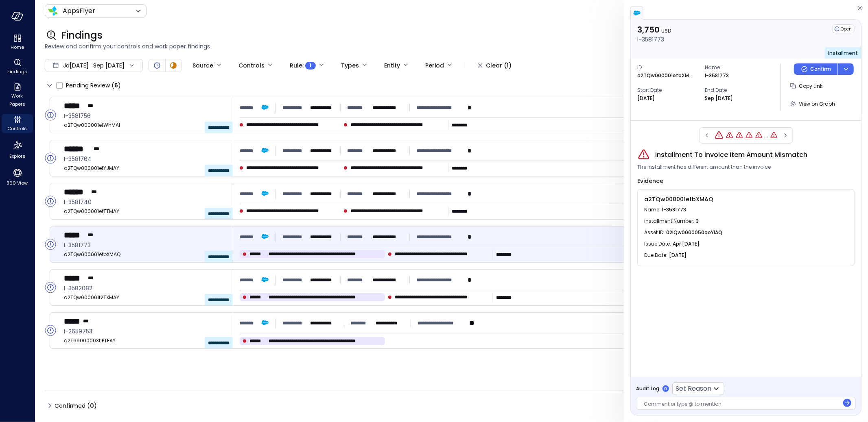
click at [676, 154] on span "Installment To Invoice Item Amount Mismatch" at bounding box center [731, 155] width 152 height 10
click at [16, 120] on icon "Controls" at bounding box center [18, 120] width 10 height 10
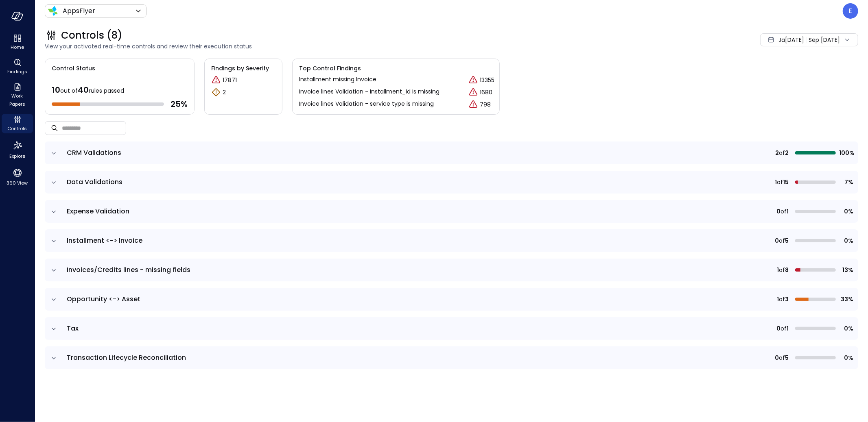
click at [54, 240] on icon "expand row" at bounding box center [54, 241] width 8 height 8
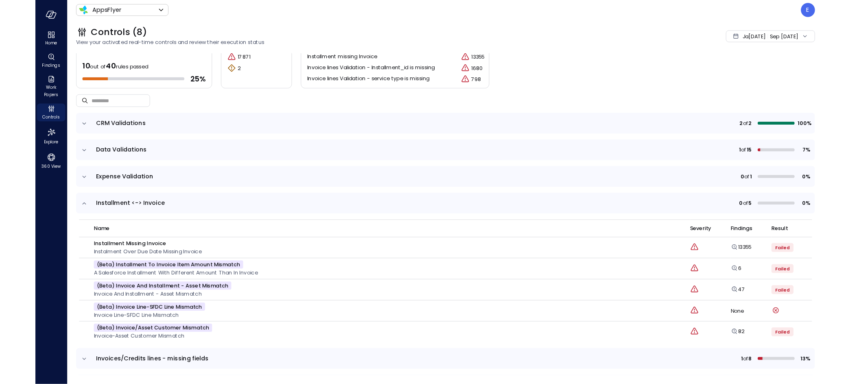
scroll to position [66, 0]
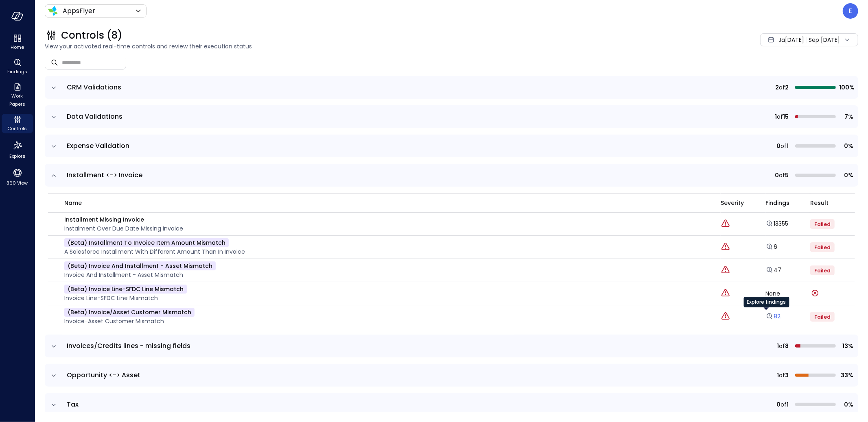
click at [771, 315] on link "82" at bounding box center [772, 317] width 15 height 8
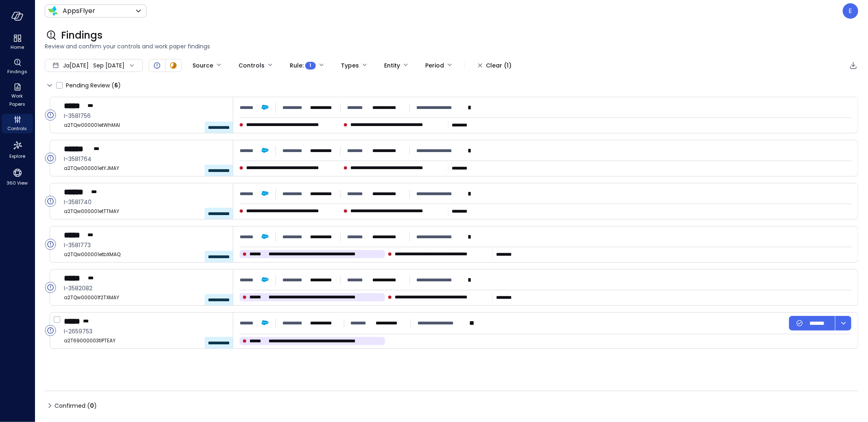
type input "****"
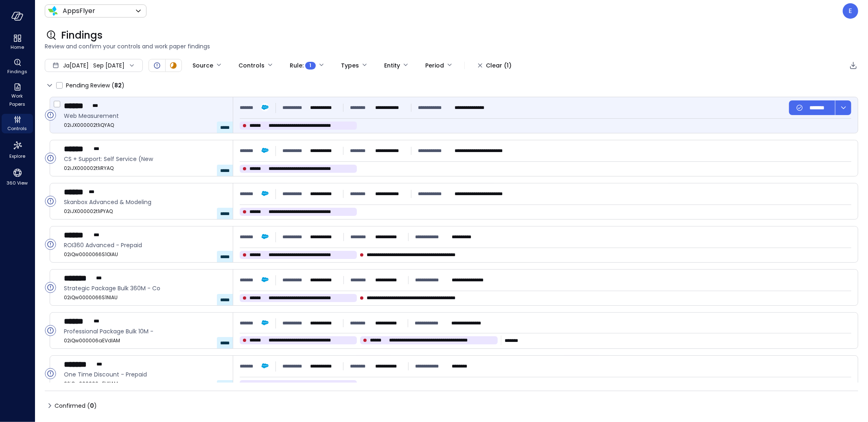
click at [141, 110] on div "****** ***" at bounding box center [145, 106] width 162 height 11
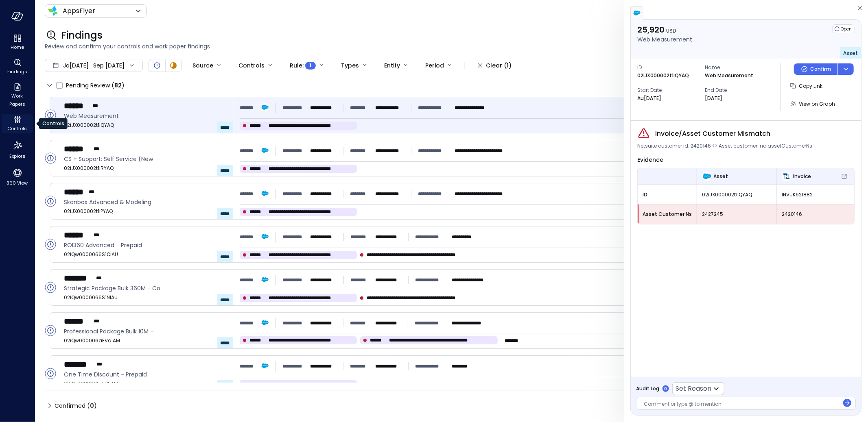
click at [17, 122] on icon "Controls" at bounding box center [18, 120] width 10 height 10
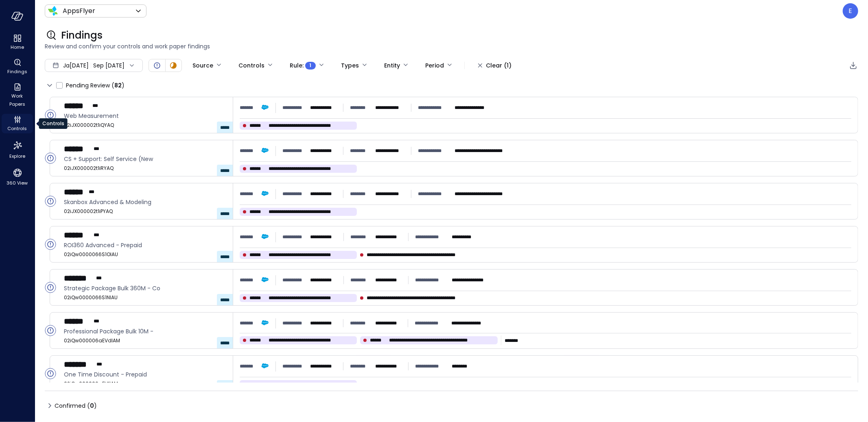
click at [17, 125] on span "Controls" at bounding box center [18, 129] width 20 height 8
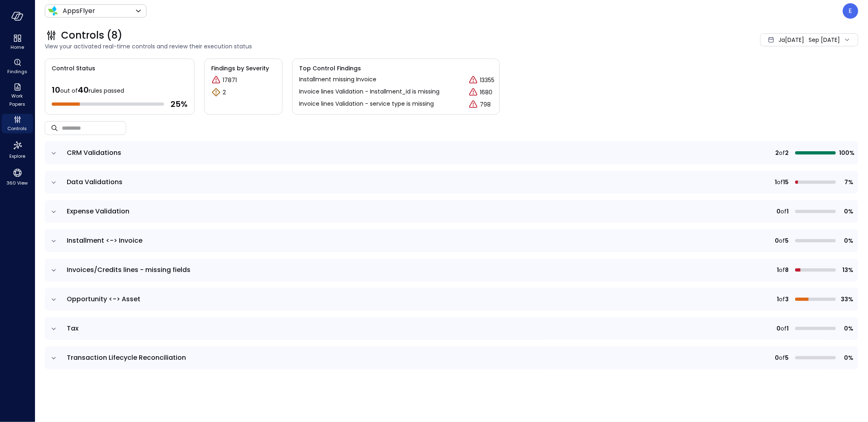
click at [52, 240] on icon "expand row" at bounding box center [54, 241] width 8 height 8
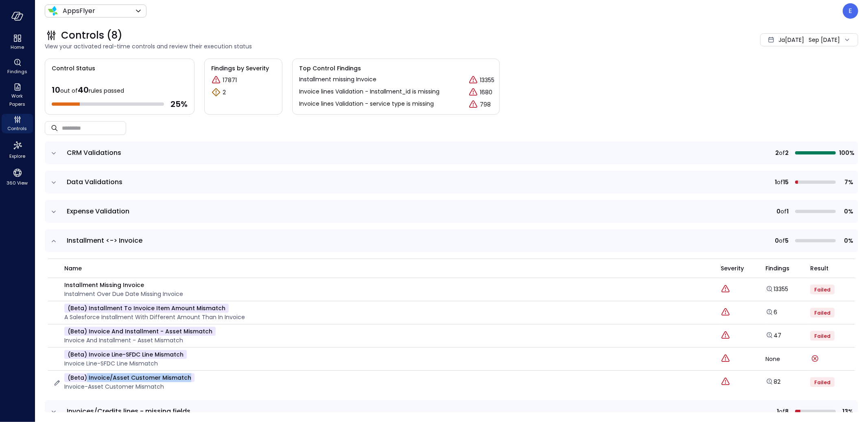
drag, startPoint x: 87, startPoint y: 377, endPoint x: 282, endPoint y: 376, distance: 195.7
click at [282, 376] on div "(beta) Invoice/Asset Customer Mismatch Invoice-Asset Customer Mismatch" at bounding box center [382, 383] width 658 height 18
click at [56, 242] on icon "expand row" at bounding box center [54, 241] width 8 height 8
